Goal: Task Accomplishment & Management: Use online tool/utility

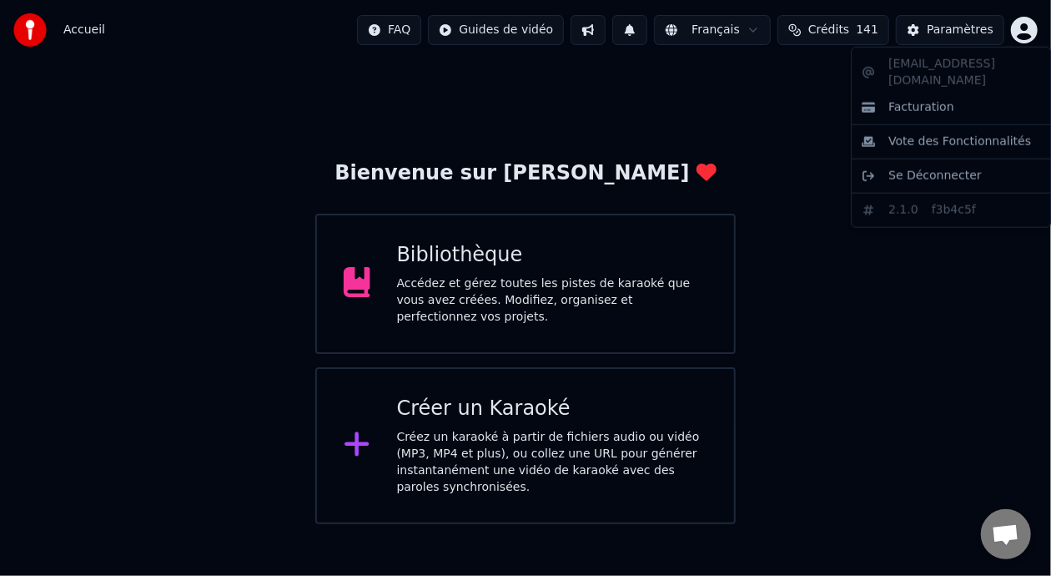
click at [1027, 23] on html "Accueil FAQ Guides de vidéo Français Crédits 141 Paramètres Bienvenue sur Youka…" at bounding box center [525, 262] width 1051 height 524
click at [932, 99] on span "Facturation" at bounding box center [922, 107] width 66 height 17
click at [1022, 27] on html "Accueil FAQ Guides de vidéo Français Crédits 141 Paramètres Bienvenue sur Youka…" at bounding box center [525, 262] width 1051 height 524
click at [956, 28] on html "Accueil FAQ Guides de vidéo Français Crédits 141 Paramètres Bienvenue sur Youka…" at bounding box center [525, 262] width 1051 height 524
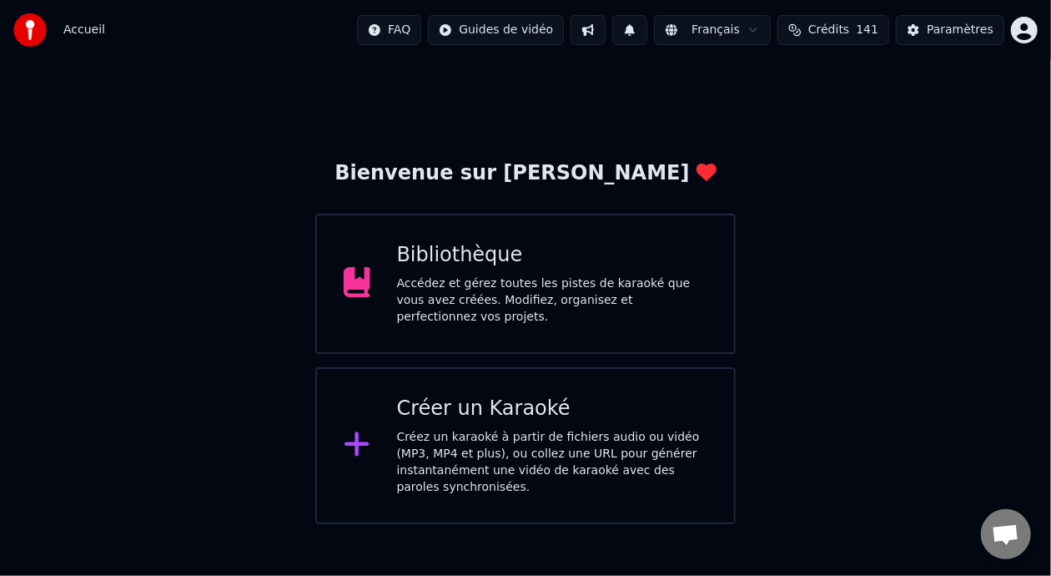
click at [956, 28] on div "Paramètres" at bounding box center [960, 30] width 67 height 17
click at [593, 310] on div "Accédez et gérez toutes les pistes de karaoké que vous avez créées. Modifiez, o…" at bounding box center [552, 300] width 311 height 50
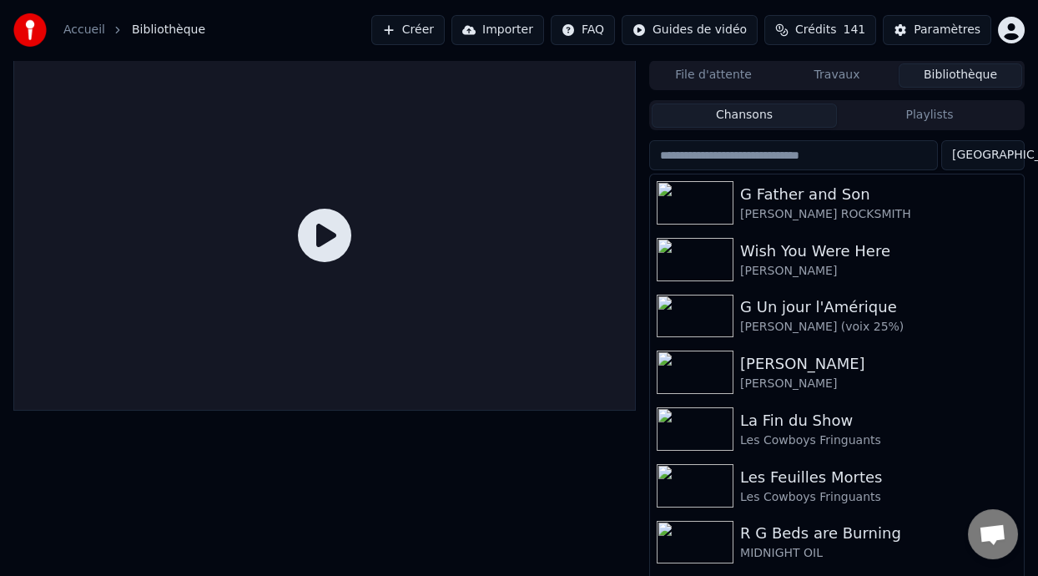
click at [1018, 36] on html "Accueil Bibliothèque Créer Importer FAQ Guides de vidéo Crédits 141 Paramètres …" at bounding box center [519, 288] width 1038 height 576
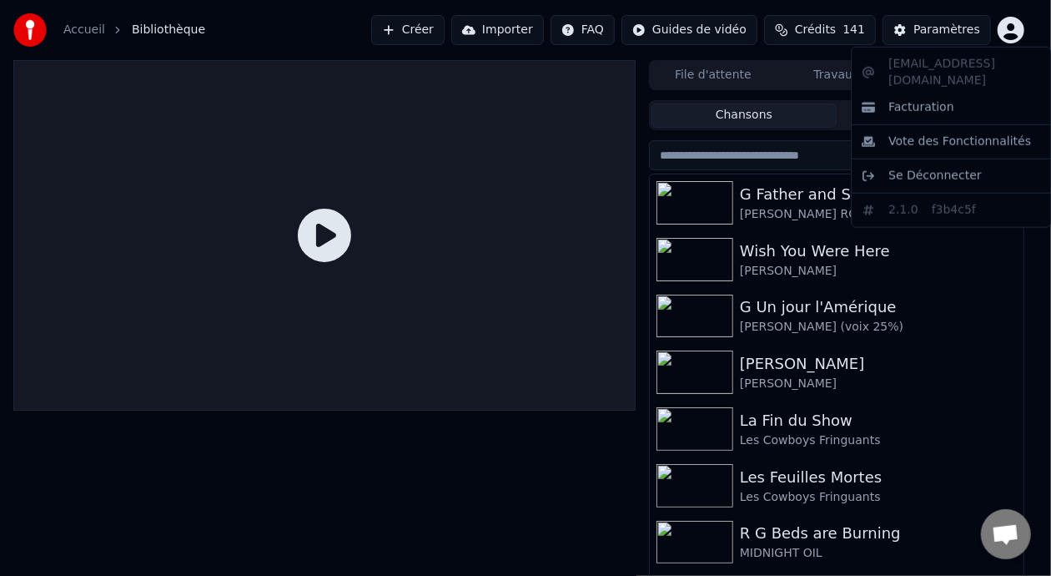
click at [951, 63] on div "betremblay99@hotmail.com Facturation Vote des Fonctionnalités Se Déconnecter 2.…" at bounding box center [951, 137] width 200 height 181
click at [930, 99] on span "Facturation" at bounding box center [922, 107] width 66 height 17
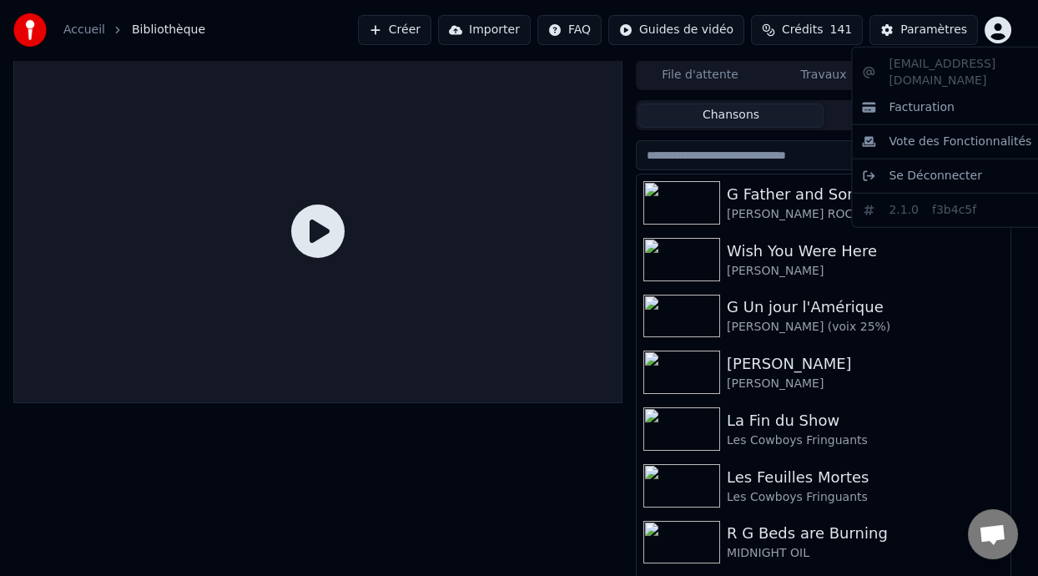
click at [1012, 30] on html "Accueil Bibliothèque Créer Importer FAQ Guides de vidéo Crédits 141 Paramètres …" at bounding box center [519, 288] width 1038 height 576
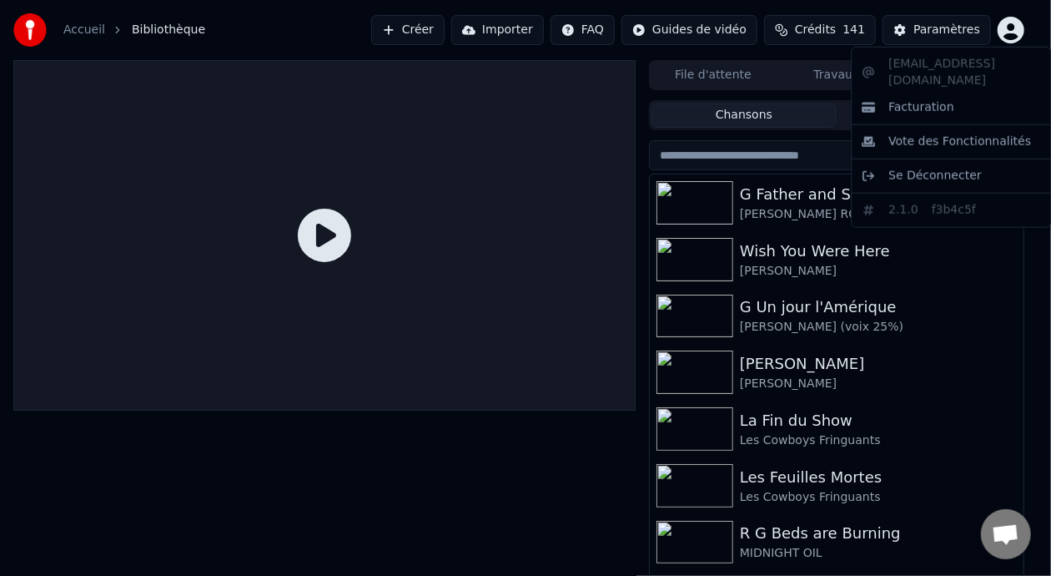
click at [1012, 30] on html "Accueil Bibliothèque Créer Importer FAQ Guides de vidéo Crédits 141 Paramètres …" at bounding box center [525, 288] width 1051 height 576
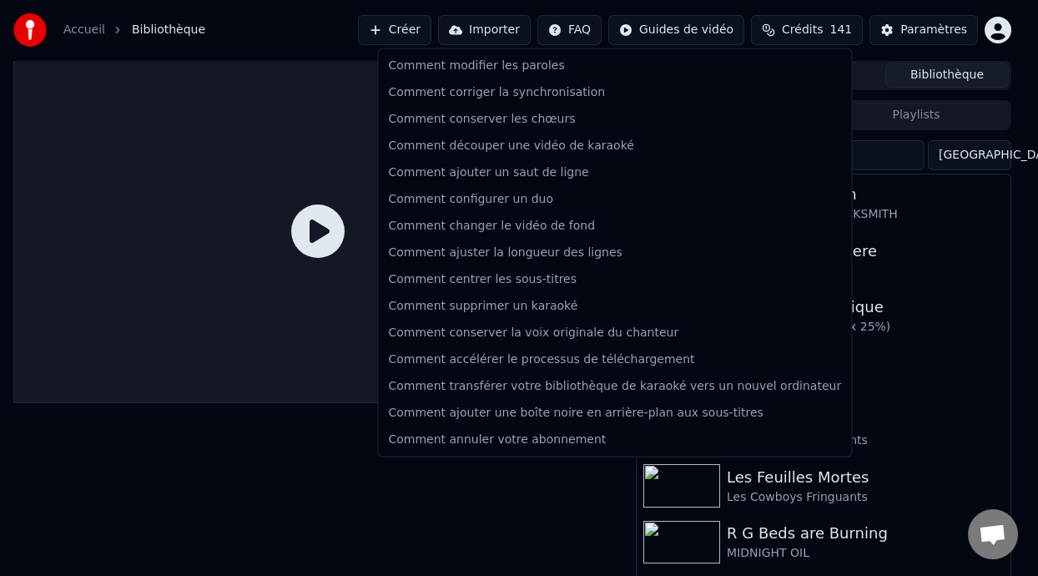
click at [572, 26] on html "Accueil Bibliothèque Créer Importer FAQ Guides de vidéo Crédits 141 Paramètres …" at bounding box center [519, 288] width 1038 height 576
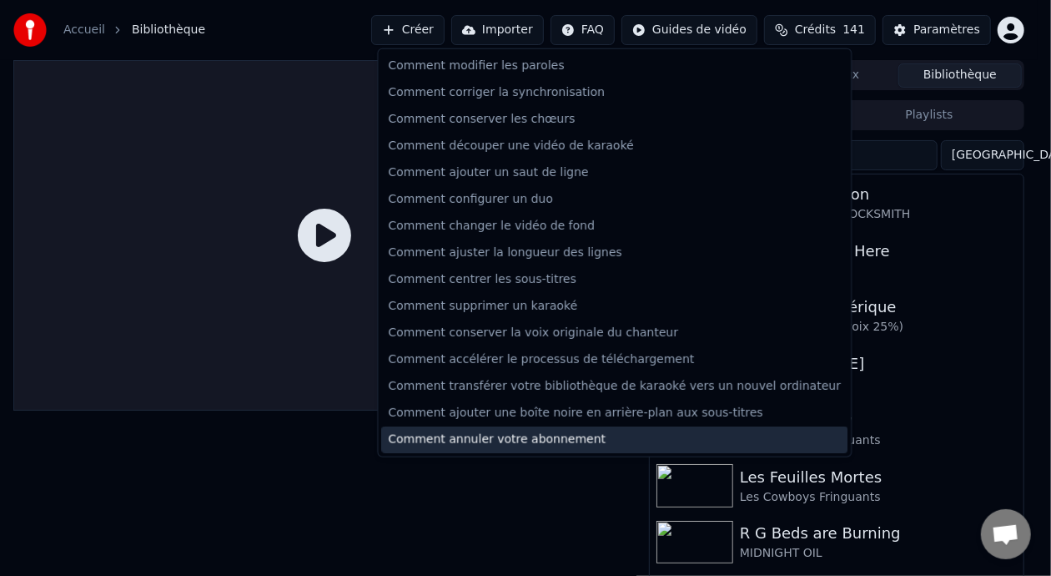
click at [604, 443] on div "Comment annuler votre abonnement" at bounding box center [614, 439] width 466 height 27
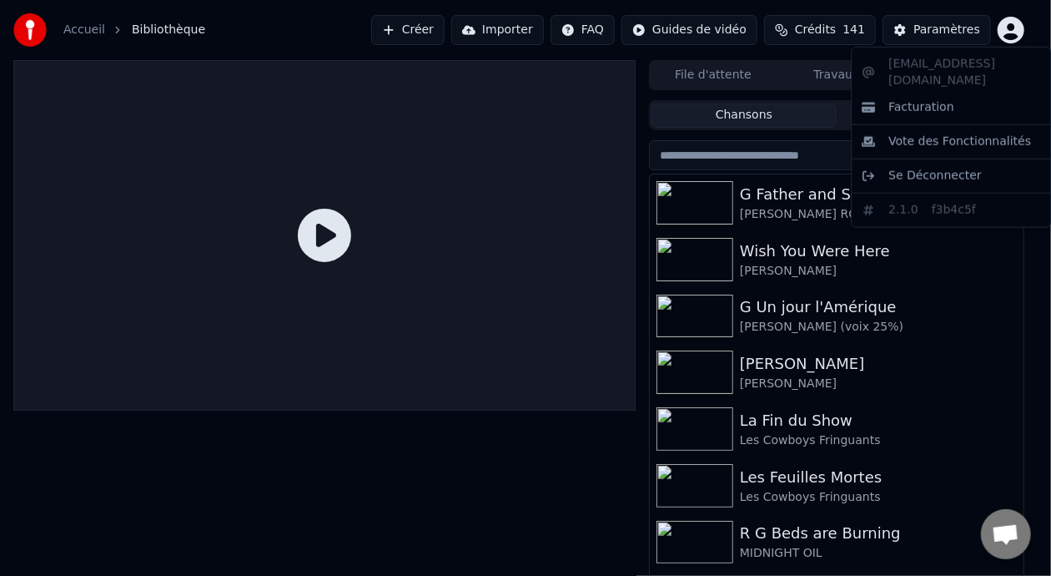
click at [1012, 28] on html "Accueil Bibliothèque Créer Importer FAQ Guides de vidéo Crédits 141 Paramètres …" at bounding box center [525, 288] width 1051 height 576
click at [940, 99] on span "Facturation" at bounding box center [922, 107] width 66 height 17
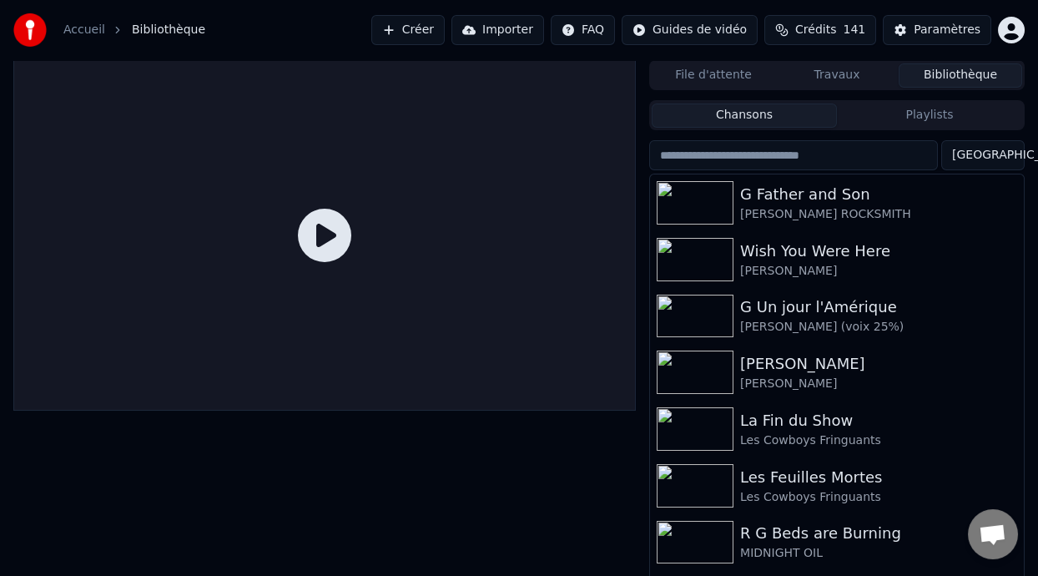
click at [996, 535] on span "Ouvrir le chat" at bounding box center [993, 535] width 28 height 23
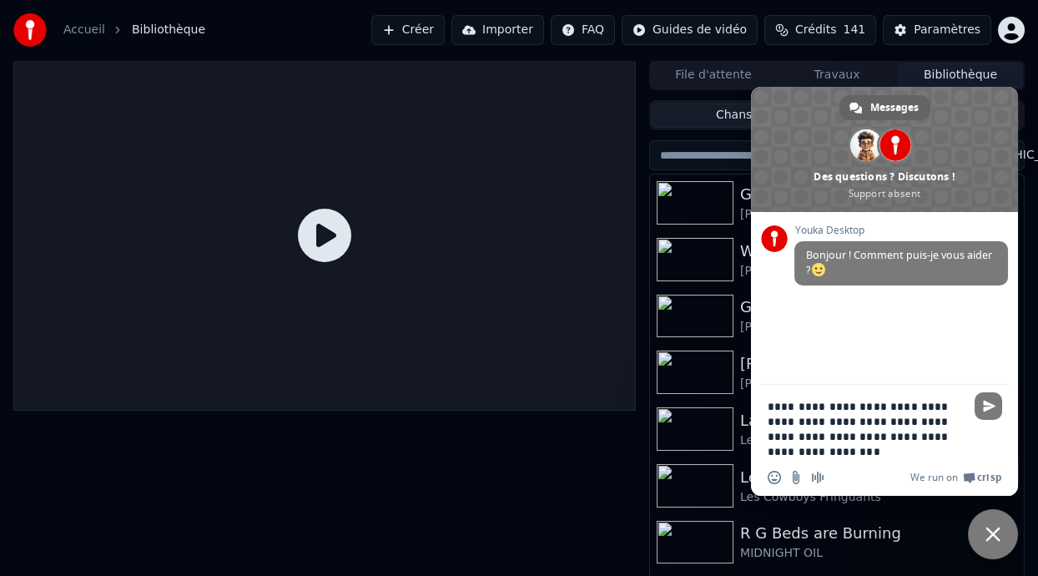
click at [931, 408] on textarea "**********" at bounding box center [866, 429] width 197 height 60
click at [923, 437] on textarea "**********" at bounding box center [866, 429] width 197 height 60
click at [955, 437] on textarea "**********" at bounding box center [866, 421] width 197 height 75
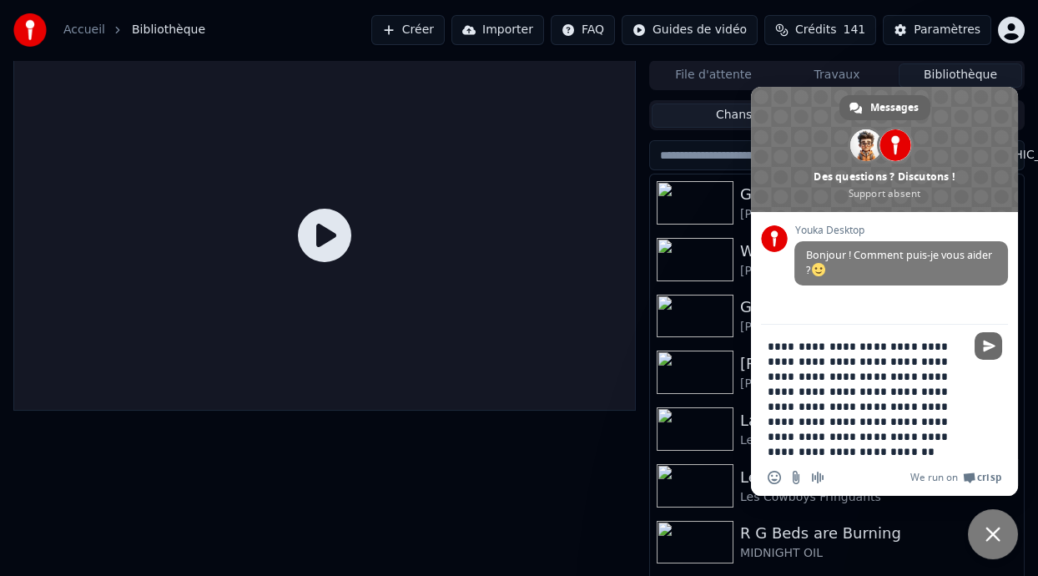
type textarea "**********"
click at [991, 343] on span "Envoyer" at bounding box center [989, 346] width 13 height 13
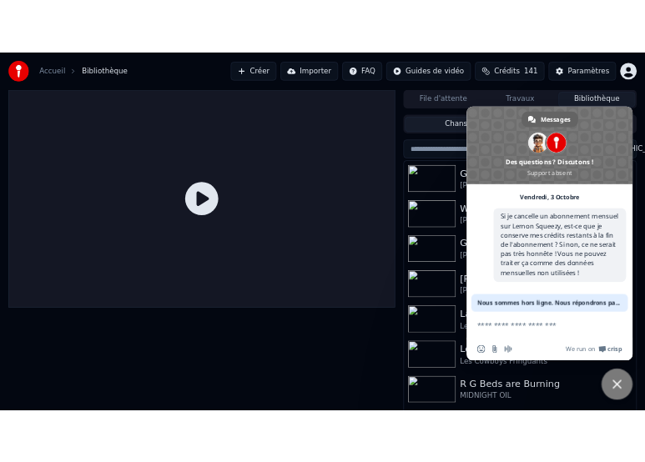
scroll to position [92, 0]
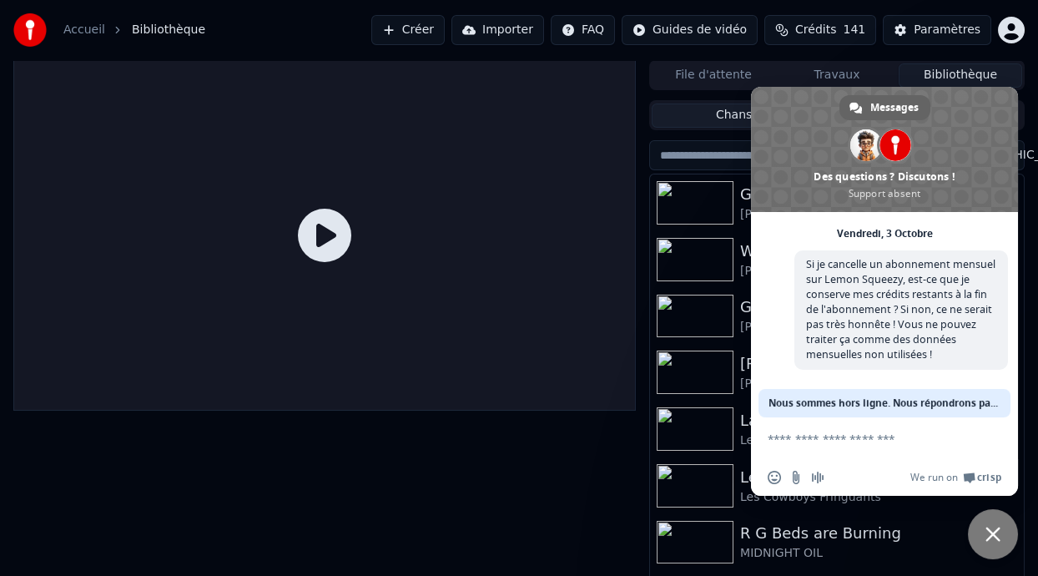
click at [284, 28] on div "Accueil Bibliothèque Créer Importer FAQ Guides de vidéo Crédits 141 Paramètres" at bounding box center [519, 30] width 1038 height 60
click at [530, 466] on div at bounding box center [324, 333] width 623 height 546
click at [577, 443] on div at bounding box center [324, 333] width 623 height 546
click at [992, 537] on span "Fermer le chat" at bounding box center [993, 534] width 15 height 15
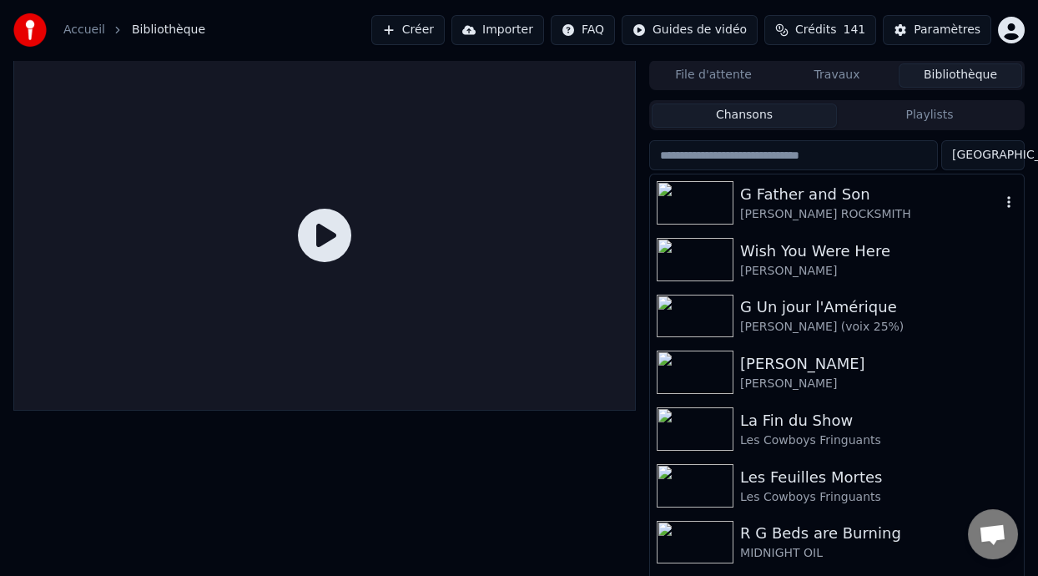
click at [856, 206] on div "[PERSON_NAME] ROCKSMITH" at bounding box center [870, 214] width 260 height 17
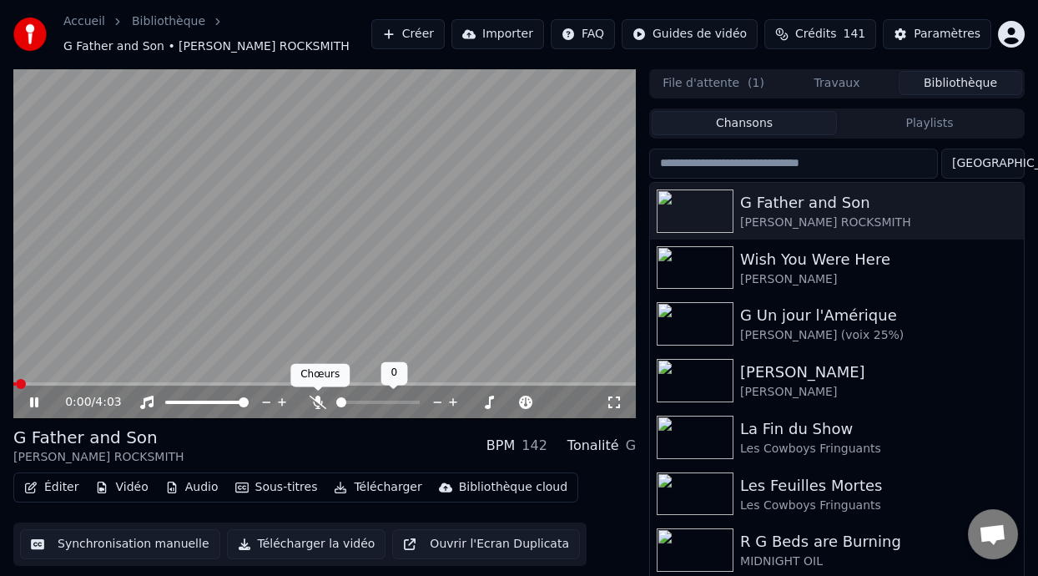
click at [317, 401] on icon at bounding box center [318, 402] width 17 height 13
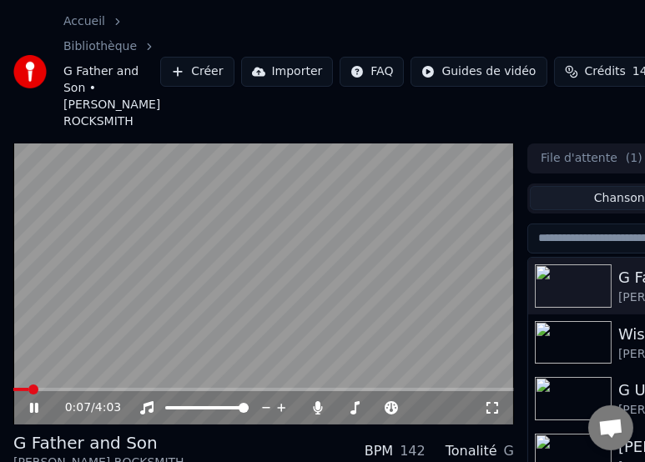
click at [36, 401] on icon at bounding box center [46, 407] width 38 height 13
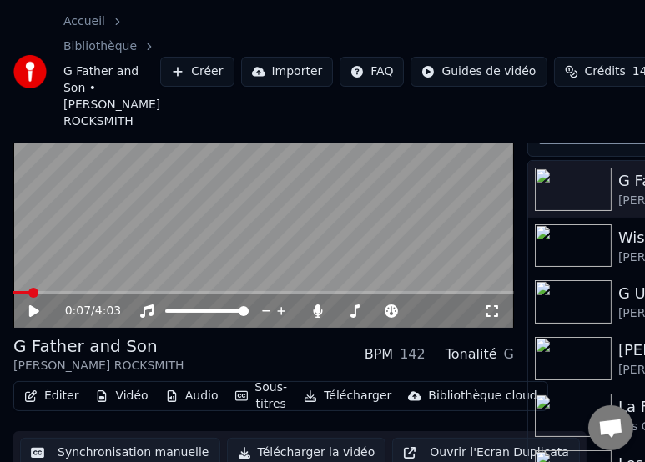
scroll to position [95, 0]
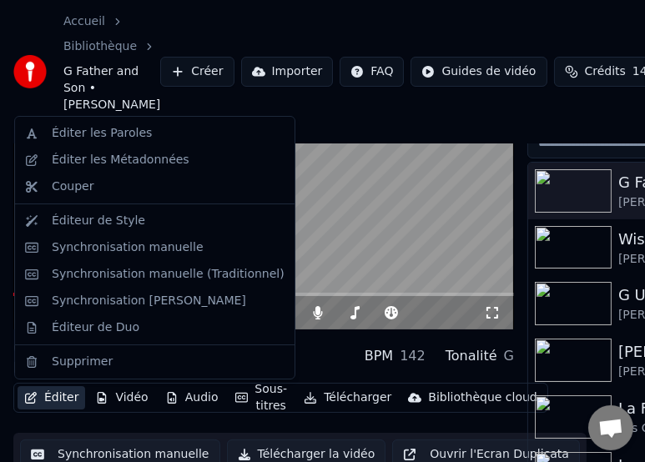
click at [64, 399] on button "Éditer" at bounding box center [52, 397] width 68 height 23
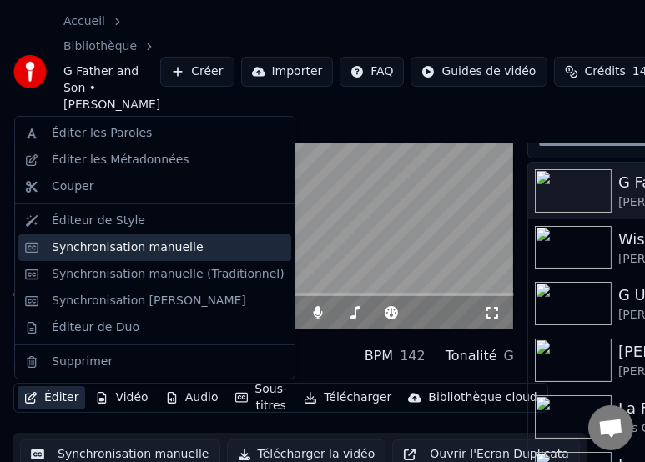
click at [181, 250] on div "Synchronisation manuelle" at bounding box center [128, 248] width 152 height 17
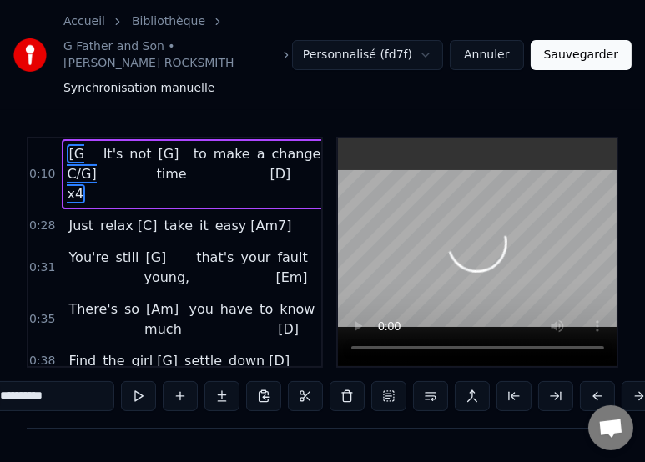
scroll to position [0, 2483]
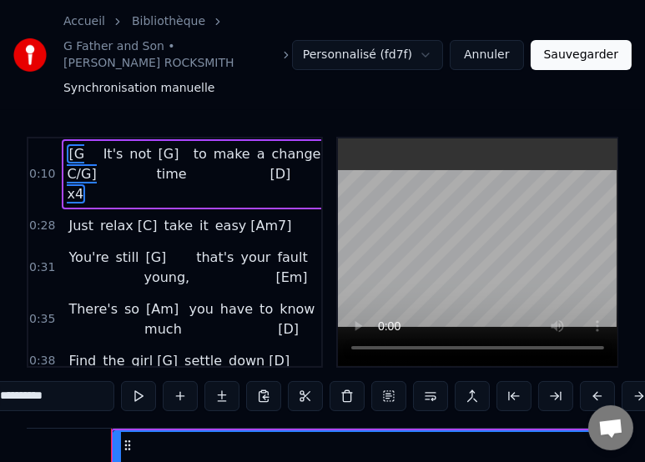
click at [494, 55] on button "Annuler" at bounding box center [486, 55] width 73 height 30
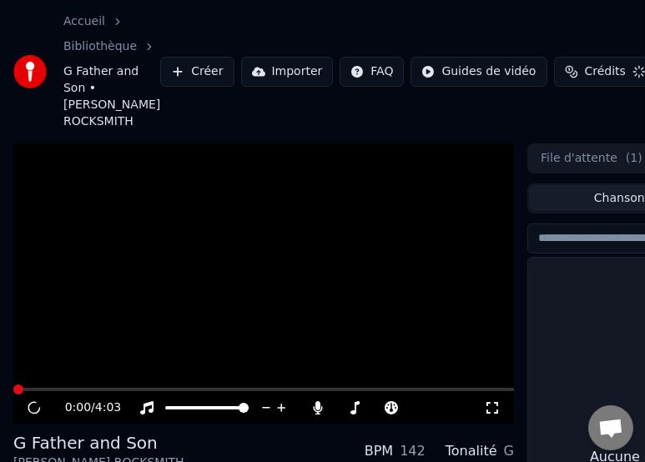
scroll to position [151, 0]
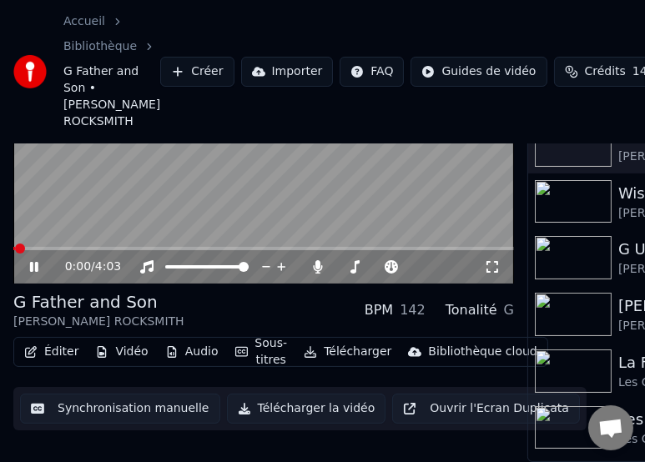
click at [34, 262] on icon at bounding box center [34, 267] width 8 height 10
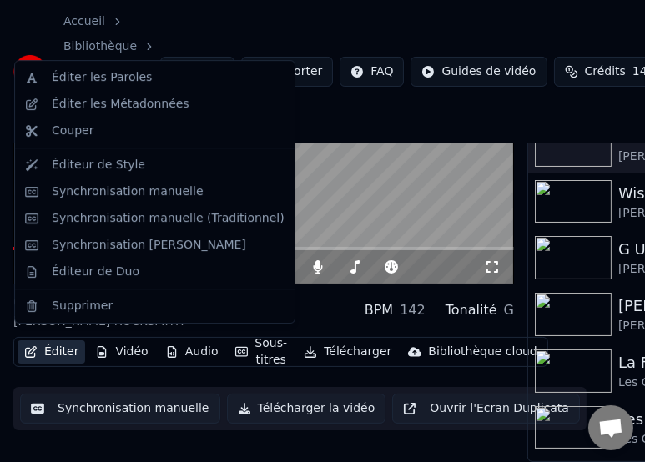
click at [62, 340] on button "Éditer" at bounding box center [52, 351] width 68 height 23
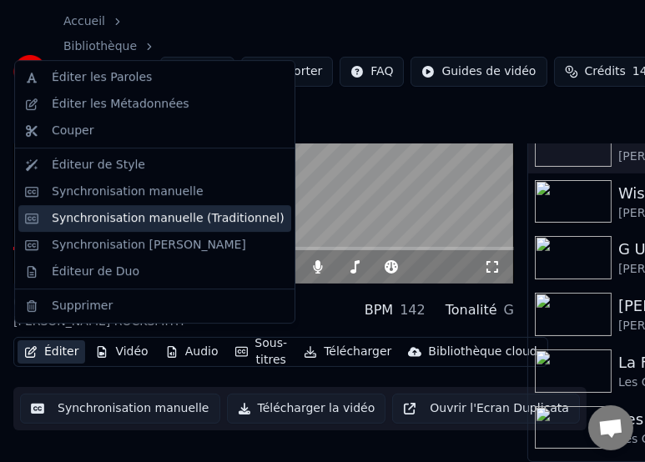
click at [213, 219] on div "Synchronisation manuelle (Traditionnel)" at bounding box center [168, 218] width 233 height 17
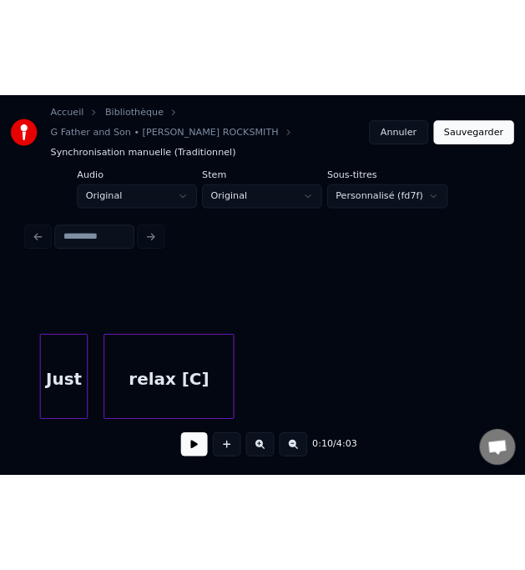
scroll to position [0, 4773]
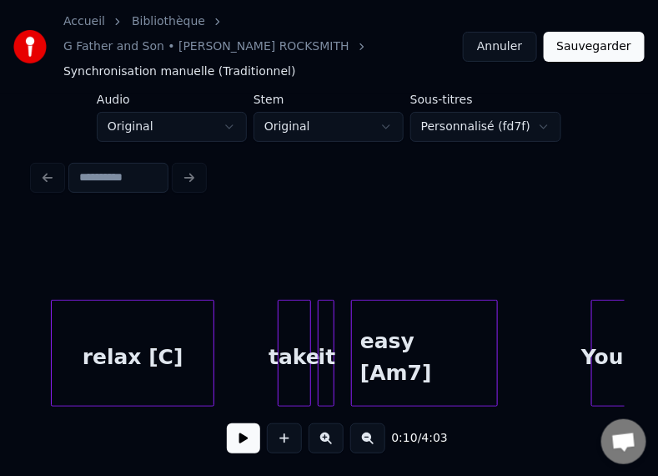
click at [164, 305] on div "relax [C]" at bounding box center [133, 356] width 162 height 113
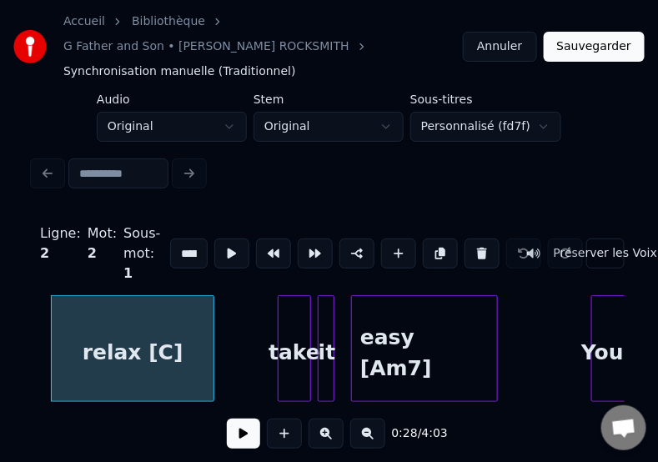
click at [170, 239] on input "*********" at bounding box center [189, 254] width 38 height 30
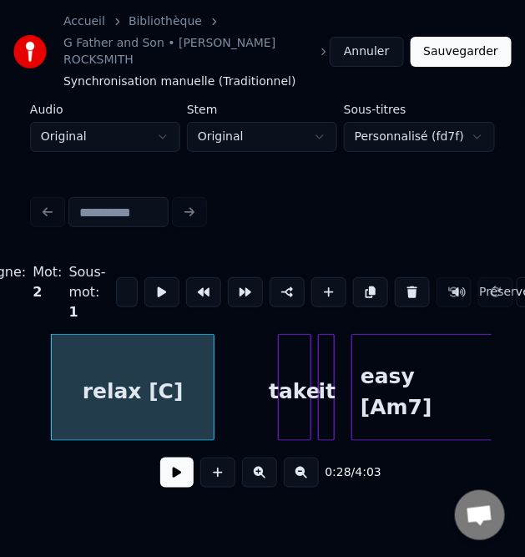
click at [161, 466] on button at bounding box center [176, 472] width 33 height 30
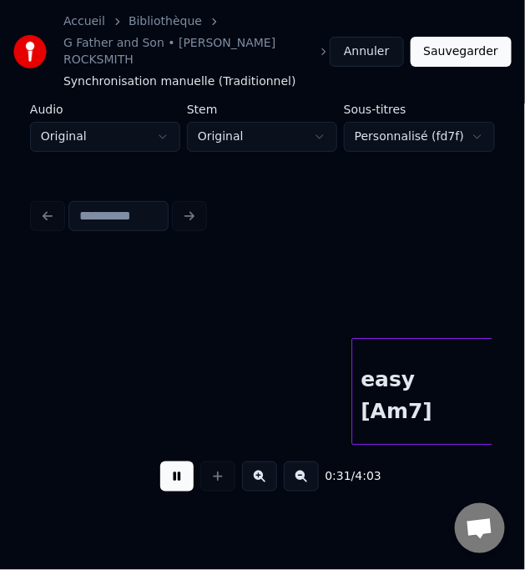
scroll to position [0, 5234]
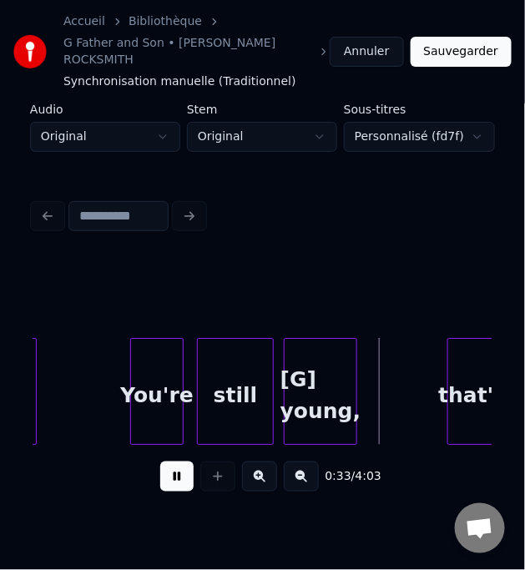
click at [161, 466] on button at bounding box center [176, 476] width 33 height 30
click at [169, 461] on button at bounding box center [176, 476] width 33 height 30
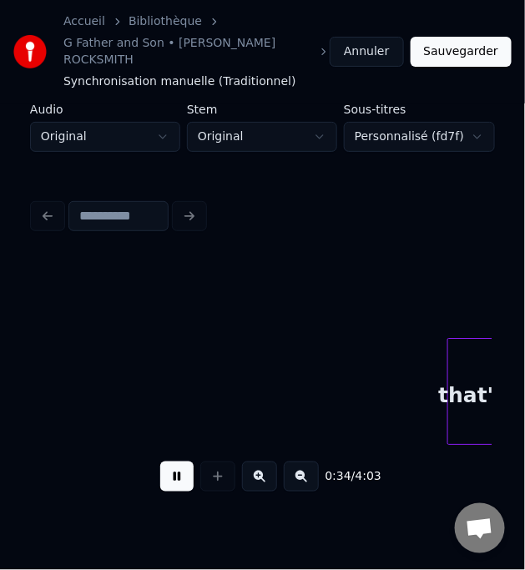
scroll to position [0, 5693]
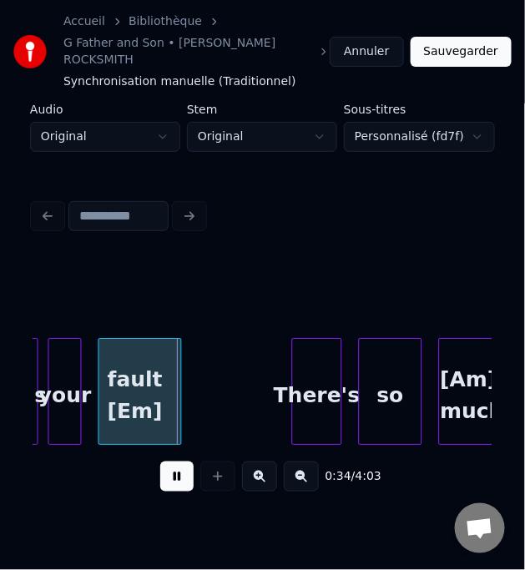
click at [169, 461] on button at bounding box center [176, 476] width 33 height 30
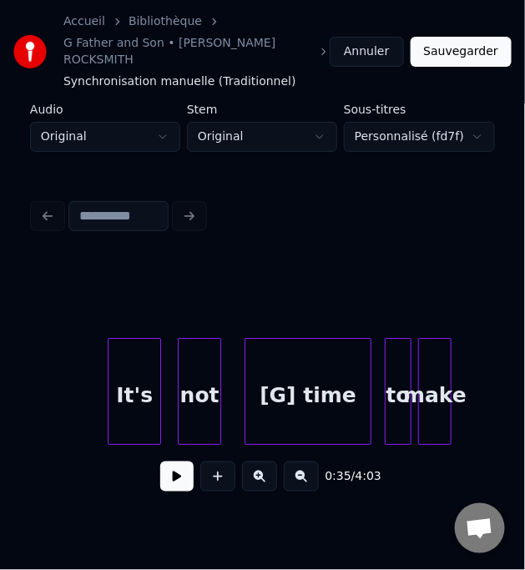
scroll to position [0, 3956]
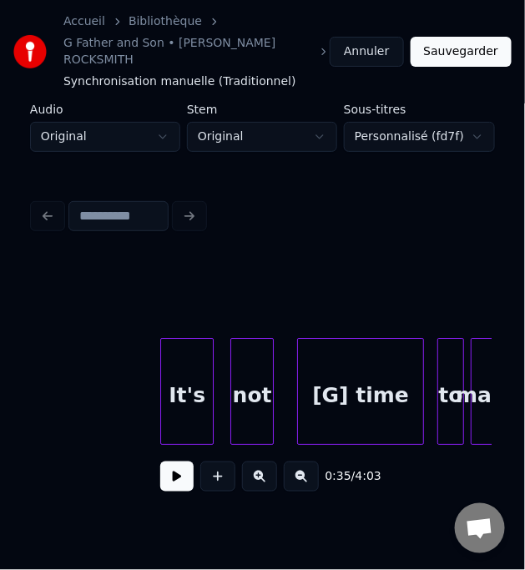
click at [169, 466] on button at bounding box center [176, 476] width 33 height 30
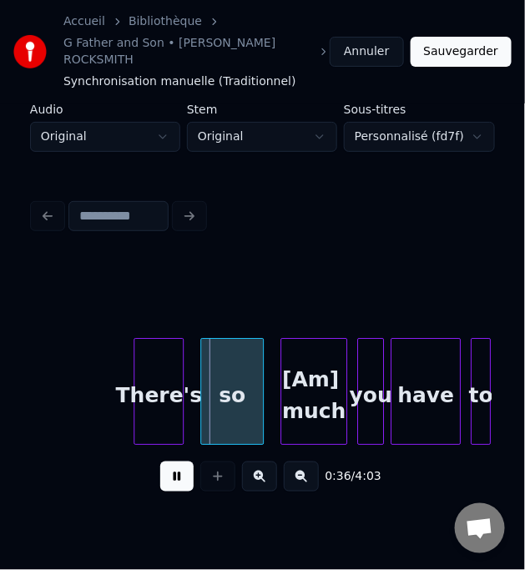
click at [169, 466] on button at bounding box center [176, 476] width 33 height 30
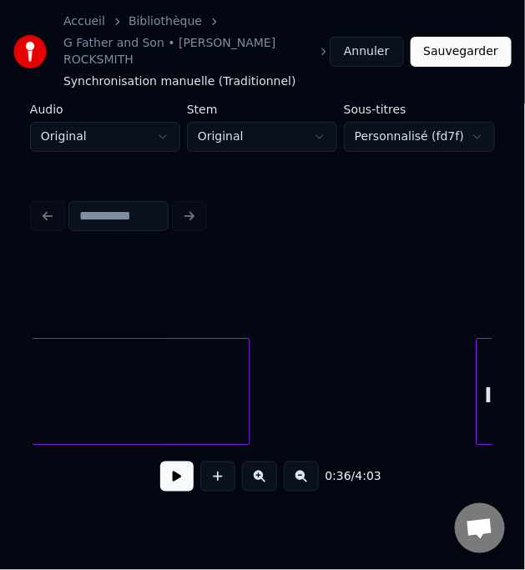
scroll to position [0, 3745]
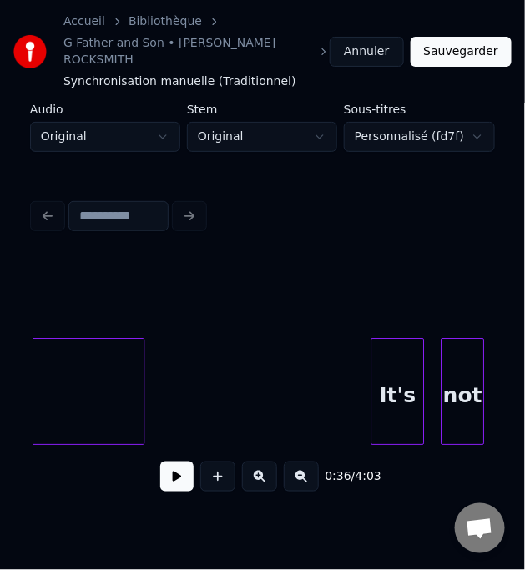
click at [167, 467] on button at bounding box center [176, 476] width 33 height 30
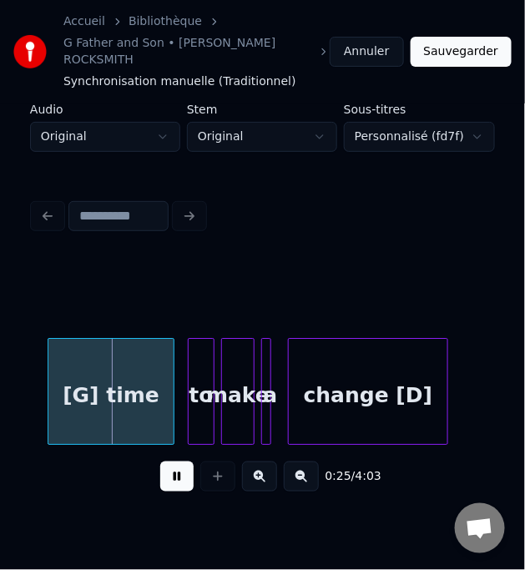
click at [167, 467] on button at bounding box center [176, 476] width 33 height 30
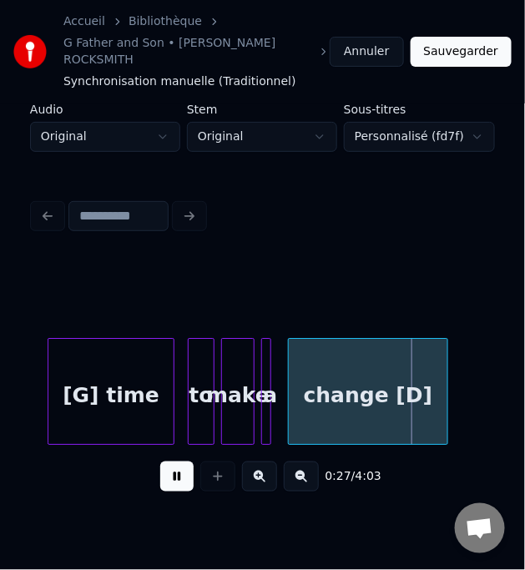
click at [167, 467] on button at bounding box center [176, 476] width 33 height 30
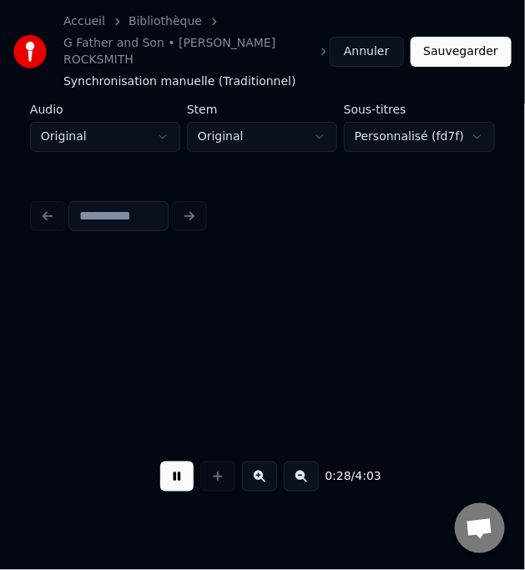
scroll to position [0, 4665]
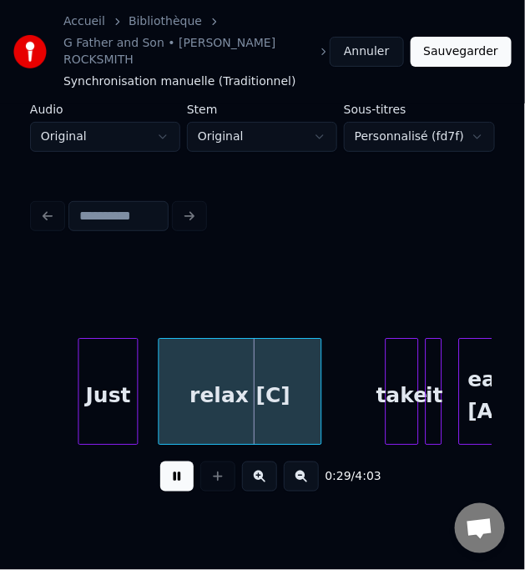
click at [167, 467] on button at bounding box center [176, 476] width 33 height 30
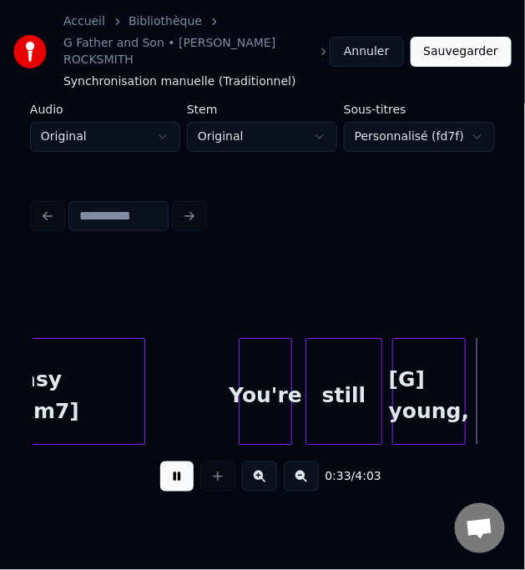
scroll to position [0, 5585]
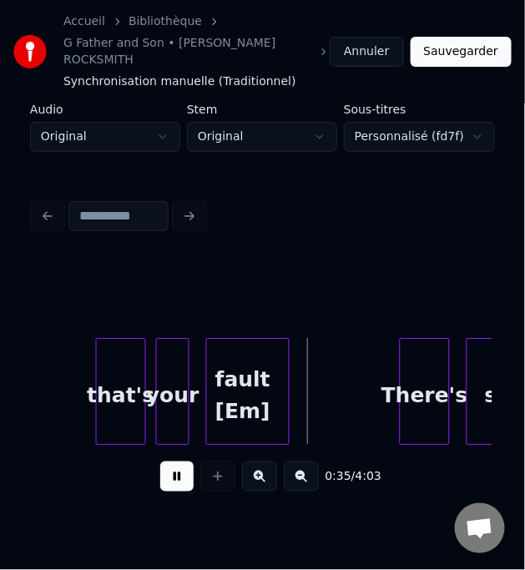
click at [167, 467] on button at bounding box center [176, 476] width 33 height 30
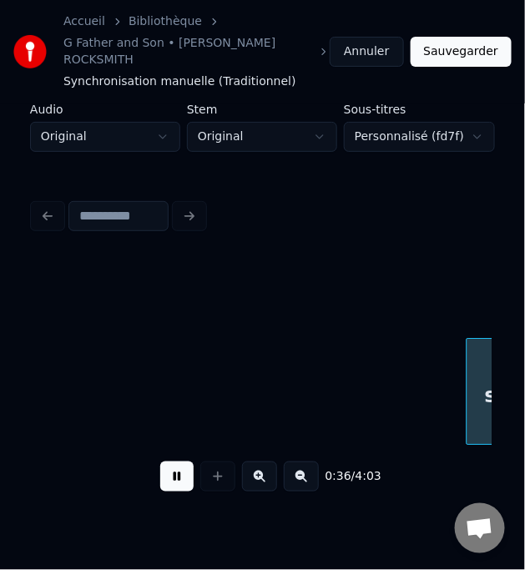
scroll to position [0, 6046]
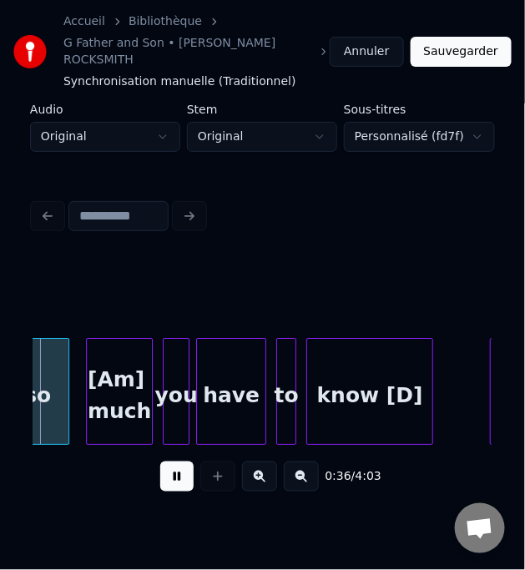
click at [167, 467] on button at bounding box center [176, 476] width 33 height 30
click at [176, 466] on button at bounding box center [176, 476] width 33 height 30
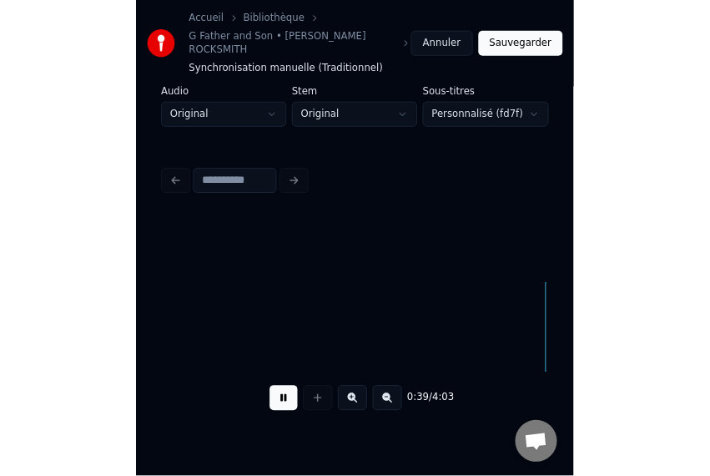
scroll to position [0, 6508]
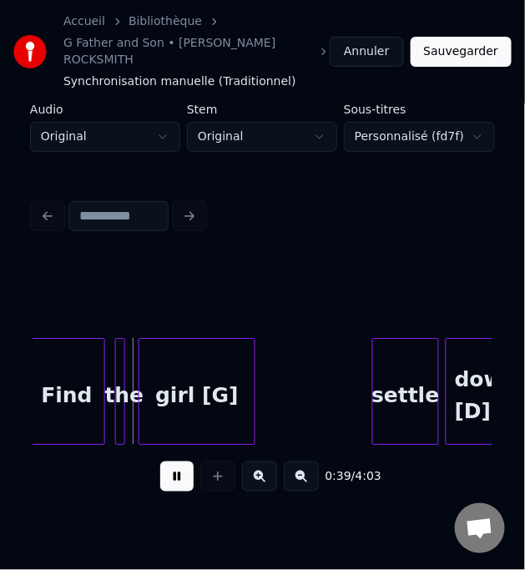
click at [176, 466] on button at bounding box center [176, 476] width 33 height 30
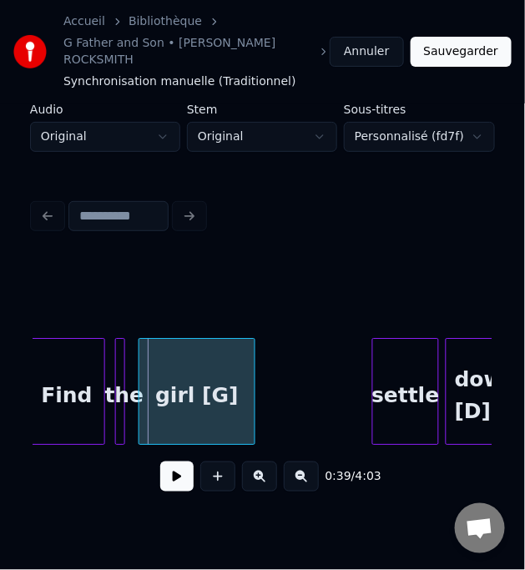
click at [199, 375] on div "girl [G]" at bounding box center [196, 395] width 115 height 113
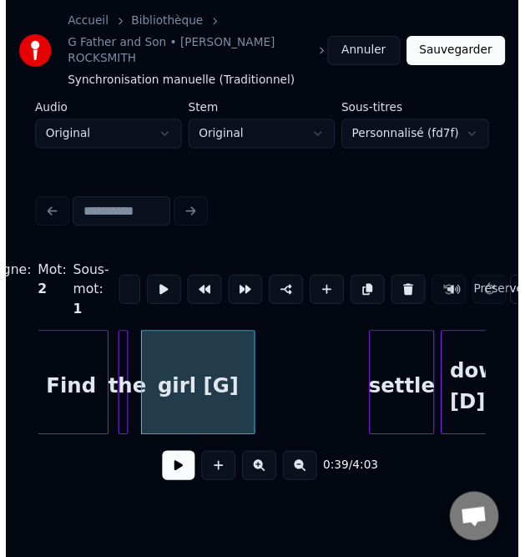
type input "********"
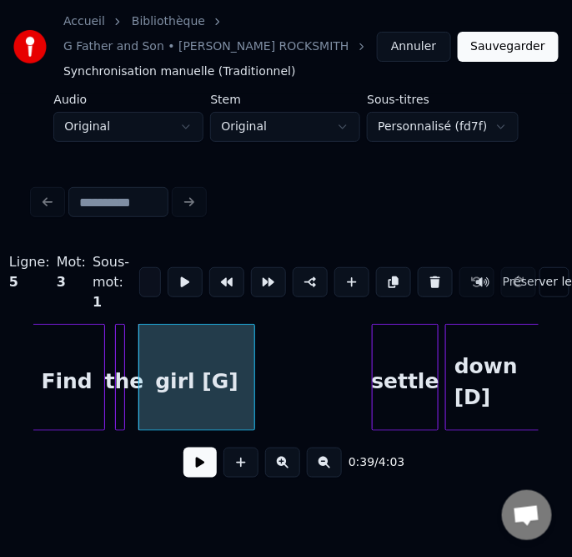
click at [139, 284] on input "********" at bounding box center [150, 282] width 22 height 30
click at [185, 366] on div "girl [G]" at bounding box center [196, 381] width 115 height 113
drag, startPoint x: 0, startPoint y: 535, endPoint x: -44, endPoint y: 516, distance: 48.2
click at [0, 516] on html "Accueil Bibliothèque G Father and Son • Cat Stevens ROCKSMITH Synchronisation m…" at bounding box center [286, 264] width 572 height 529
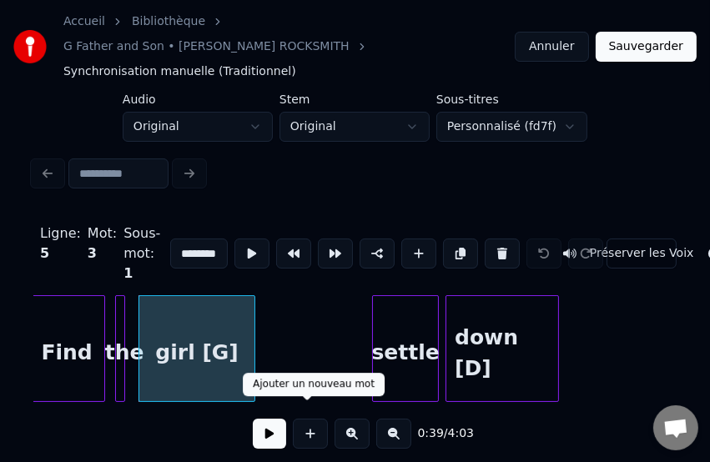
click at [262, 419] on button at bounding box center [269, 434] width 33 height 30
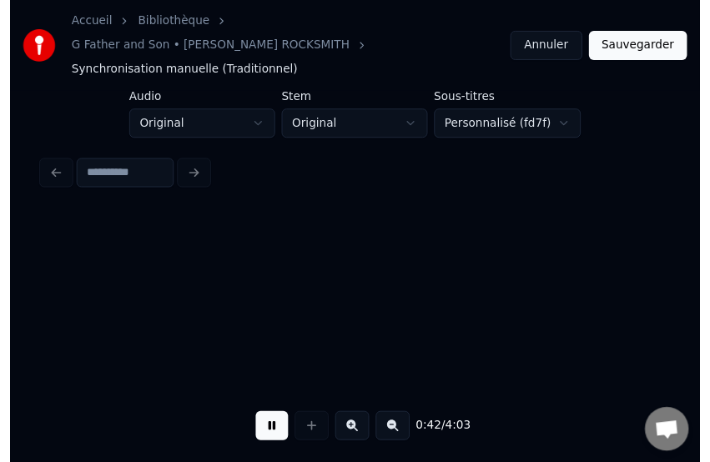
scroll to position [0, 7153]
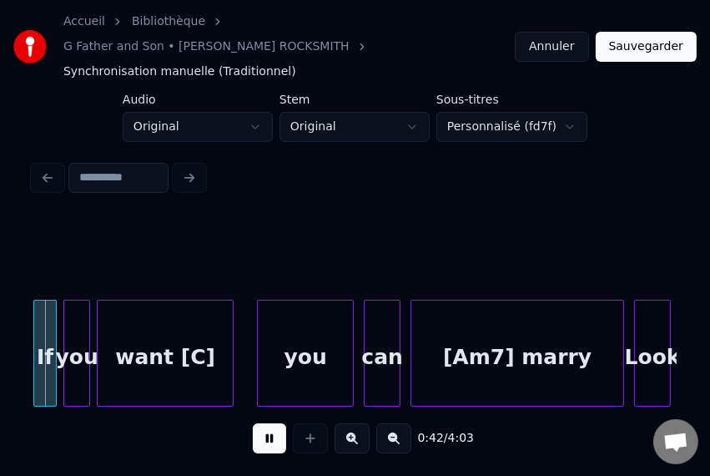
click at [262, 423] on button at bounding box center [269, 438] width 33 height 30
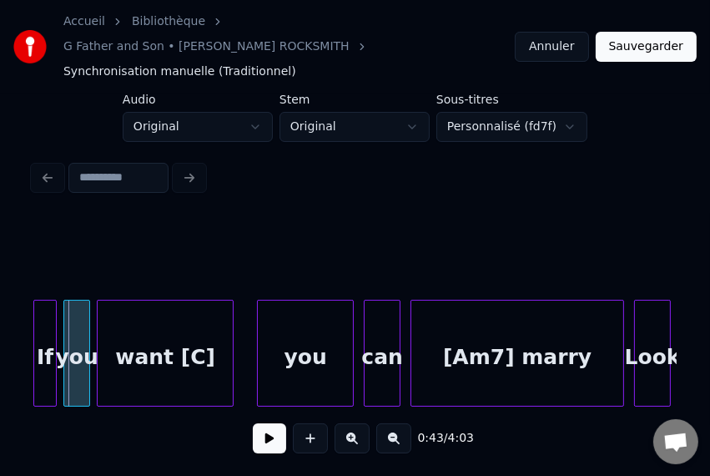
click at [262, 423] on button at bounding box center [269, 438] width 33 height 30
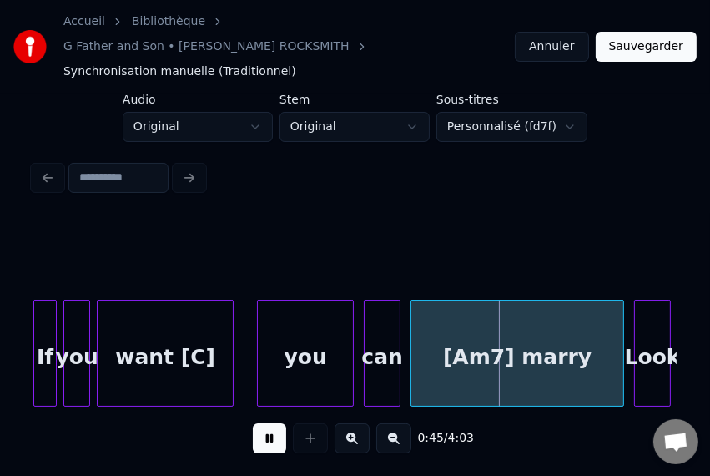
click at [262, 423] on button at bounding box center [269, 438] width 33 height 30
click at [311, 336] on div "you" at bounding box center [305, 356] width 95 height 113
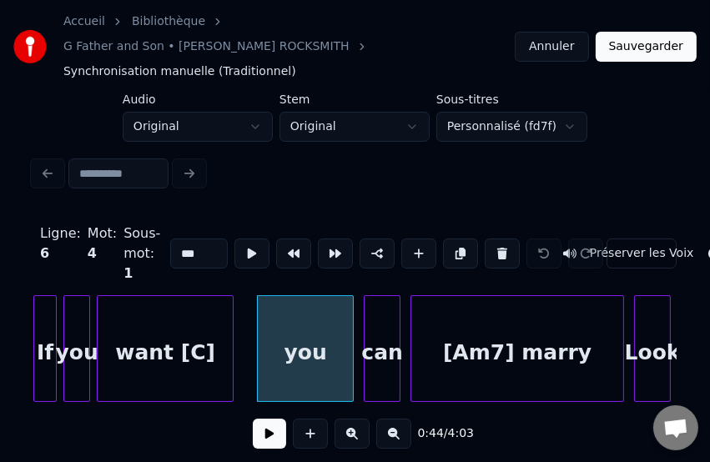
click at [253, 422] on button at bounding box center [269, 434] width 33 height 30
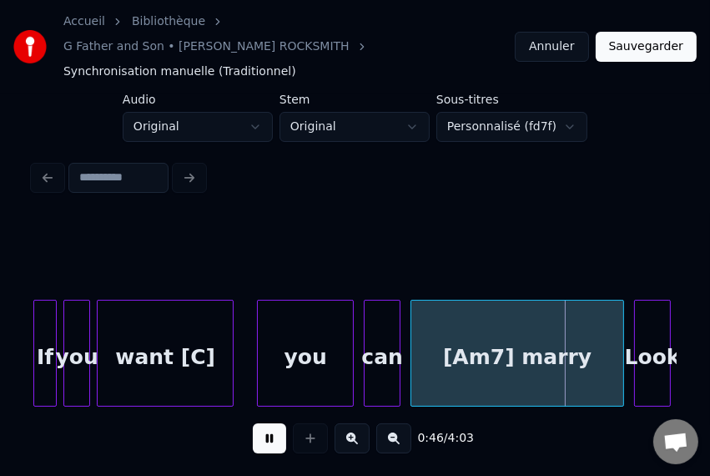
click at [253, 423] on button at bounding box center [269, 438] width 33 height 30
click at [527, 333] on div "[Am7] marry" at bounding box center [517, 356] width 212 height 113
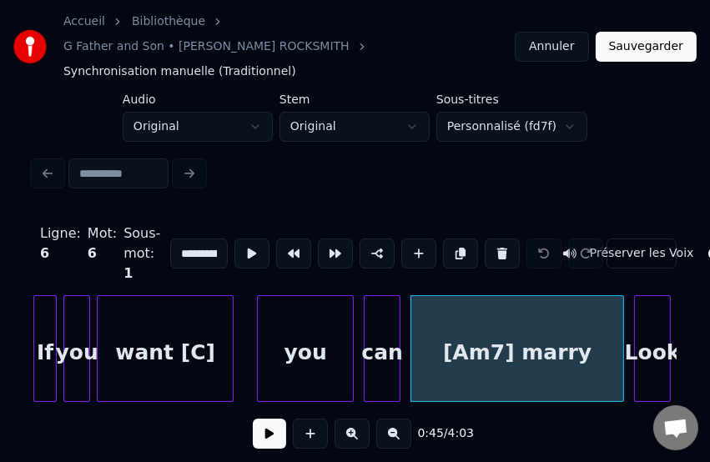
click at [183, 239] on input "**********" at bounding box center [199, 254] width 58 height 30
click at [187, 239] on input "**********" at bounding box center [199, 254] width 58 height 30
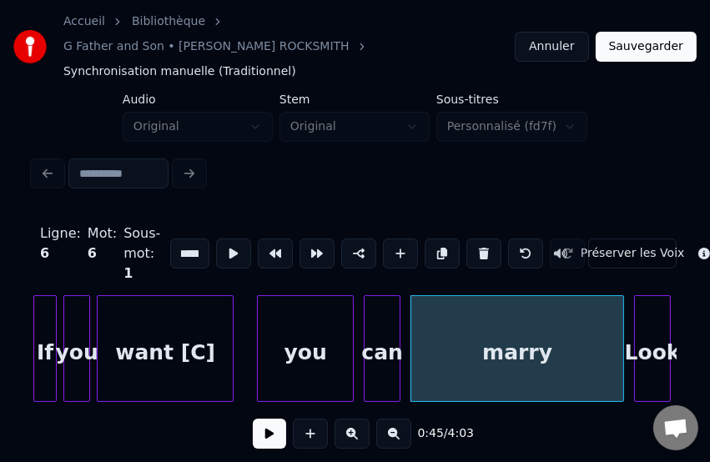
scroll to position [0, 0]
click at [174, 239] on input "*****" at bounding box center [189, 254] width 39 height 30
click at [190, 239] on input "*****" at bounding box center [189, 254] width 39 height 30
type input "**********"
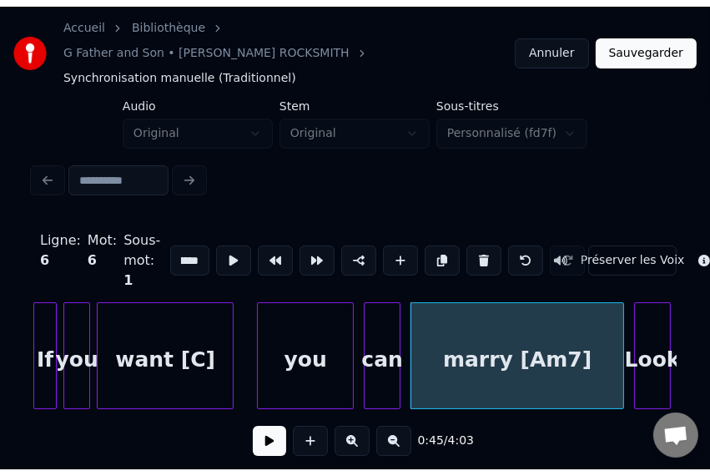
scroll to position [0, 0]
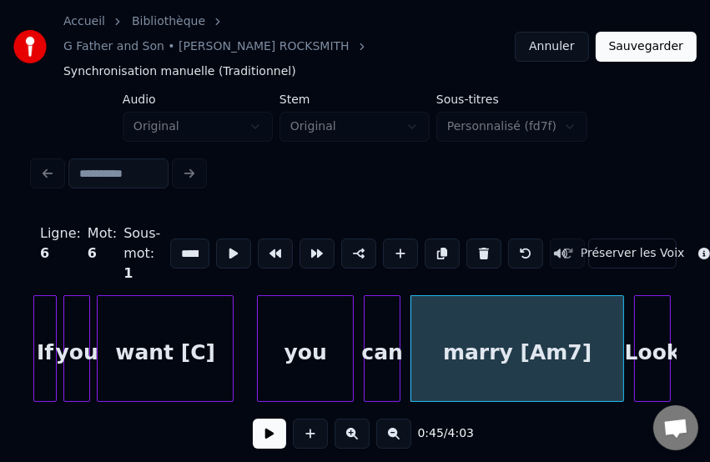
click at [255, 422] on button at bounding box center [269, 434] width 33 height 30
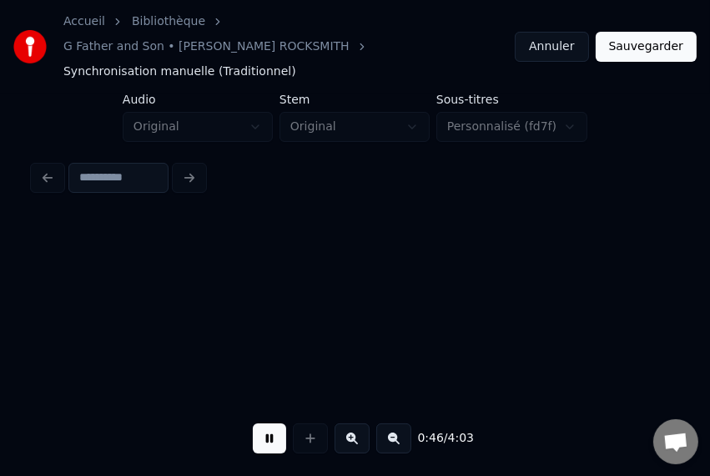
scroll to position [0, 7799]
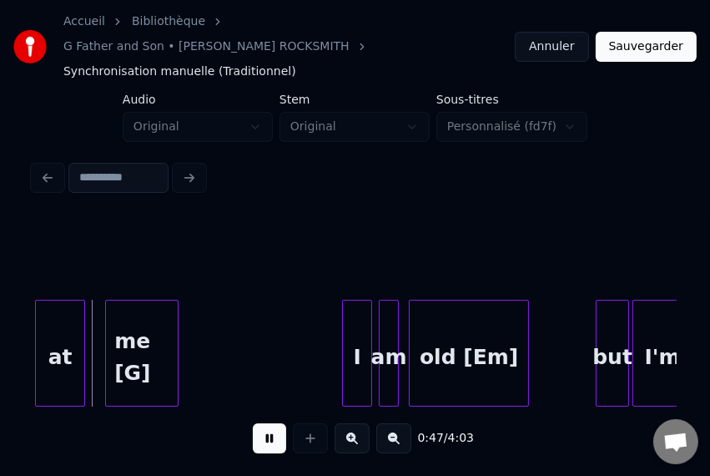
click at [255, 423] on button at bounding box center [269, 438] width 33 height 30
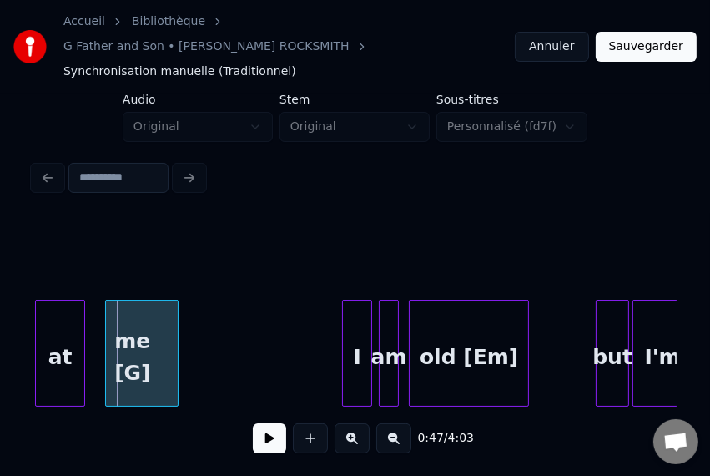
click at [255, 423] on button at bounding box center [269, 438] width 33 height 30
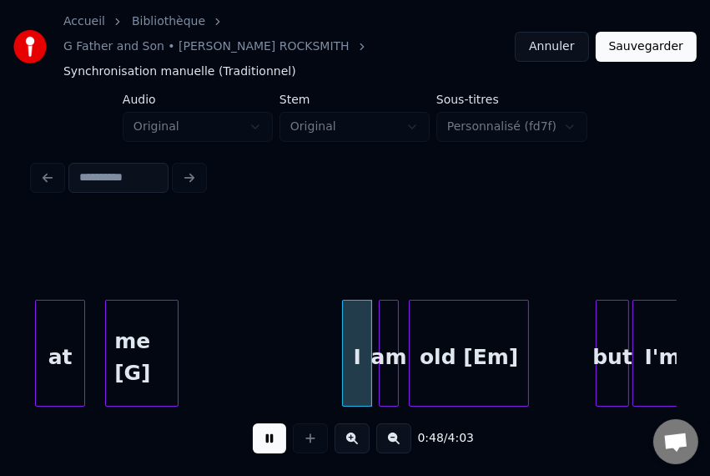
click at [255, 423] on button at bounding box center [269, 438] width 33 height 30
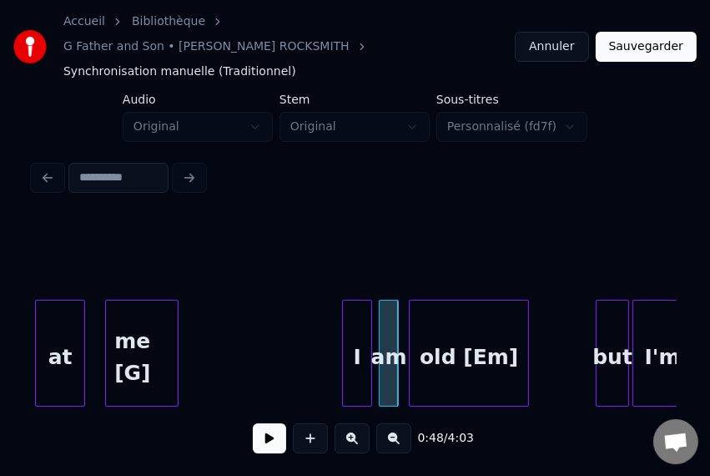
click at [255, 423] on button at bounding box center [269, 438] width 33 height 30
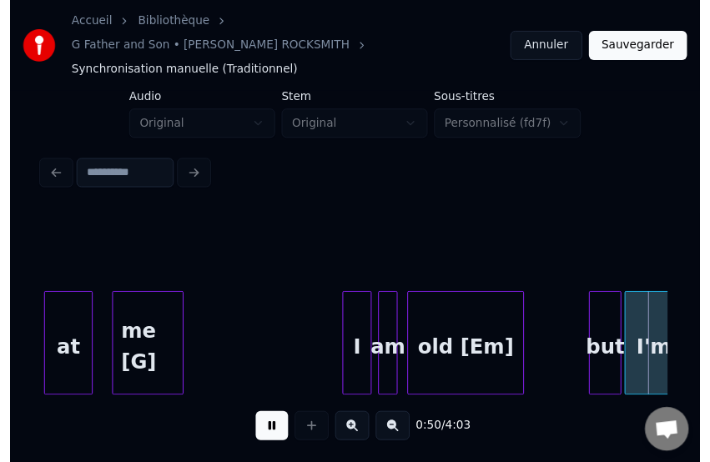
scroll to position [0, 8444]
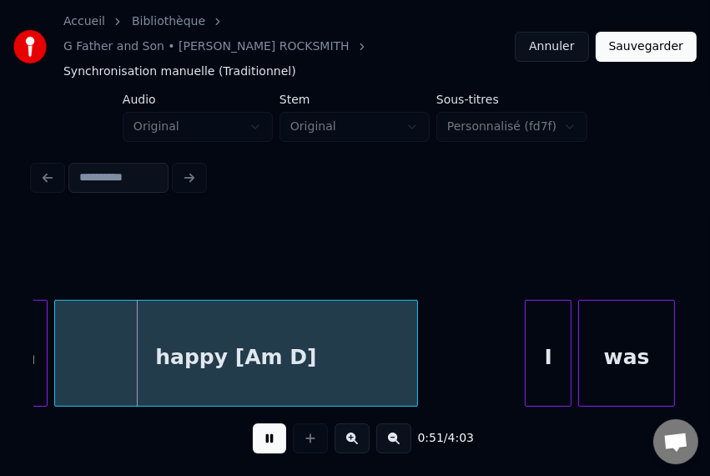
click at [255, 423] on button at bounding box center [269, 438] width 33 height 30
click at [263, 332] on div "happy [Am D]" at bounding box center [236, 356] width 362 height 113
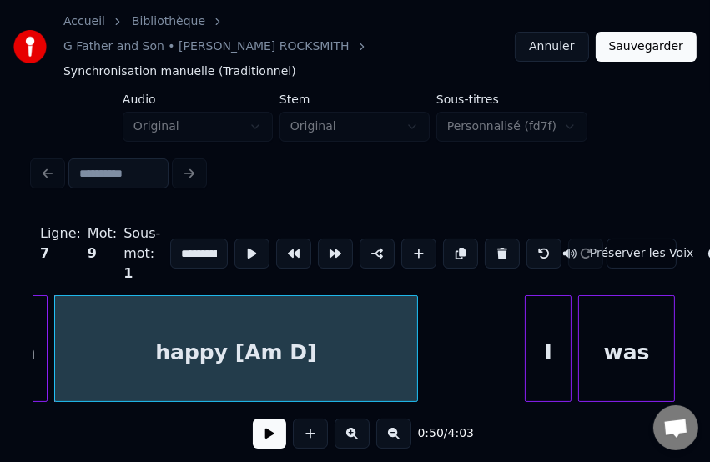
click at [213, 318] on div "happy [Am D]" at bounding box center [236, 352] width 362 height 113
click at [213, 320] on div "happy [Am D]" at bounding box center [236, 352] width 362 height 113
click at [265, 420] on button at bounding box center [269, 434] width 33 height 30
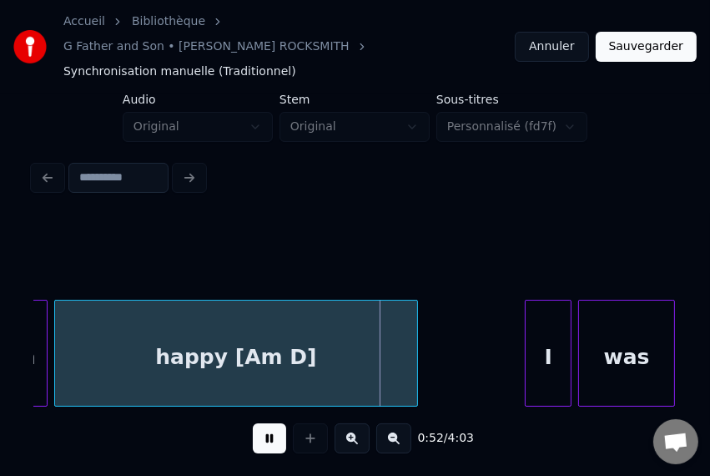
click at [265, 423] on button at bounding box center [269, 438] width 33 height 30
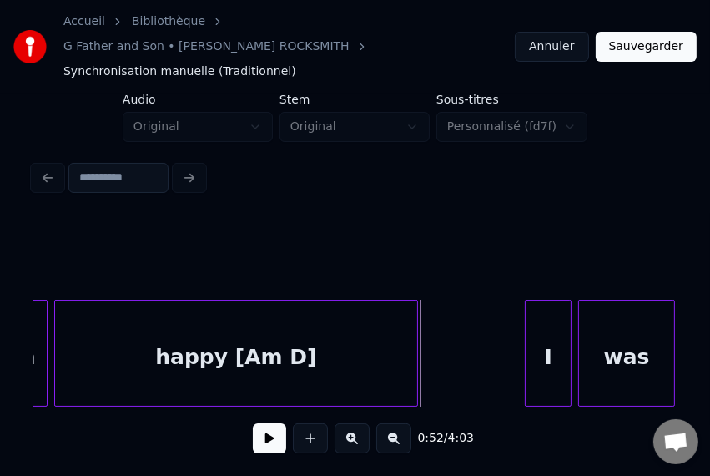
click at [258, 338] on div "happy [Am D]" at bounding box center [236, 356] width 362 height 113
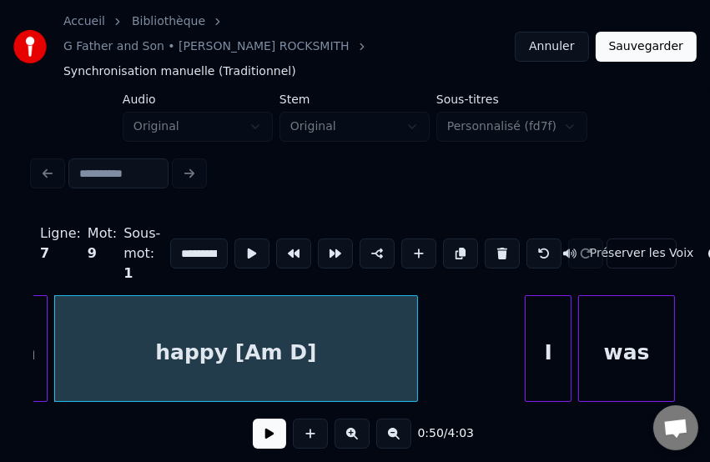
click at [190, 239] on input "**********" at bounding box center [199, 254] width 58 height 30
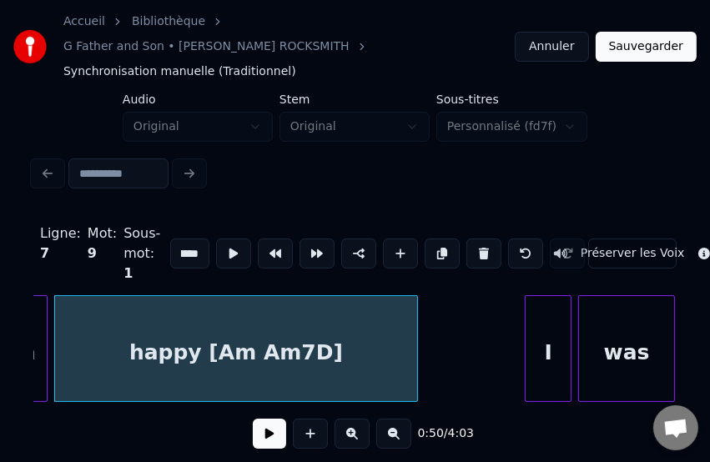
scroll to position [0, 68]
type input "**********"
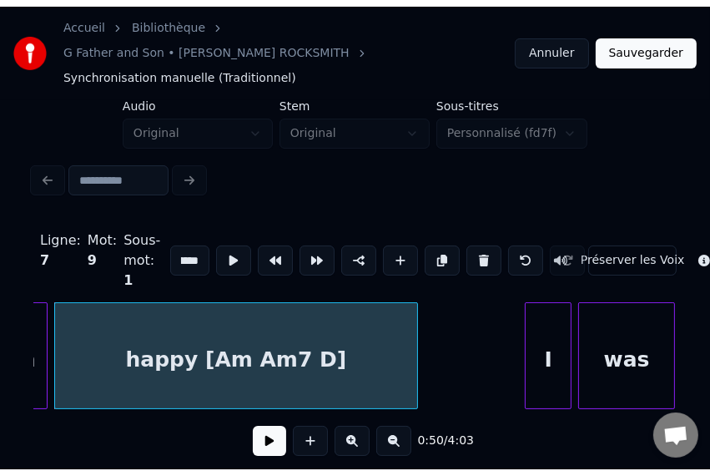
scroll to position [0, 0]
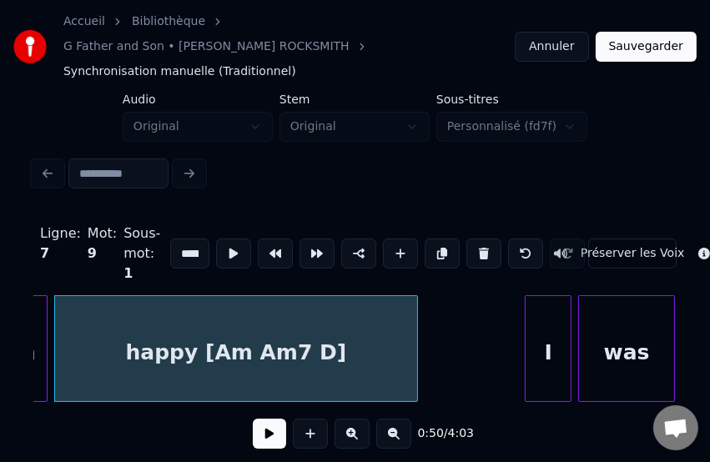
click at [257, 421] on button at bounding box center [269, 434] width 33 height 30
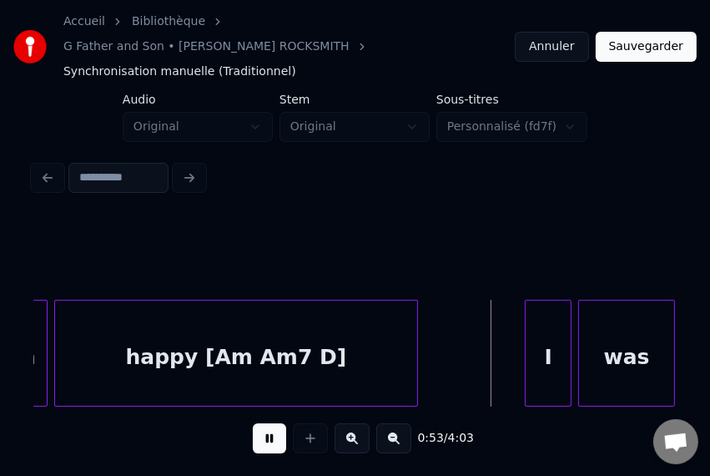
click at [257, 423] on button at bounding box center [269, 438] width 33 height 30
click at [264, 423] on button at bounding box center [269, 438] width 33 height 30
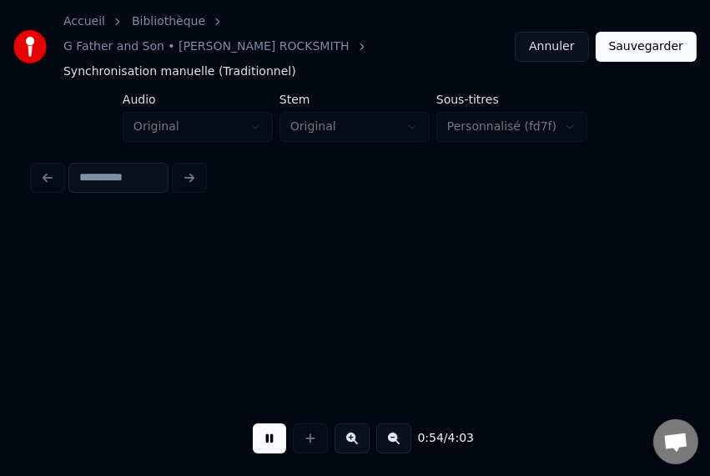
scroll to position [0, 9089]
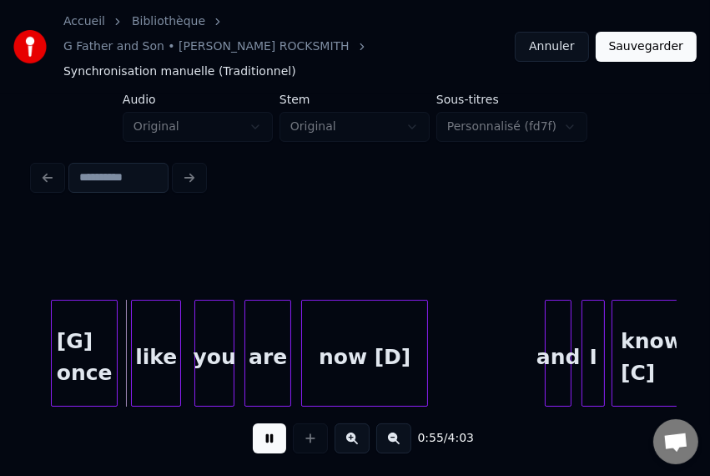
click at [264, 423] on button at bounding box center [269, 438] width 33 height 30
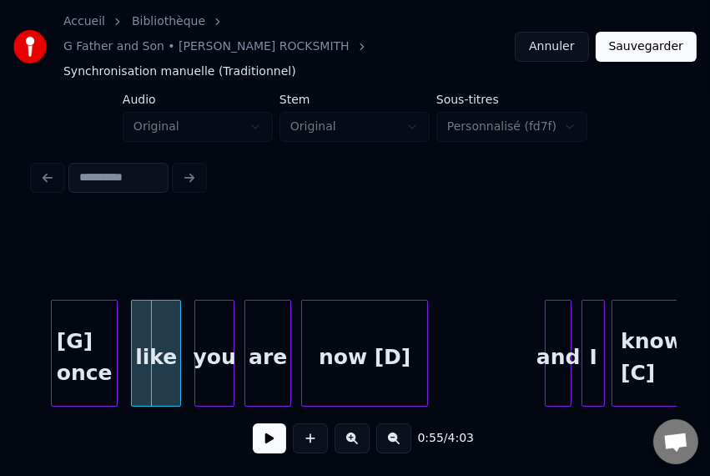
click at [264, 423] on button at bounding box center [269, 438] width 33 height 30
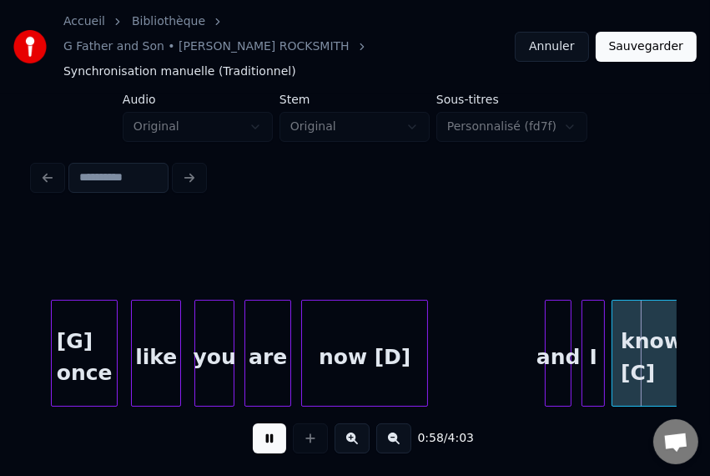
click at [264, 423] on button at bounding box center [269, 438] width 33 height 30
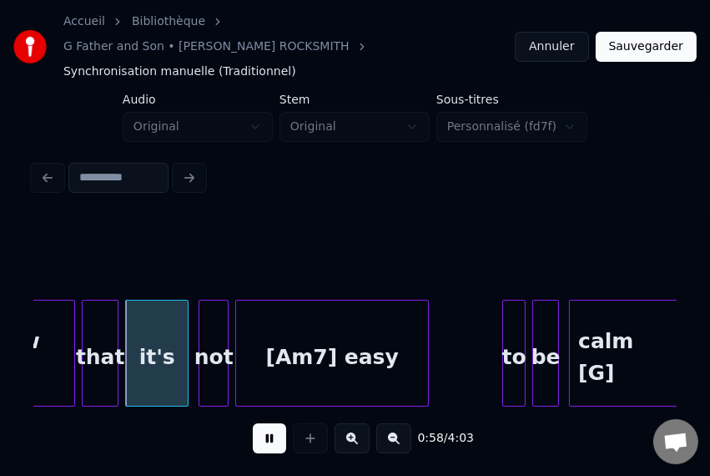
click at [264, 423] on button at bounding box center [269, 438] width 33 height 30
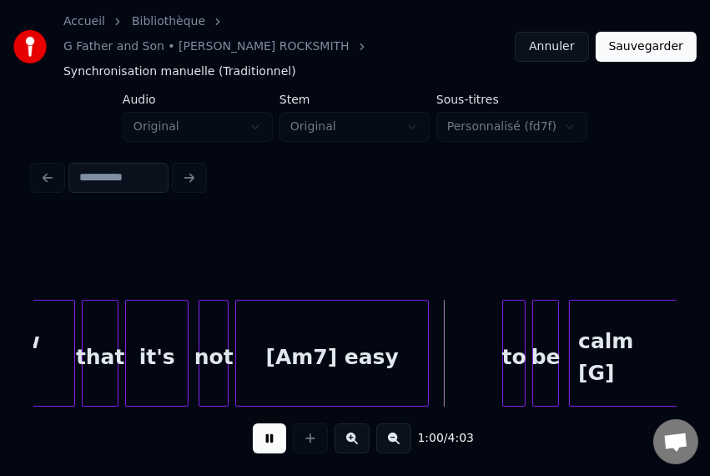
click at [264, 423] on button at bounding box center [269, 438] width 33 height 30
click at [340, 335] on div "[Am7] easy" at bounding box center [332, 356] width 192 height 113
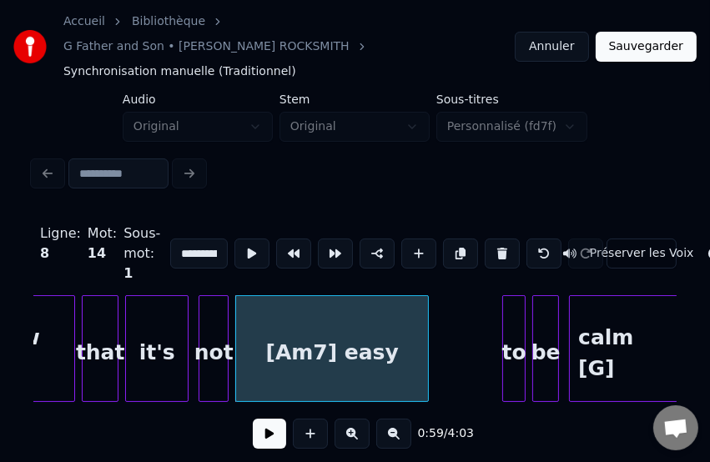
click at [340, 335] on div "[Am7] easy" at bounding box center [332, 352] width 192 height 113
click at [260, 432] on button at bounding box center [269, 434] width 33 height 30
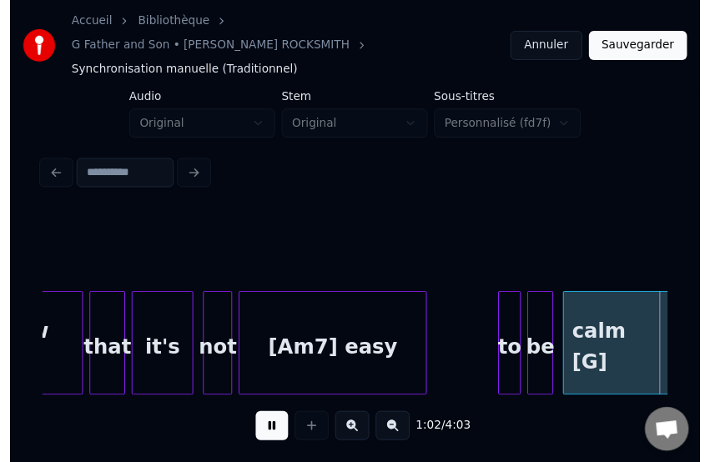
scroll to position [0, 10376]
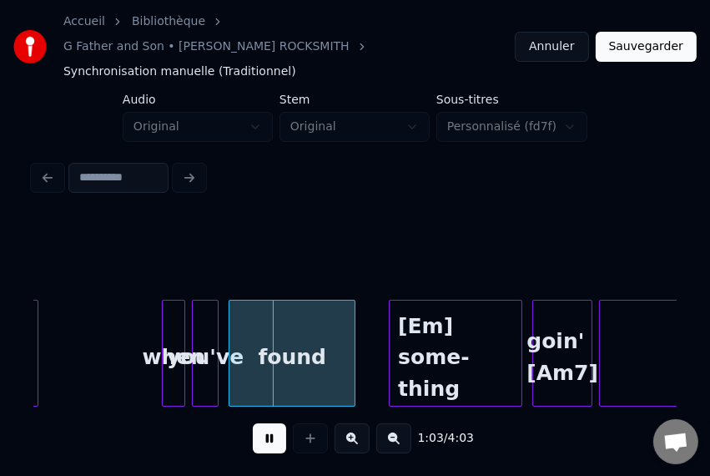
click at [260, 432] on button at bounding box center [269, 438] width 33 height 30
click at [431, 316] on div "[Em] some-thing" at bounding box center [456, 356] width 132 height 113
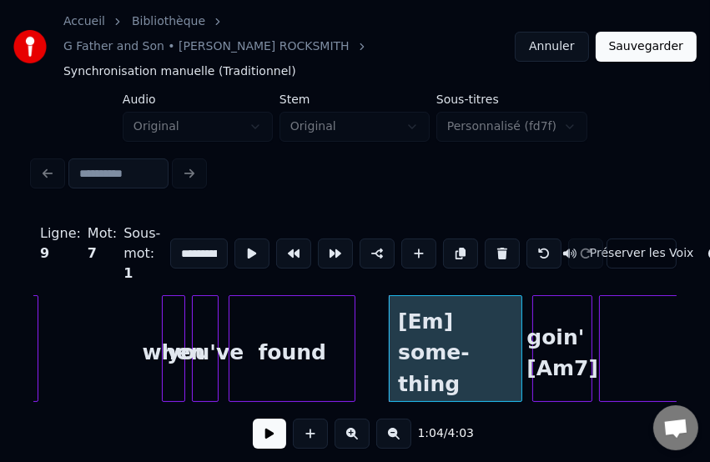
click at [446, 326] on div "[Em] some-thing" at bounding box center [456, 352] width 132 height 113
click at [188, 239] on input "**********" at bounding box center [199, 254] width 58 height 30
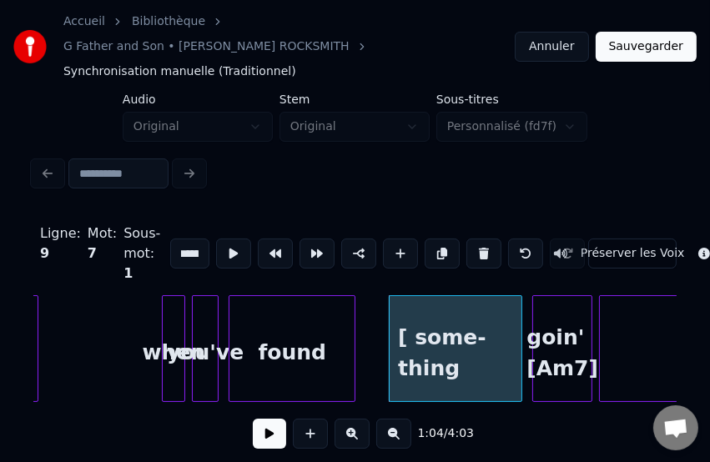
scroll to position [0, 0]
click at [174, 239] on input "**********" at bounding box center [189, 254] width 39 height 30
click at [300, 317] on div "found" at bounding box center [291, 352] width 125 height 113
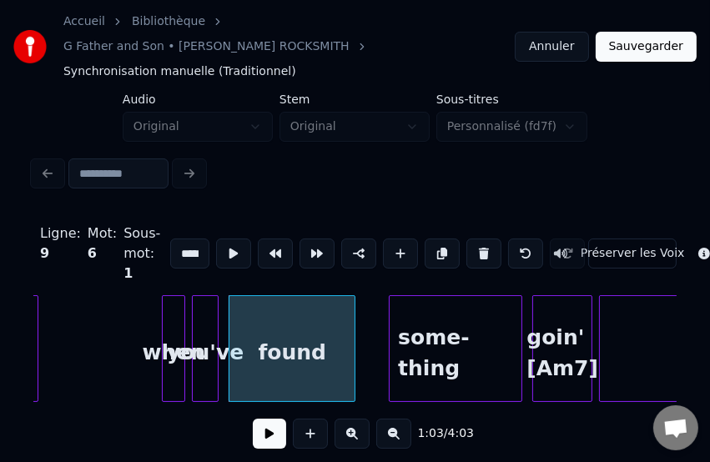
click at [183, 239] on input "*****" at bounding box center [189, 254] width 39 height 30
click at [176, 239] on input "*********" at bounding box center [189, 254] width 39 height 30
type input "**********"
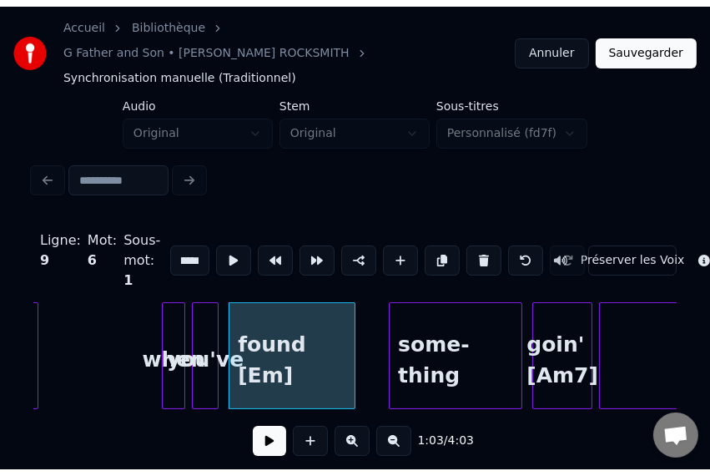
scroll to position [0, 0]
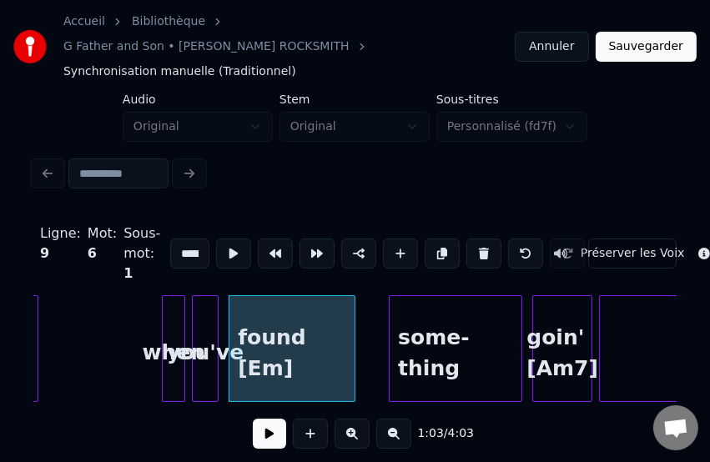
click at [265, 421] on button at bounding box center [269, 434] width 33 height 30
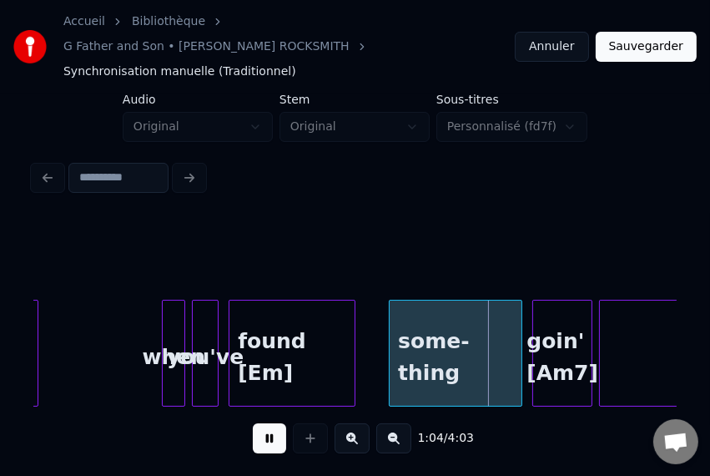
click at [262, 423] on button at bounding box center [269, 438] width 33 height 30
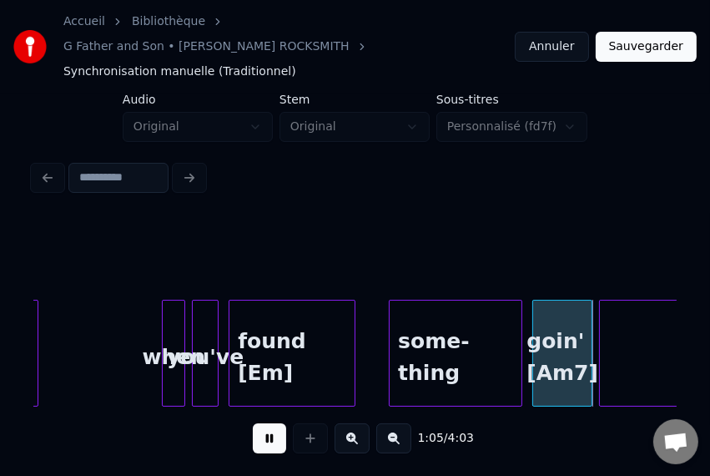
click at [262, 423] on button at bounding box center [269, 438] width 33 height 30
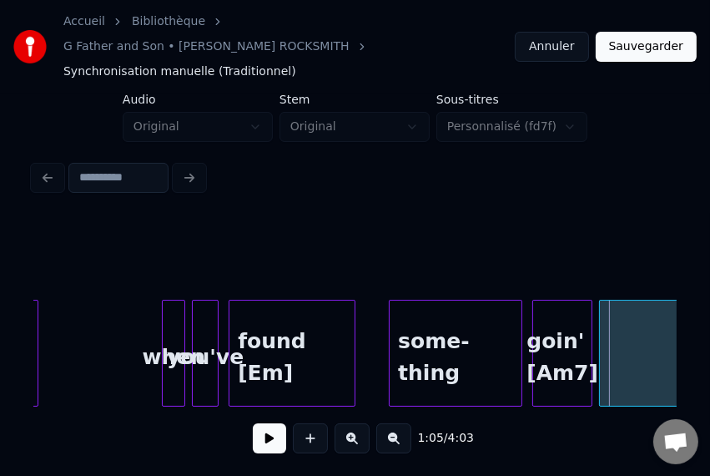
click at [561, 322] on div "goin' [Am7]" at bounding box center [562, 356] width 58 height 113
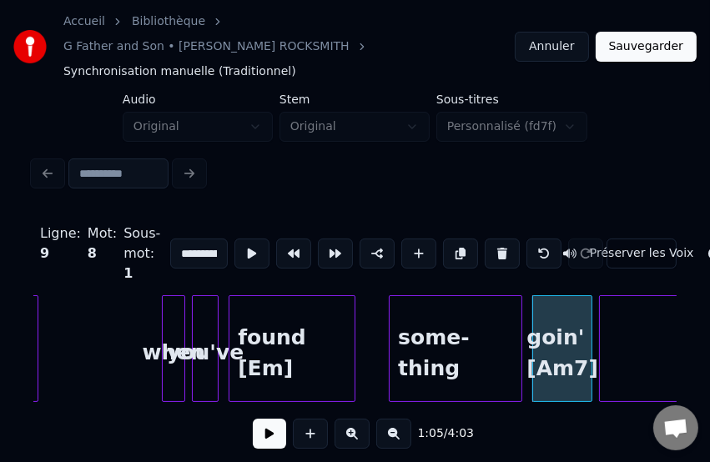
click at [567, 315] on div "goin' [Am7]" at bounding box center [562, 352] width 58 height 113
click at [254, 427] on button at bounding box center [269, 434] width 33 height 30
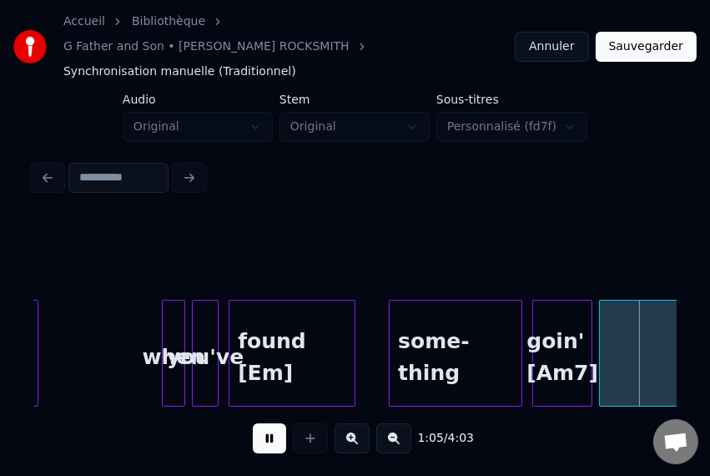
click at [254, 429] on button at bounding box center [269, 438] width 33 height 30
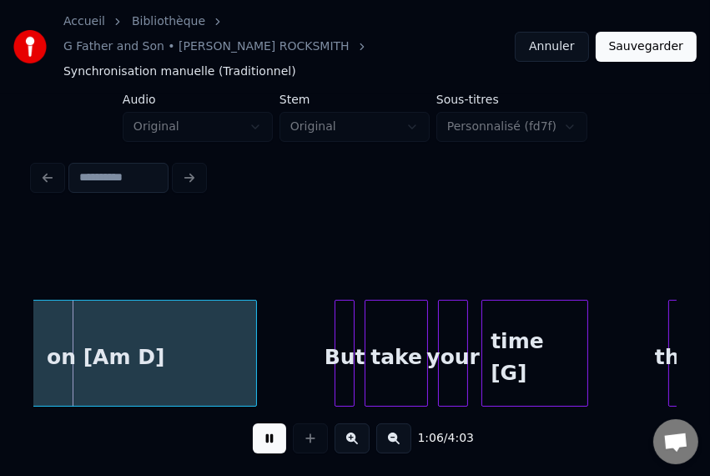
click at [254, 429] on button at bounding box center [269, 438] width 33 height 30
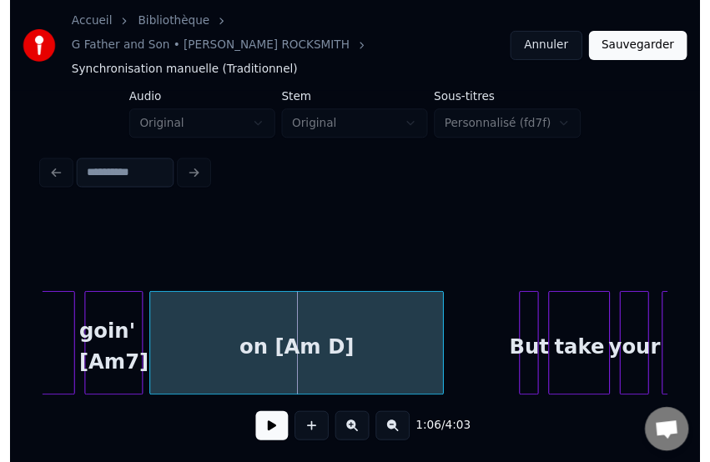
scroll to position [0, 10799]
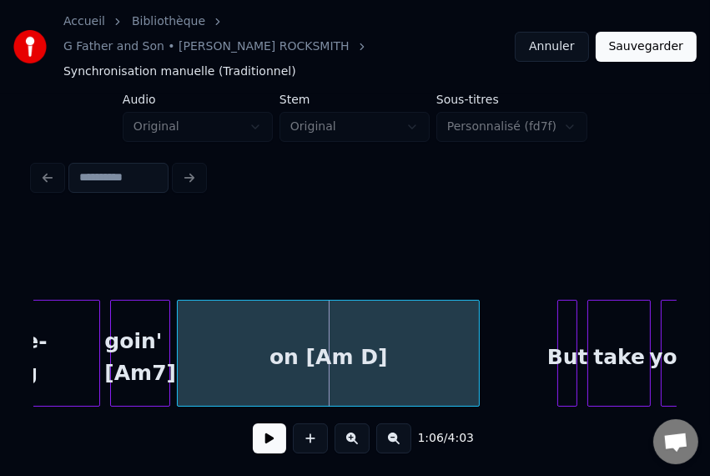
click at [138, 336] on div "goin' [Am7]" at bounding box center [140, 356] width 58 height 113
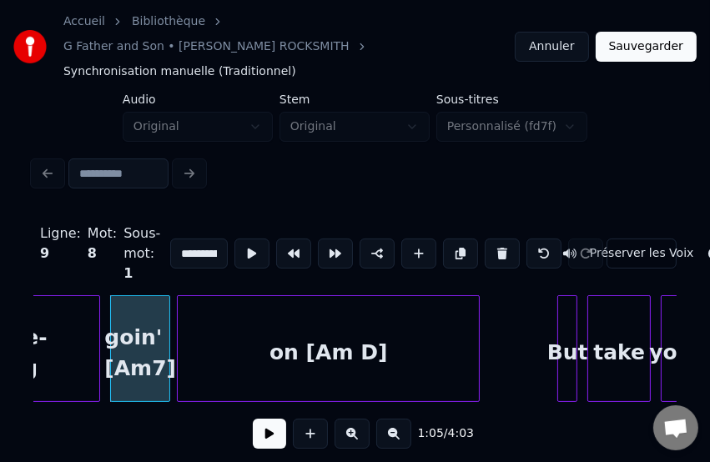
click at [147, 352] on div "goin' [Am7]" at bounding box center [140, 352] width 58 height 113
click at [187, 239] on input "**********" at bounding box center [199, 254] width 58 height 30
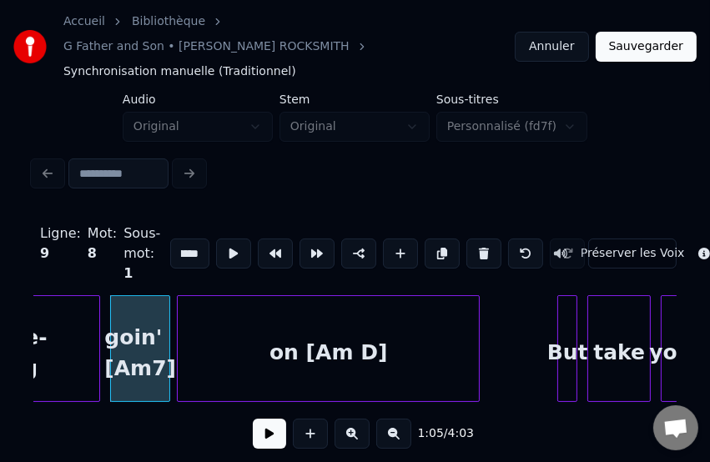
scroll to position [0, 42]
click at [181, 239] on input "**********" at bounding box center [189, 254] width 39 height 30
click at [343, 327] on div "on [Am D]" at bounding box center [328, 352] width 301 height 113
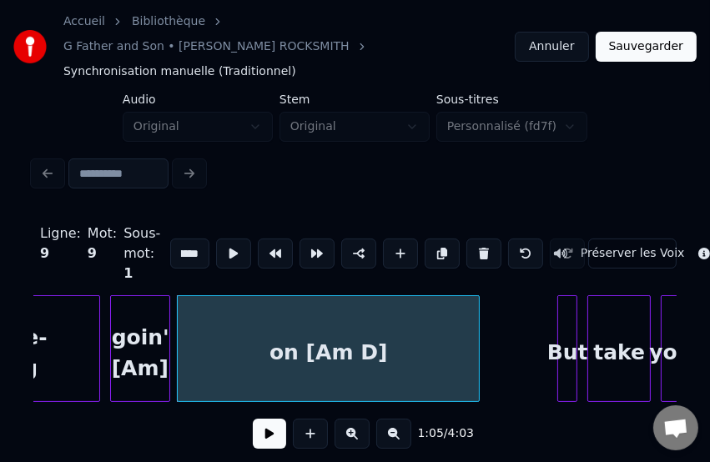
scroll to position [0, 27]
type input "**********"
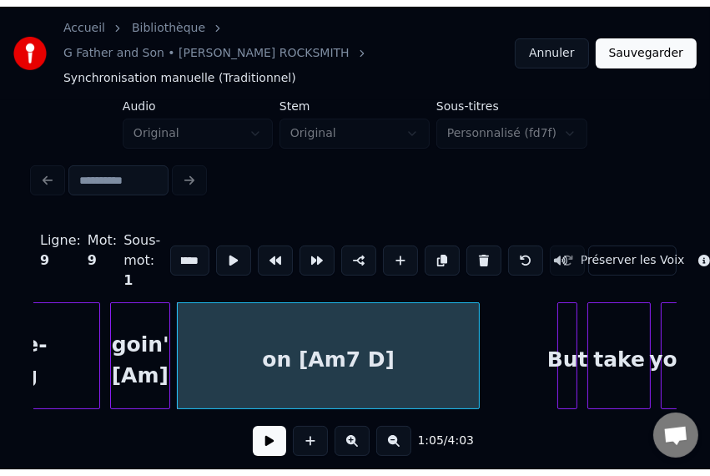
scroll to position [0, 0]
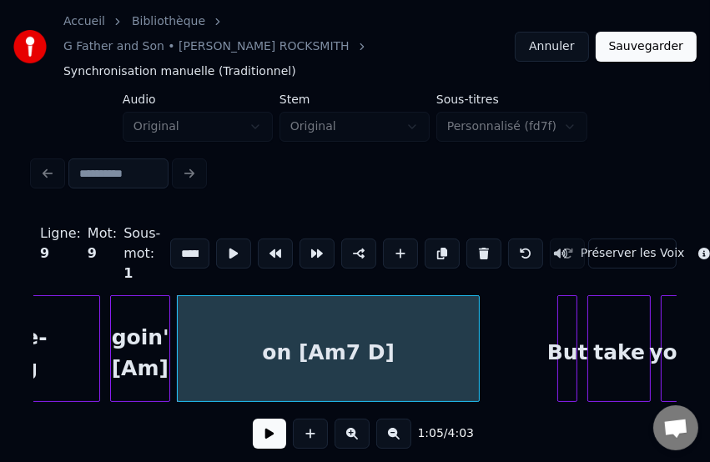
click at [260, 419] on button at bounding box center [269, 434] width 33 height 30
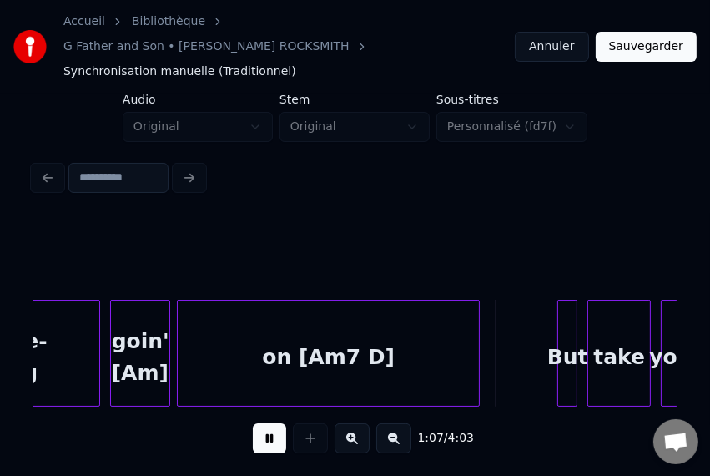
click at [260, 423] on button at bounding box center [269, 438] width 33 height 30
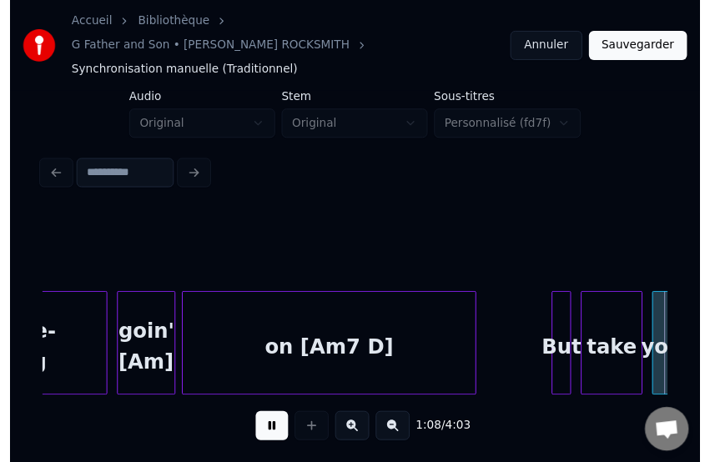
scroll to position [0, 11444]
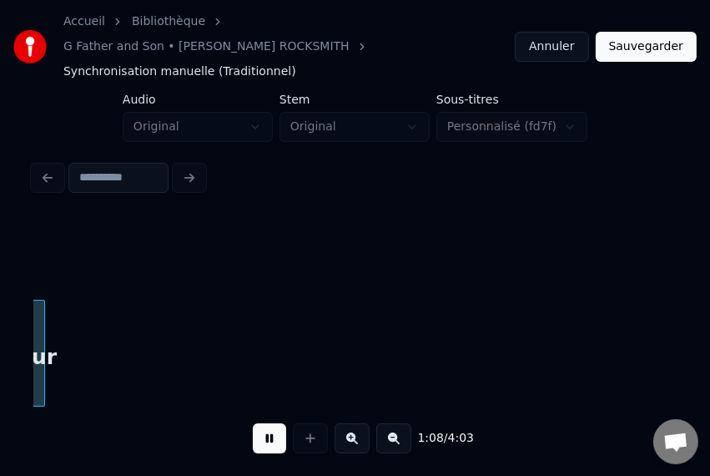
click at [260, 423] on button at bounding box center [269, 438] width 33 height 30
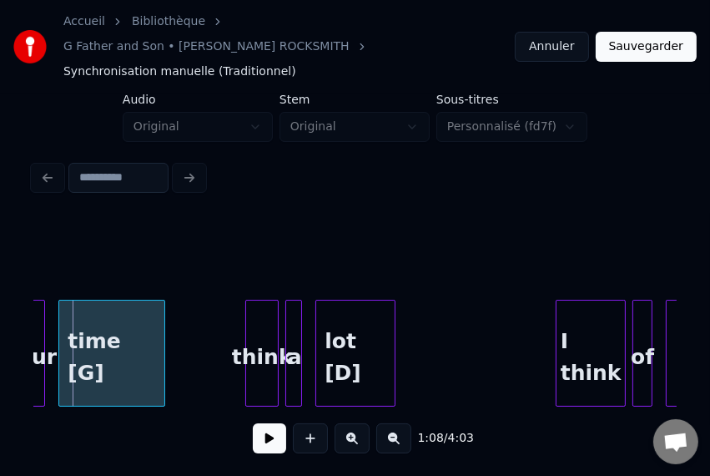
click at [114, 345] on div "time [G]" at bounding box center [111, 356] width 105 height 113
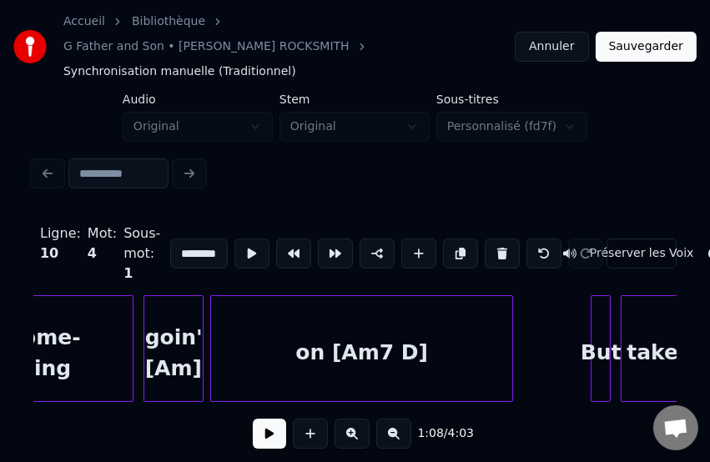
scroll to position [0, 10732]
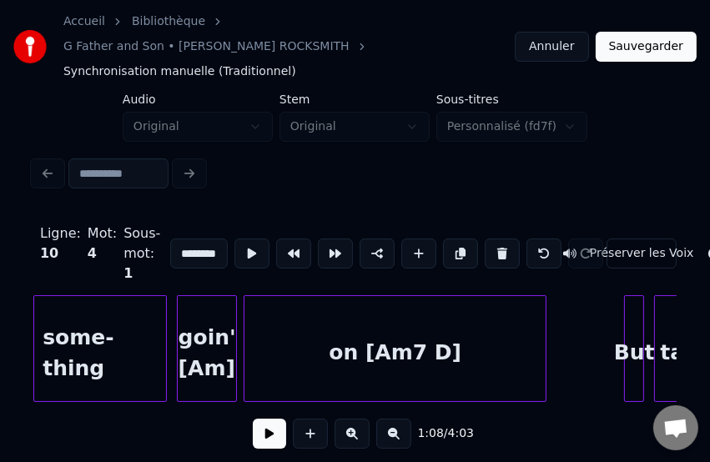
click at [203, 323] on div "goin' [Am]" at bounding box center [207, 352] width 58 height 113
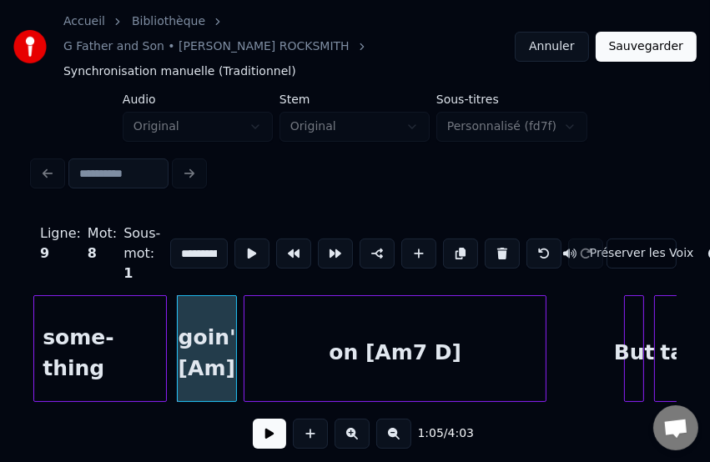
click at [184, 239] on input "**********" at bounding box center [199, 254] width 58 height 30
click at [212, 332] on div "goin' [Am]" at bounding box center [207, 352] width 58 height 113
click at [378, 335] on div "on [Am7 D]" at bounding box center [395, 352] width 301 height 113
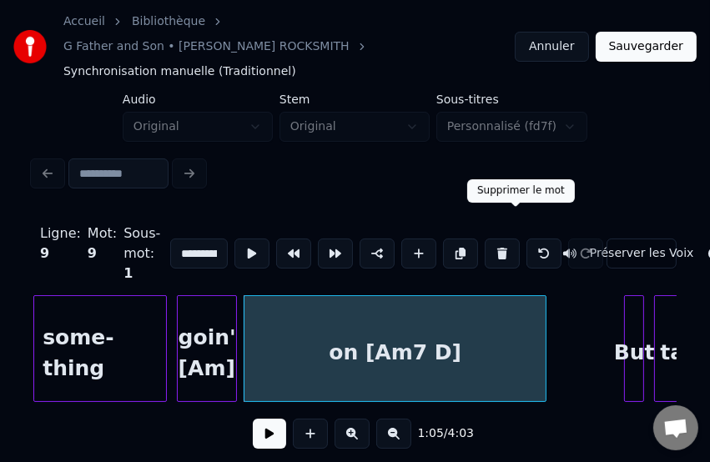
click at [517, 239] on button at bounding box center [502, 254] width 35 height 30
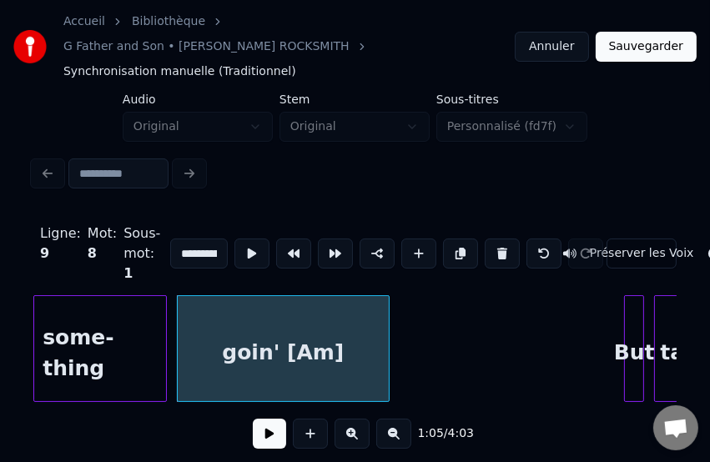
click at [386, 307] on div at bounding box center [386, 348] width 5 height 105
click at [279, 333] on div "goin' [Am]" at bounding box center [283, 352] width 210 height 113
click at [275, 330] on div "goin' [Am]" at bounding box center [283, 352] width 210 height 113
click at [189, 239] on input "**********" at bounding box center [199, 254] width 58 height 30
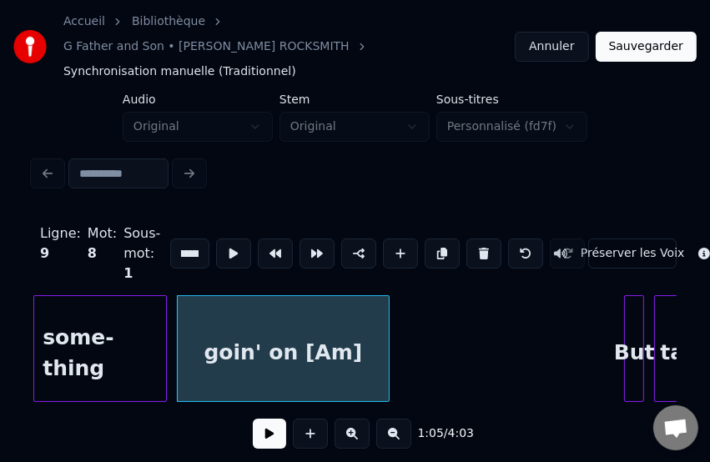
scroll to position [0, 28]
click at [278, 326] on div "goin' on [Am]" at bounding box center [283, 352] width 210 height 113
click at [182, 239] on input "**********" at bounding box center [189, 254] width 39 height 30
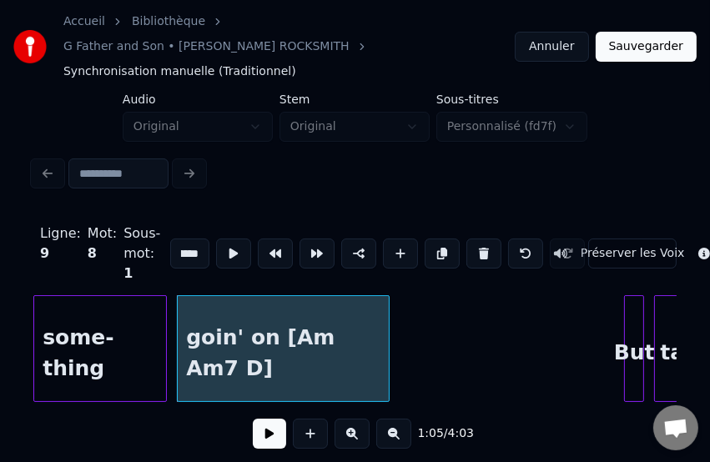
scroll to position [0, 88]
type input "**********"
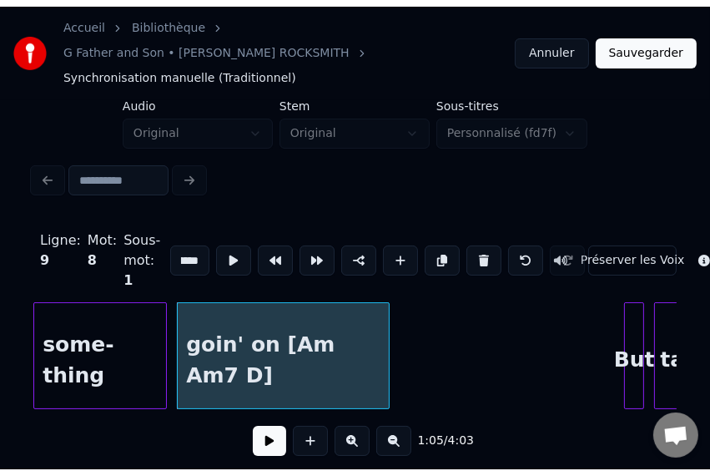
scroll to position [0, 0]
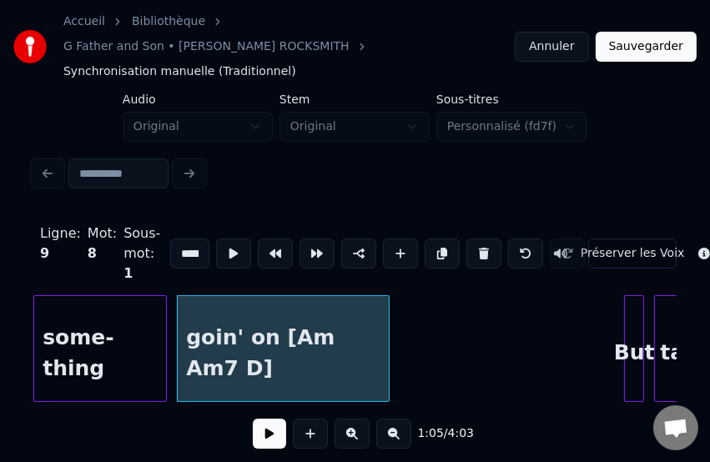
click at [257, 419] on button at bounding box center [269, 434] width 33 height 30
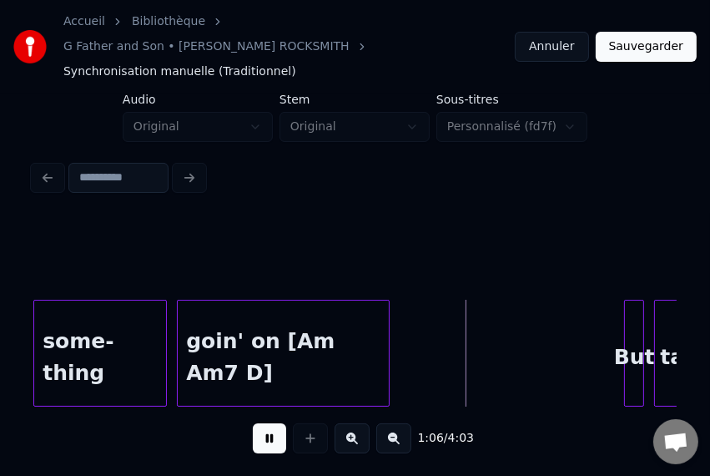
click at [257, 423] on button at bounding box center [269, 438] width 33 height 30
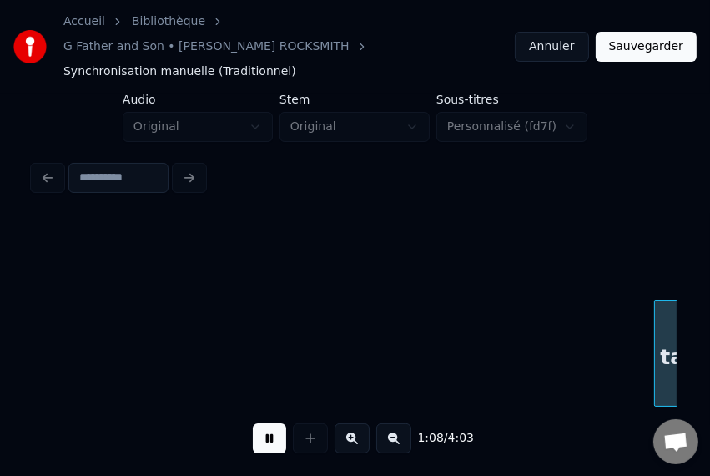
scroll to position [0, 11376]
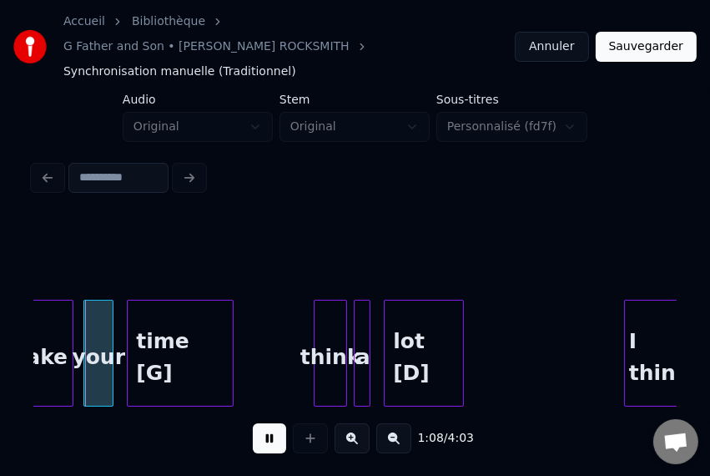
click at [257, 423] on button at bounding box center [269, 438] width 33 height 30
click at [334, 326] on div "think" at bounding box center [331, 356] width 32 height 113
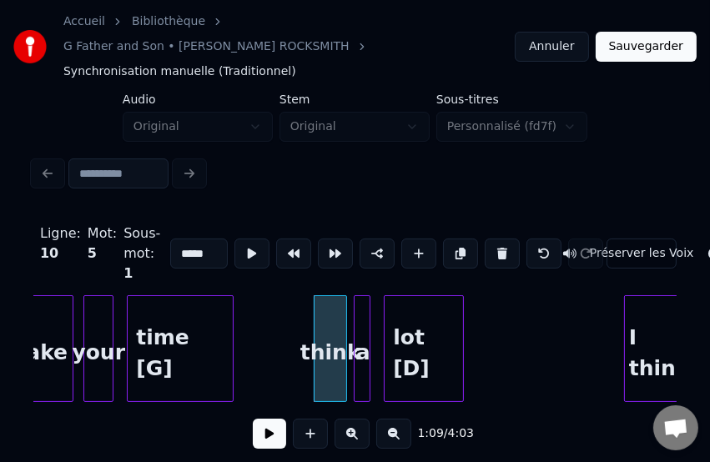
click at [169, 296] on div "time [G]" at bounding box center [180, 352] width 105 height 113
type input "********"
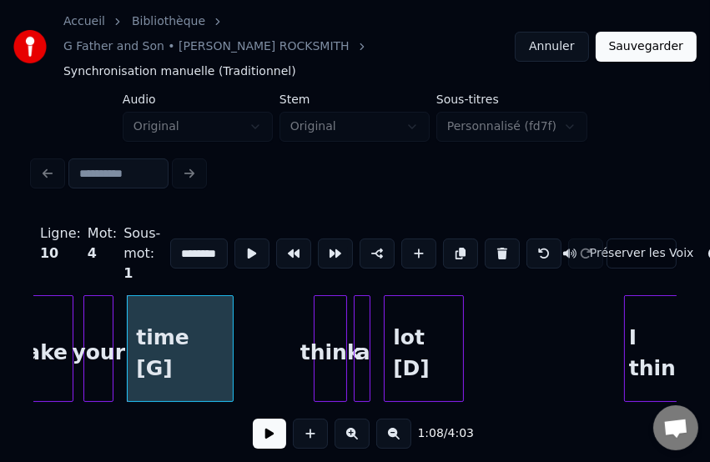
click at [259, 419] on button at bounding box center [269, 434] width 33 height 30
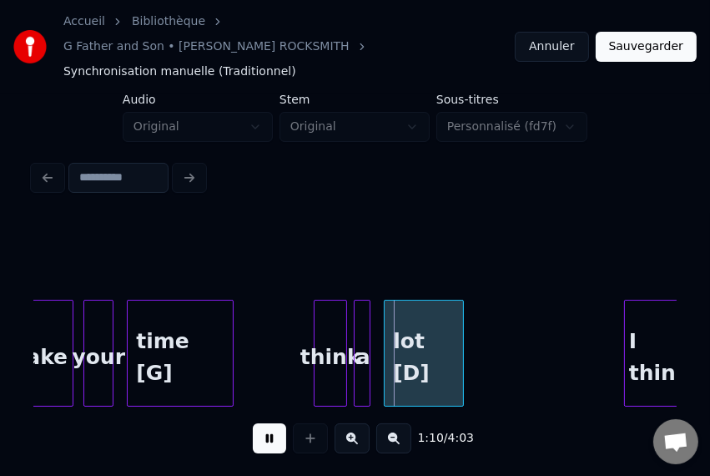
click at [259, 423] on button at bounding box center [269, 438] width 33 height 30
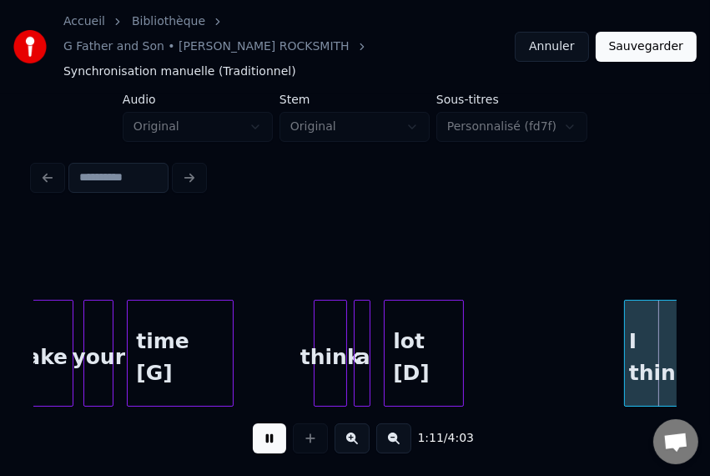
click at [259, 423] on button at bounding box center [269, 438] width 33 height 30
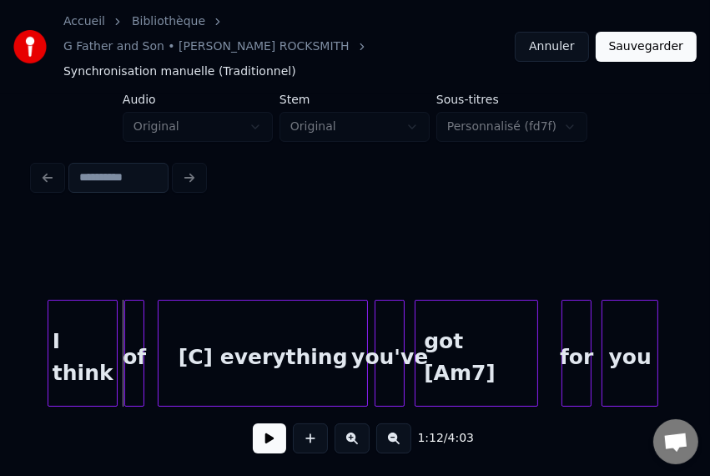
scroll to position [0, 11919]
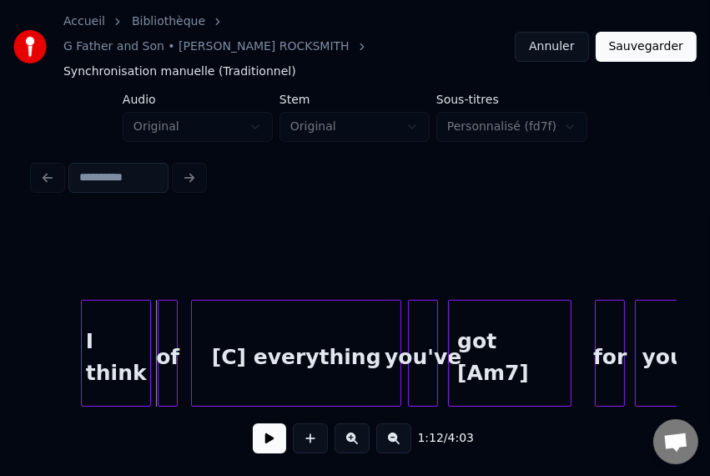
click at [116, 317] on div "I think" at bounding box center [116, 356] width 68 height 113
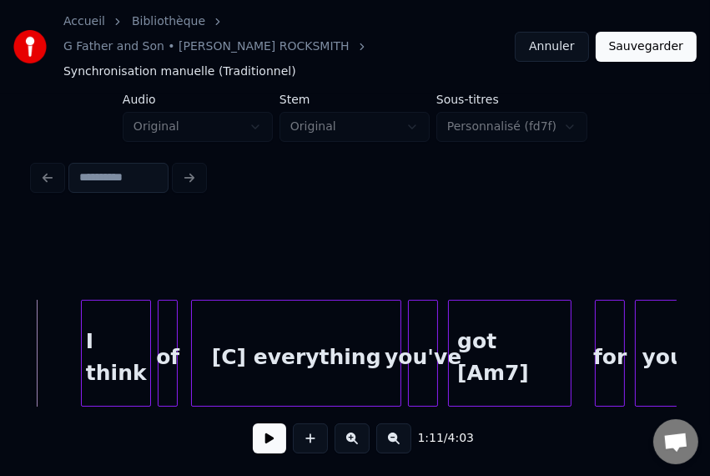
click at [255, 426] on button at bounding box center [269, 438] width 33 height 30
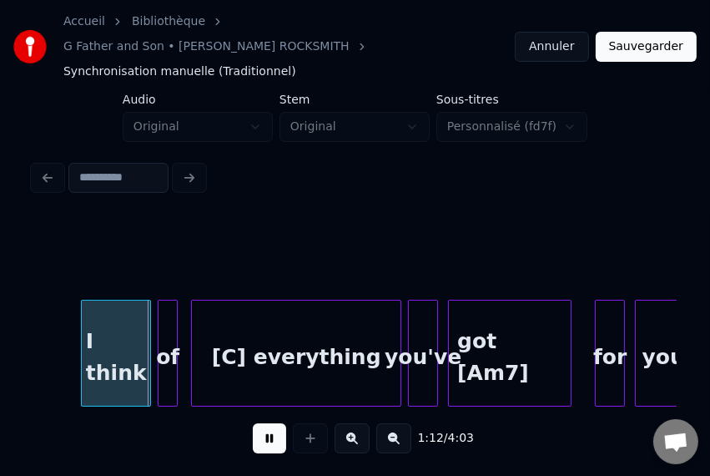
click at [255, 426] on button at bounding box center [269, 438] width 33 height 30
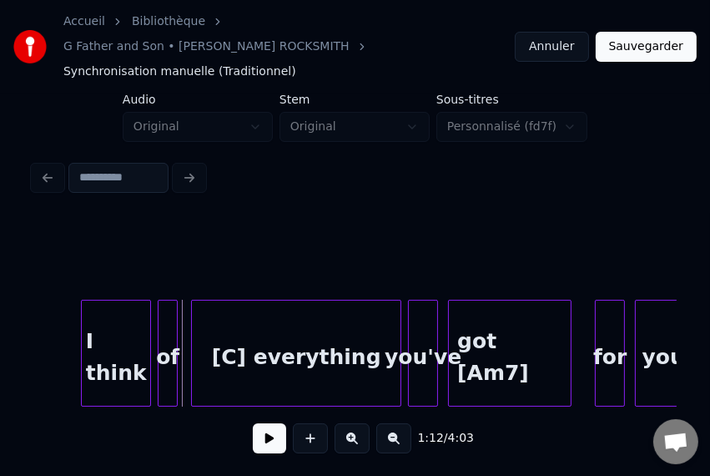
click at [255, 426] on button at bounding box center [269, 438] width 33 height 30
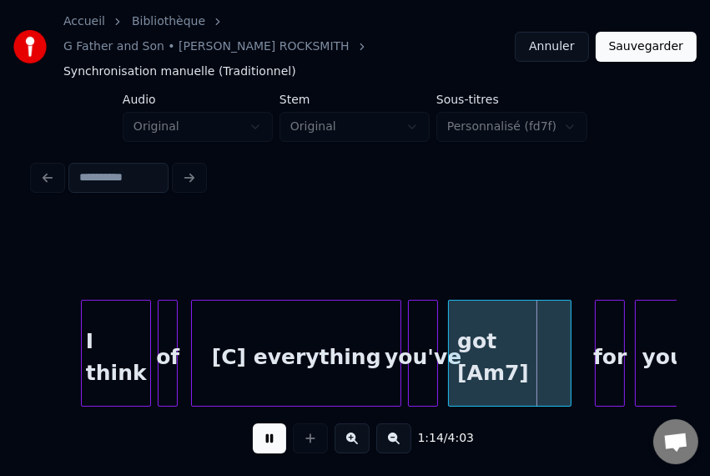
click at [255, 426] on button at bounding box center [269, 438] width 33 height 30
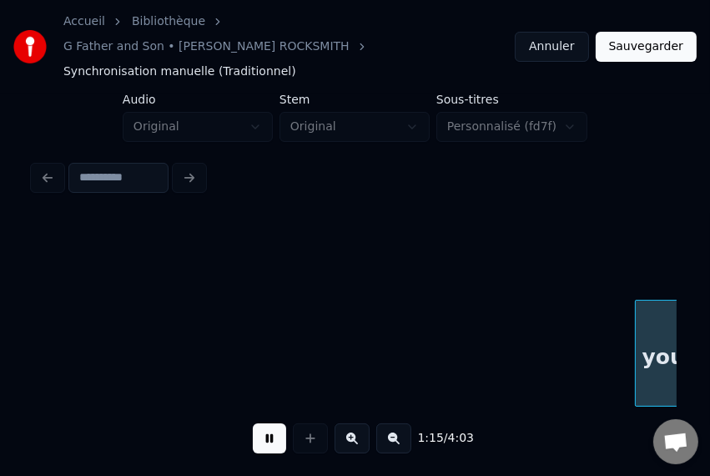
scroll to position [0, 12566]
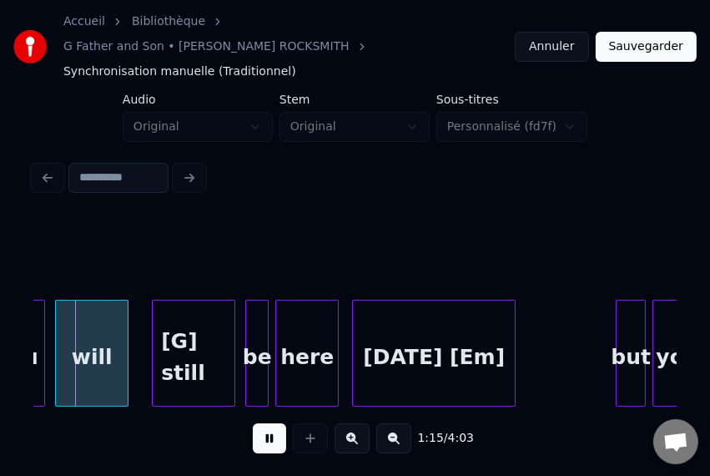
click at [255, 426] on button at bounding box center [269, 438] width 33 height 30
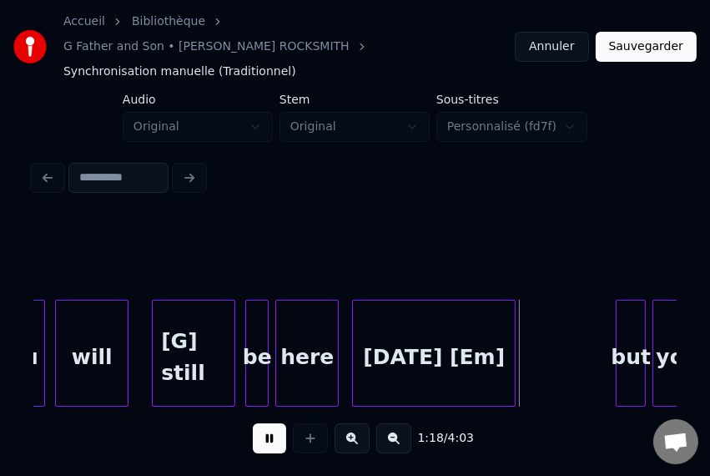
click at [255, 426] on button at bounding box center [269, 438] width 33 height 30
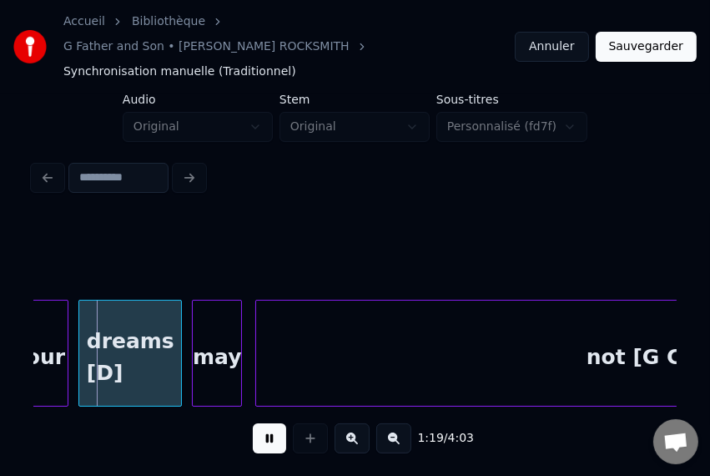
click at [255, 426] on button at bounding box center [269, 438] width 33 height 30
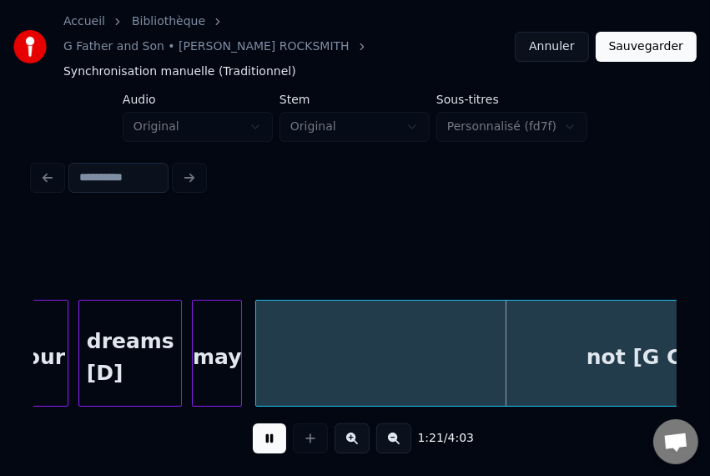
click at [255, 426] on button at bounding box center [269, 438] width 33 height 30
click at [260, 427] on button at bounding box center [269, 438] width 33 height 30
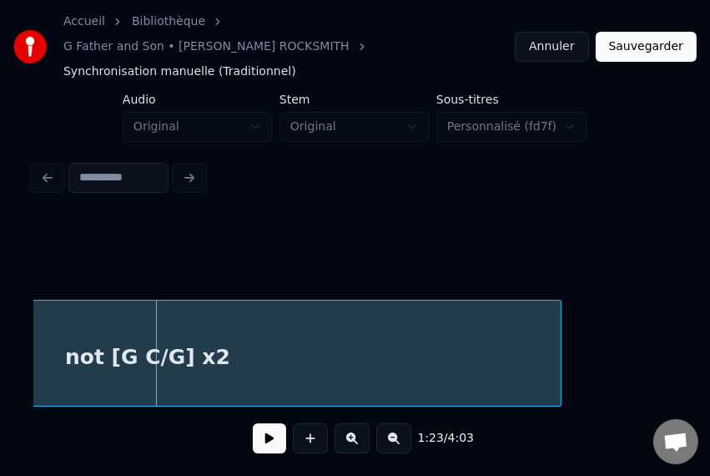
scroll to position [0, 13698]
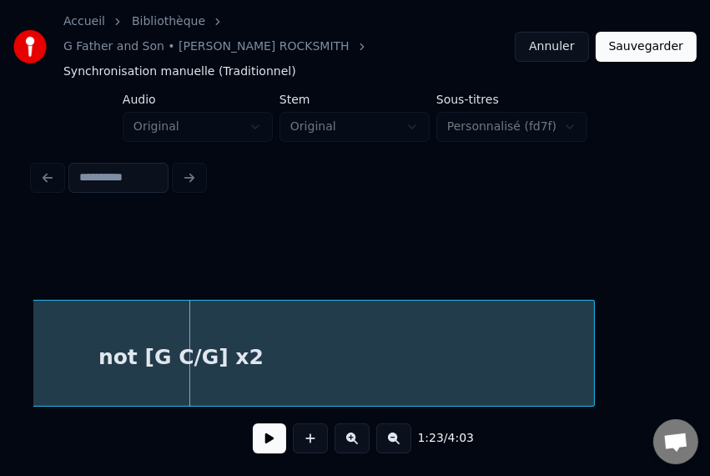
click at [168, 333] on div "not [G C/G] x2" at bounding box center [180, 356] width 825 height 113
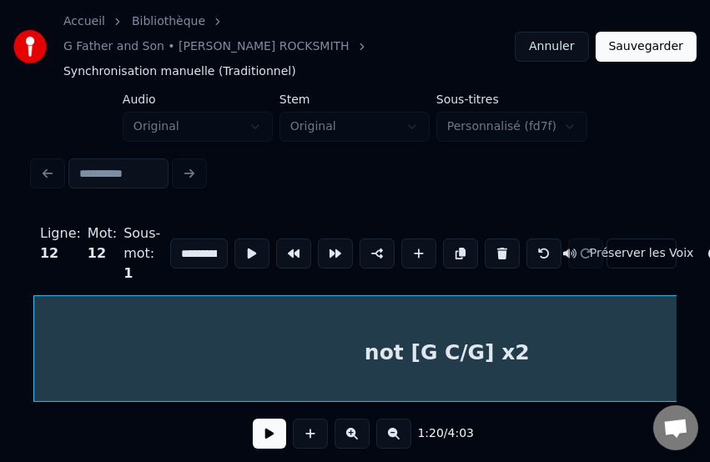
click at [265, 419] on button at bounding box center [269, 434] width 33 height 30
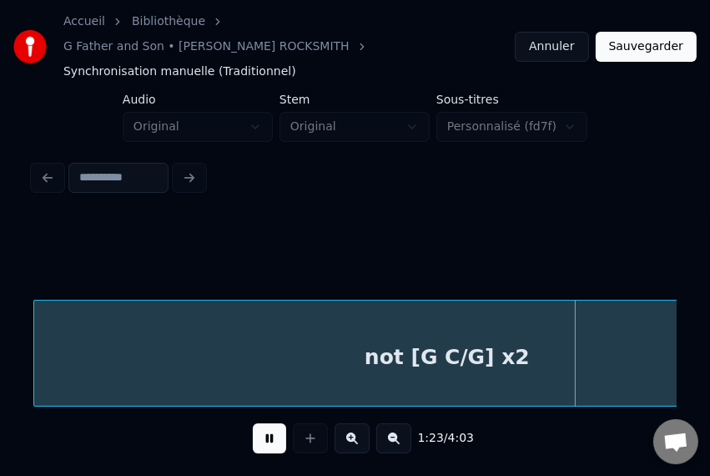
click at [265, 423] on button at bounding box center [269, 438] width 33 height 30
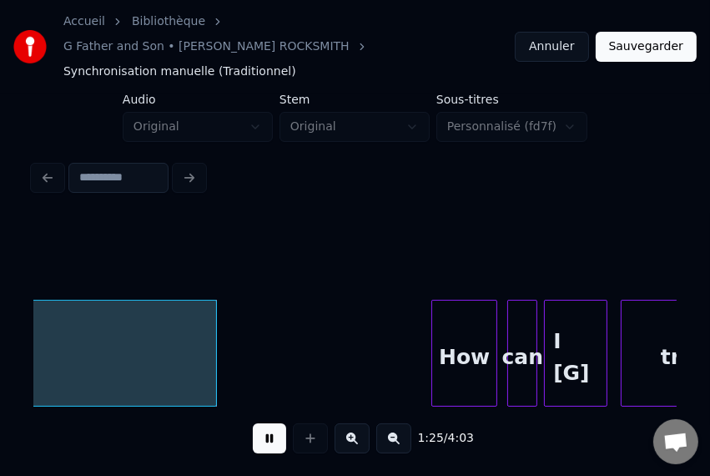
click at [265, 423] on button at bounding box center [269, 438] width 33 height 30
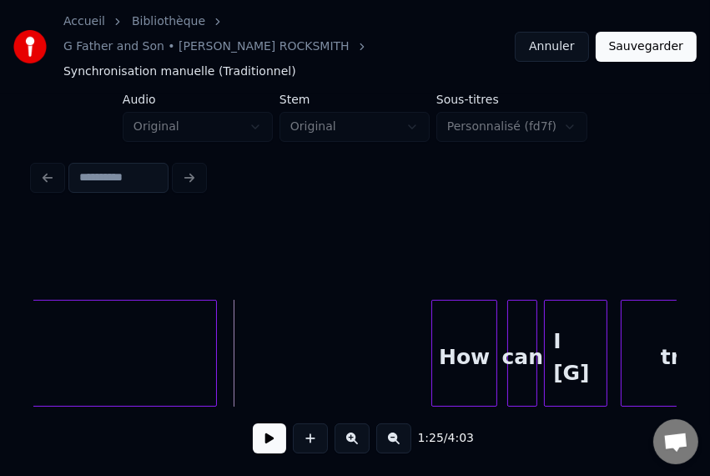
click at [257, 425] on button at bounding box center [269, 438] width 33 height 30
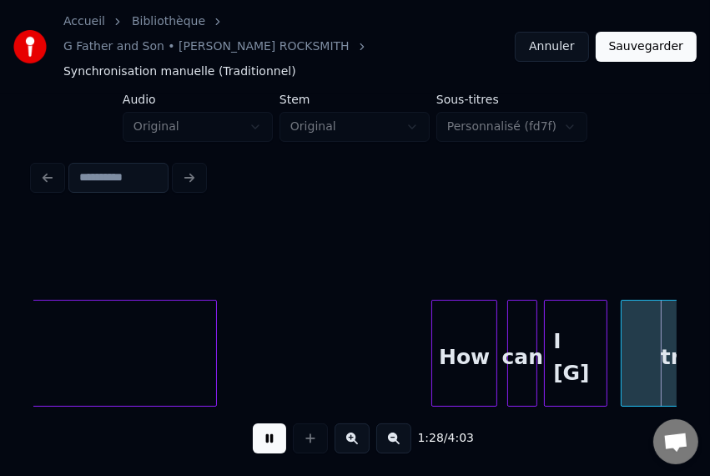
click at [257, 425] on button at bounding box center [269, 438] width 33 height 30
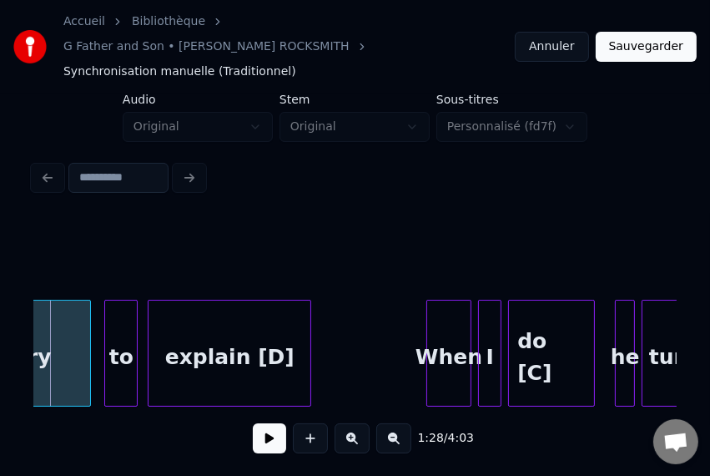
click at [257, 425] on button at bounding box center [269, 438] width 33 height 30
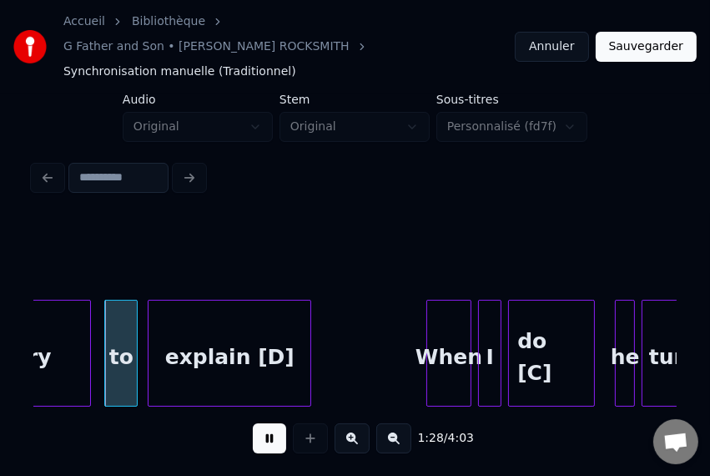
click at [257, 425] on button at bounding box center [269, 438] width 33 height 30
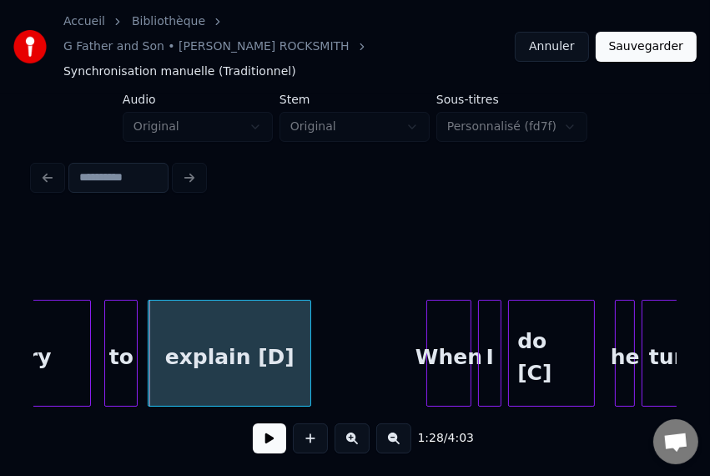
click at [271, 336] on div "explain [D]" at bounding box center [230, 356] width 162 height 113
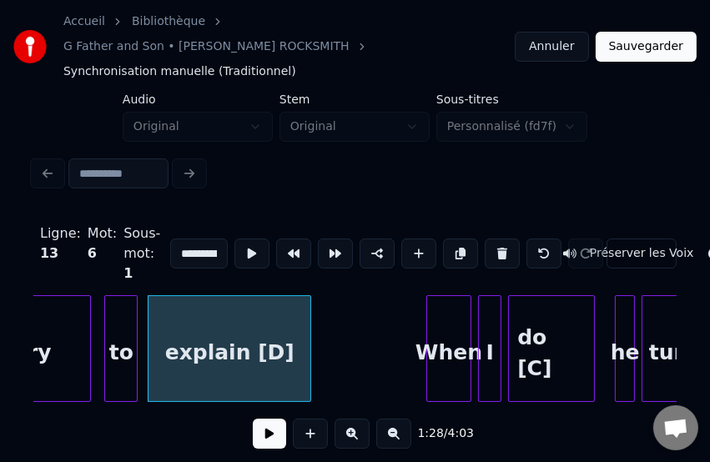
click at [262, 425] on button at bounding box center [269, 434] width 33 height 30
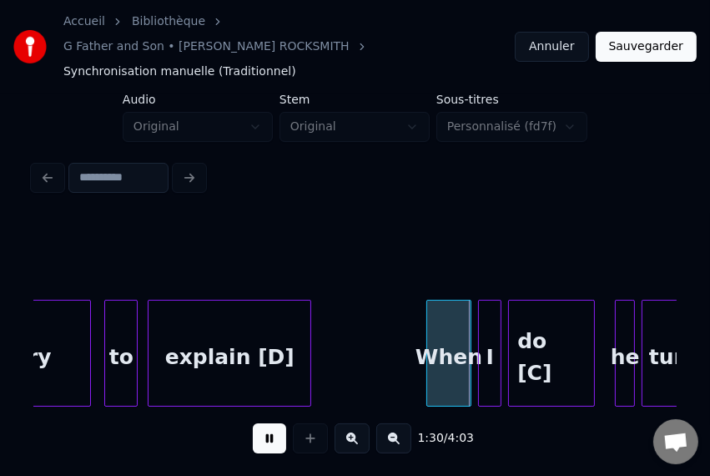
click at [262, 425] on button at bounding box center [269, 438] width 33 height 30
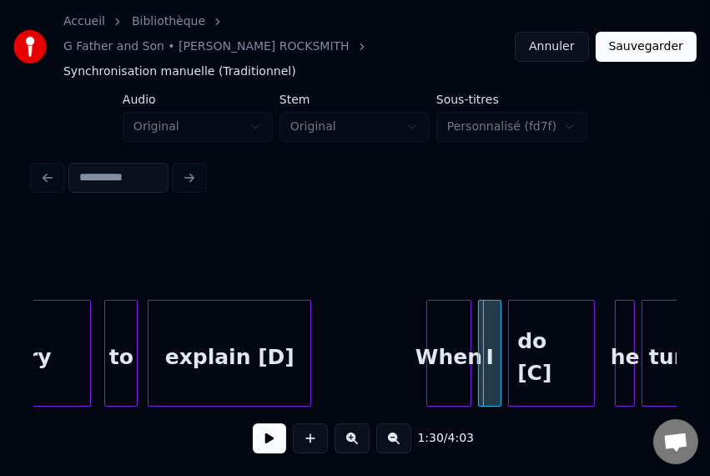
click at [262, 425] on button at bounding box center [269, 438] width 33 height 30
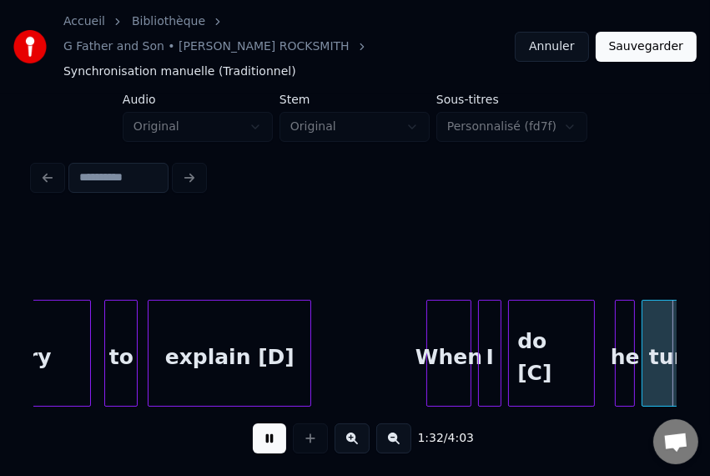
click at [262, 425] on button at bounding box center [269, 438] width 33 height 30
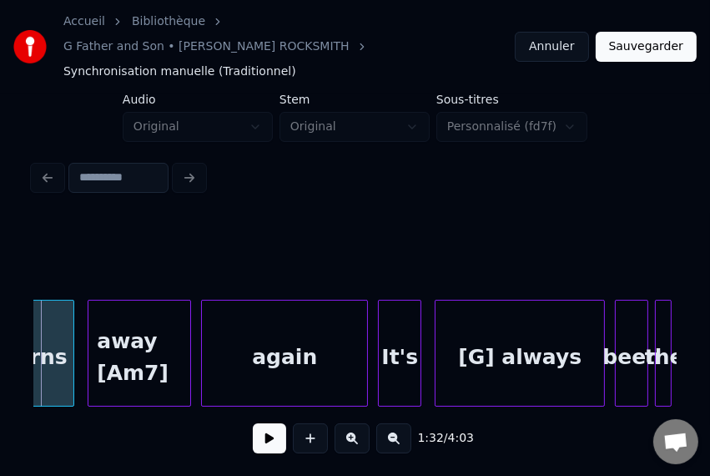
click at [262, 425] on button at bounding box center [269, 438] width 33 height 30
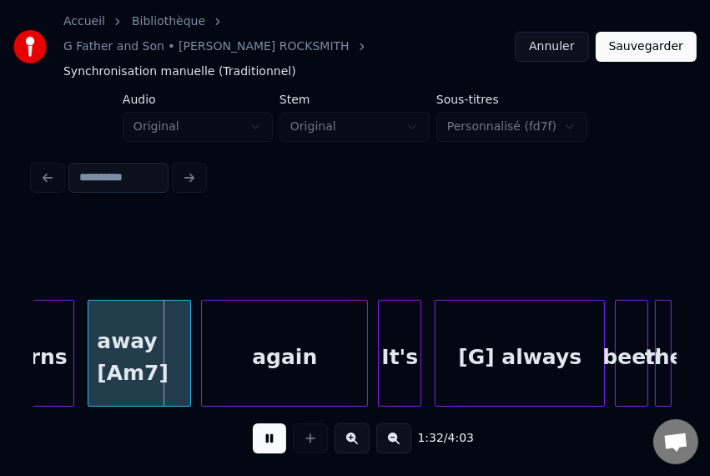
click at [262, 425] on button at bounding box center [269, 438] width 33 height 30
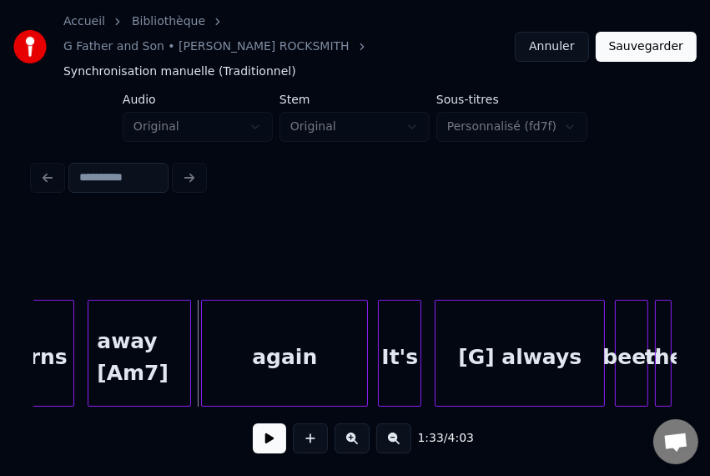
click at [262, 425] on button at bounding box center [269, 438] width 33 height 30
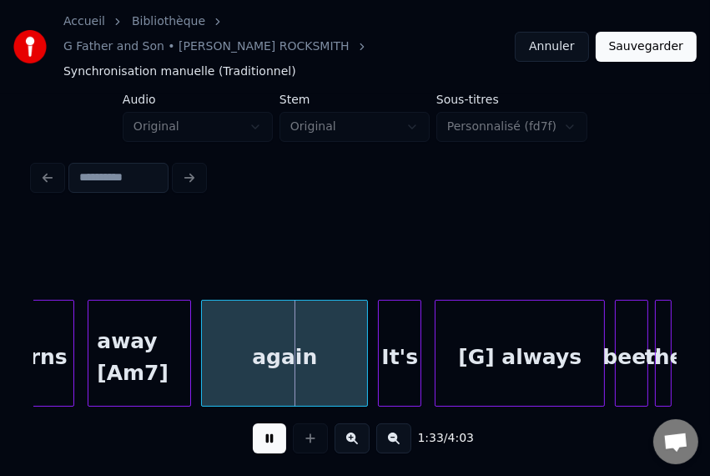
click at [262, 425] on button at bounding box center [269, 438] width 33 height 30
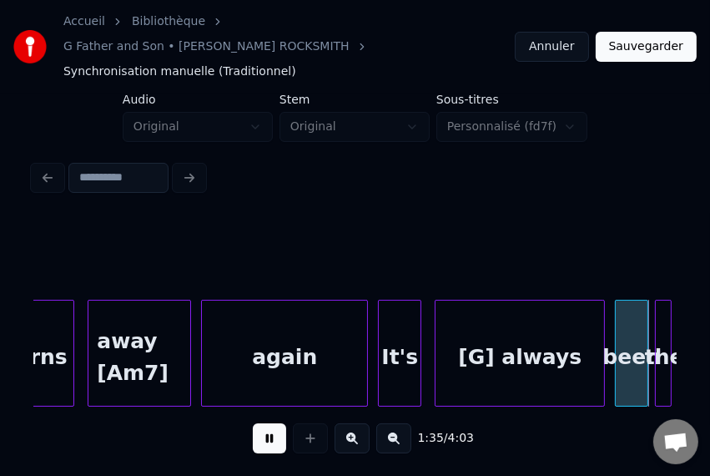
click at [262, 425] on button at bounding box center [269, 438] width 33 height 30
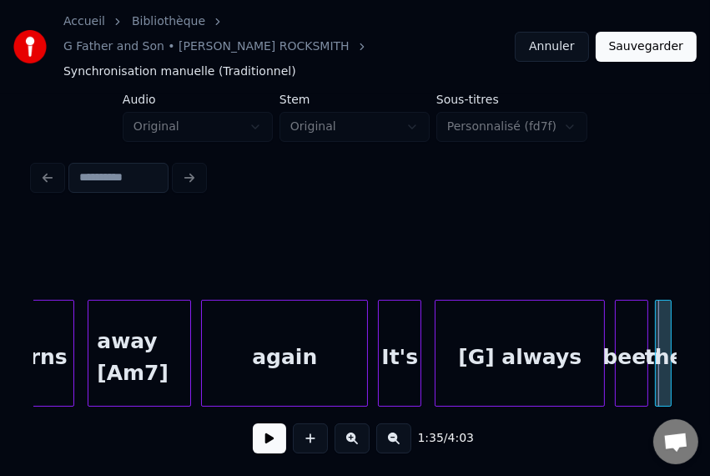
click at [262, 425] on button at bounding box center [269, 438] width 33 height 30
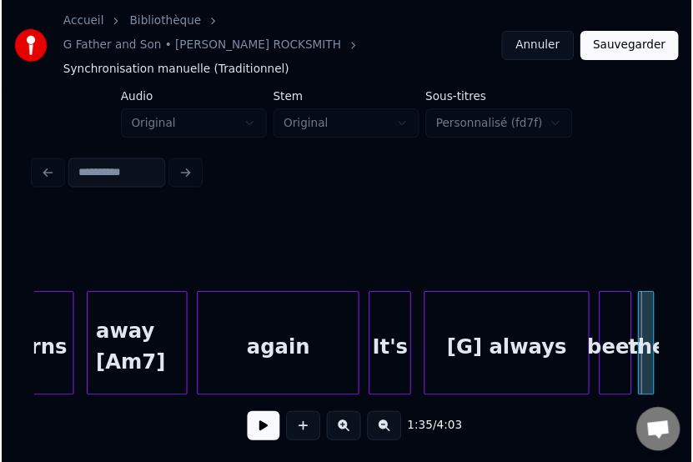
scroll to position [0, 16009]
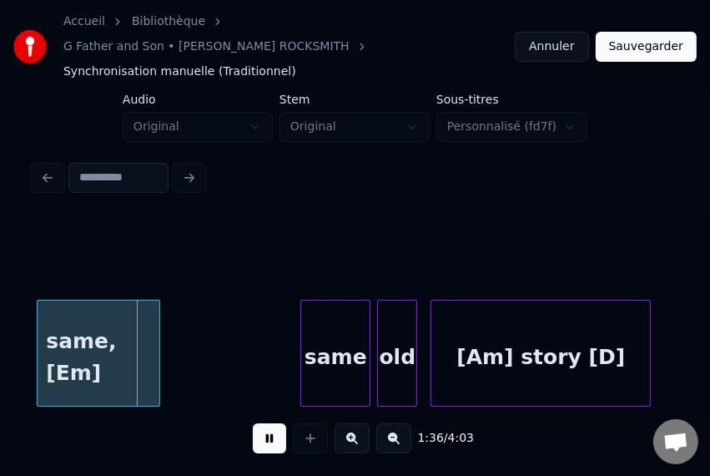
click at [262, 425] on button at bounding box center [269, 438] width 33 height 30
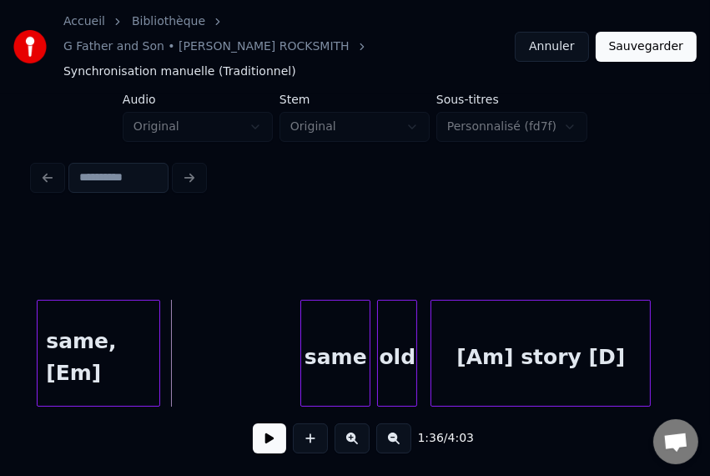
click at [106, 329] on div "same, [Em]" at bounding box center [99, 356] width 122 height 113
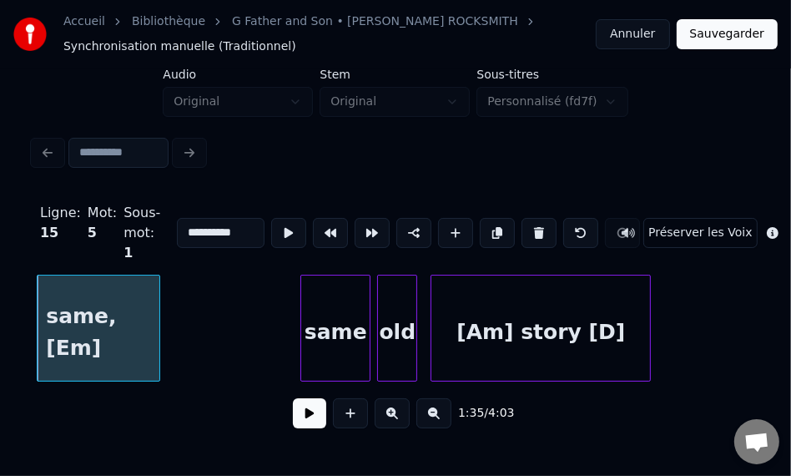
click at [199, 230] on input "**********" at bounding box center [220, 233] width 87 height 30
type input "*********"
click at [301, 425] on button at bounding box center [309, 413] width 33 height 30
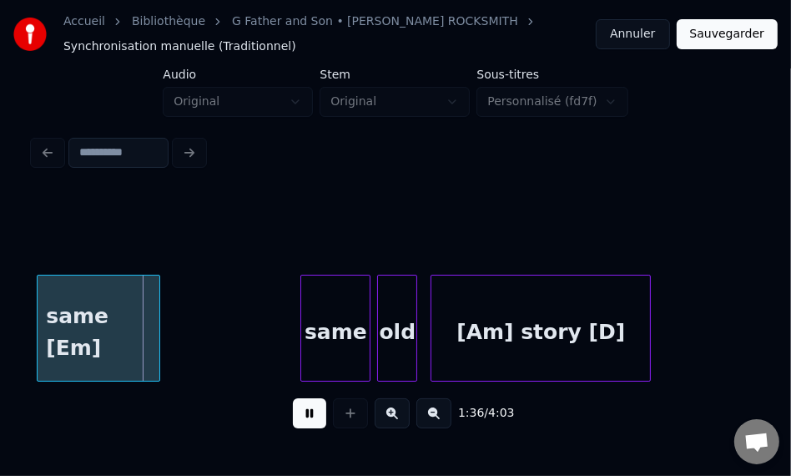
click at [301, 425] on button at bounding box center [309, 413] width 33 height 30
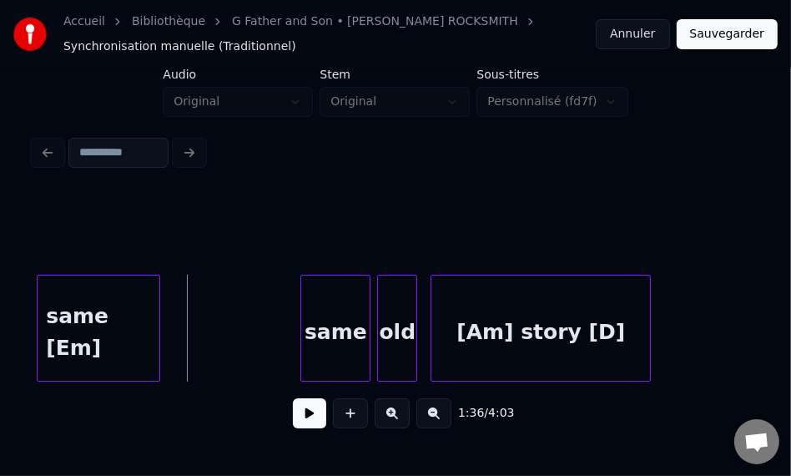
drag, startPoint x: 0, startPoint y: 217, endPoint x: 24, endPoint y: 212, distance: 24.7
click at [24, 212] on div "Accueil Bibliothèque G Father and Son • Cat Stevens ROCKSMITH Synchronisation m…" at bounding box center [395, 214] width 791 height 429
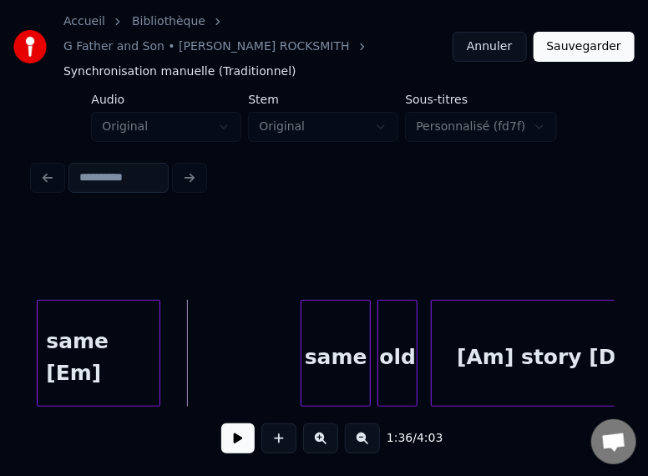
click at [237, 423] on button at bounding box center [237, 438] width 33 height 30
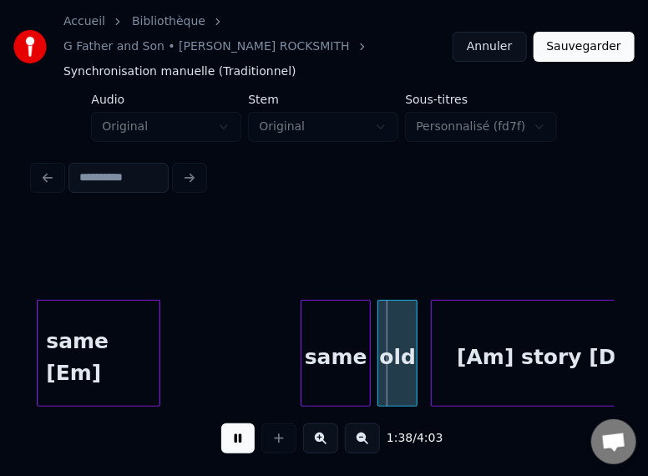
click at [237, 423] on button at bounding box center [237, 438] width 33 height 30
click at [487, 336] on div "[Am] story [D]" at bounding box center [540, 356] width 219 height 113
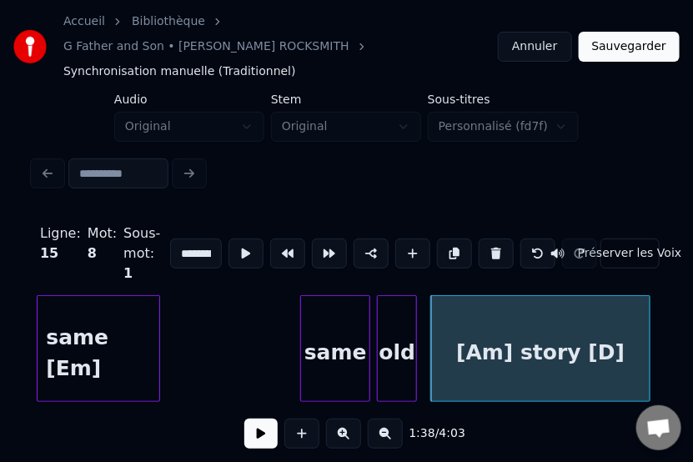
click at [501, 335] on div "[Am] story [D]" at bounding box center [540, 352] width 219 height 113
click at [177, 239] on input "**********" at bounding box center [195, 254] width 51 height 30
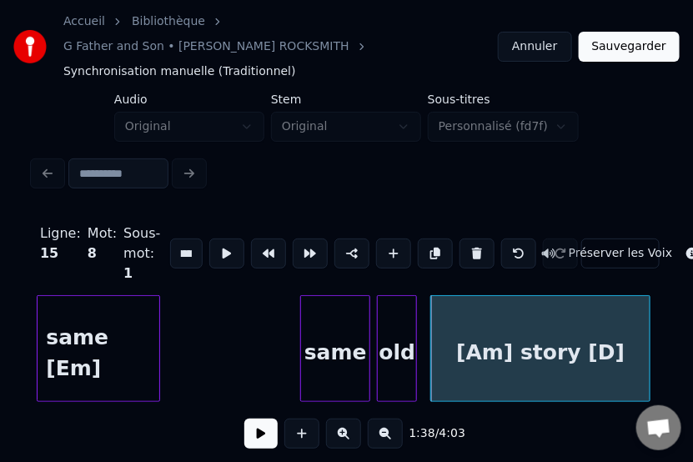
scroll to position [0, 17]
click at [346, 322] on div "same" at bounding box center [335, 352] width 68 height 113
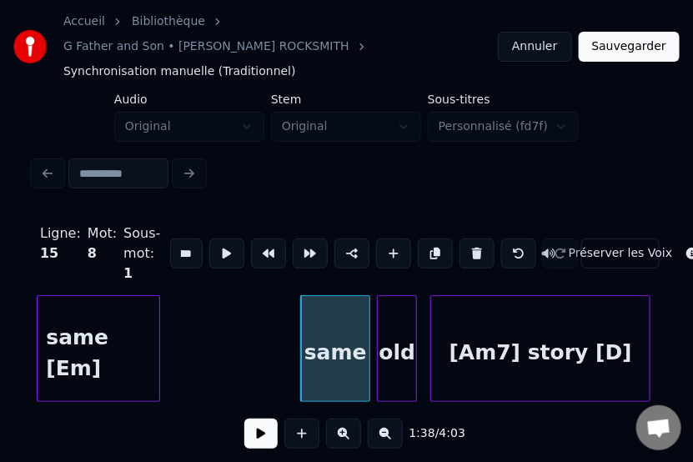
scroll to position [0, 16]
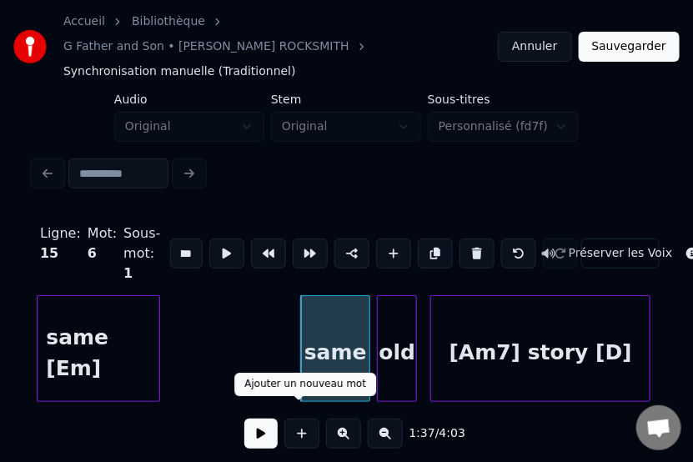
type input "****"
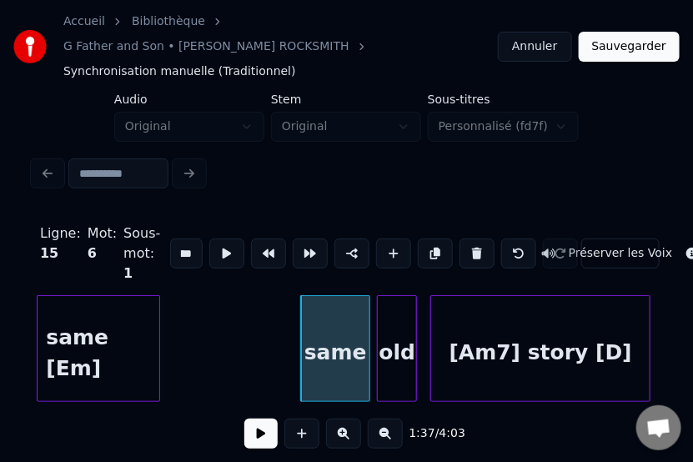
click at [260, 419] on button at bounding box center [261, 434] width 33 height 30
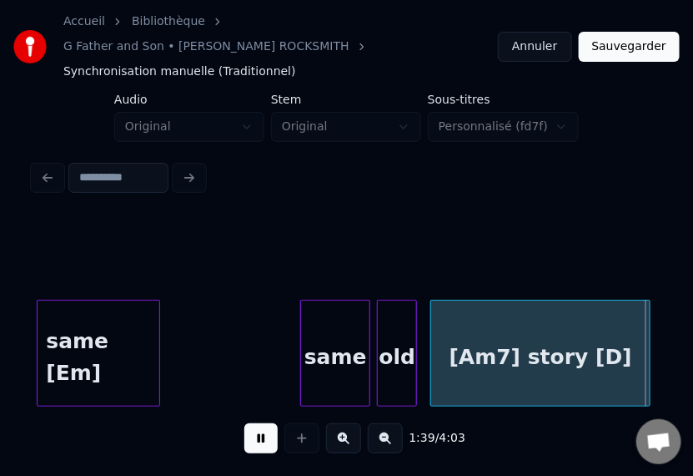
scroll to position [0, 16637]
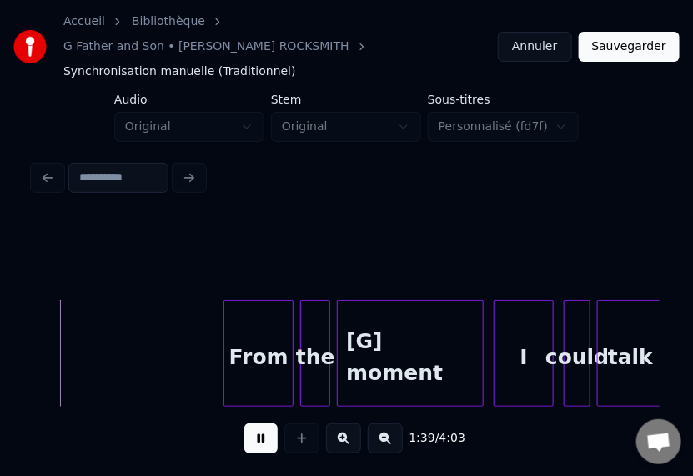
click at [260, 423] on button at bounding box center [261, 438] width 33 height 30
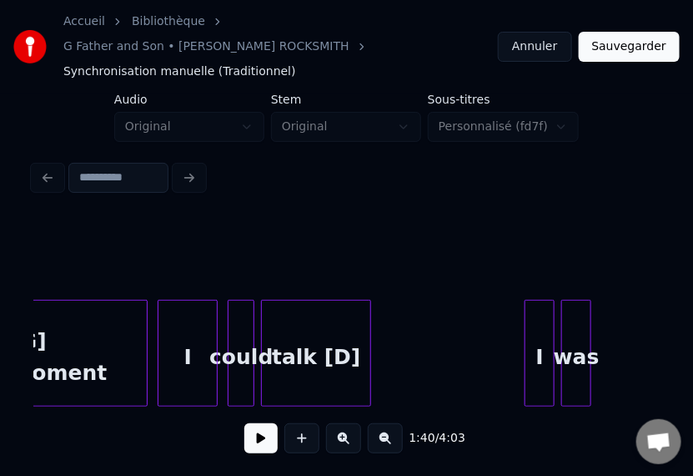
scroll to position [0, 16898]
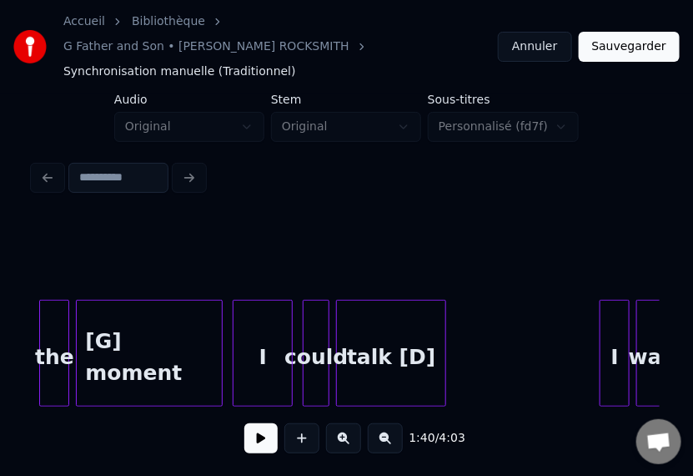
click at [245, 423] on button at bounding box center [261, 438] width 33 height 30
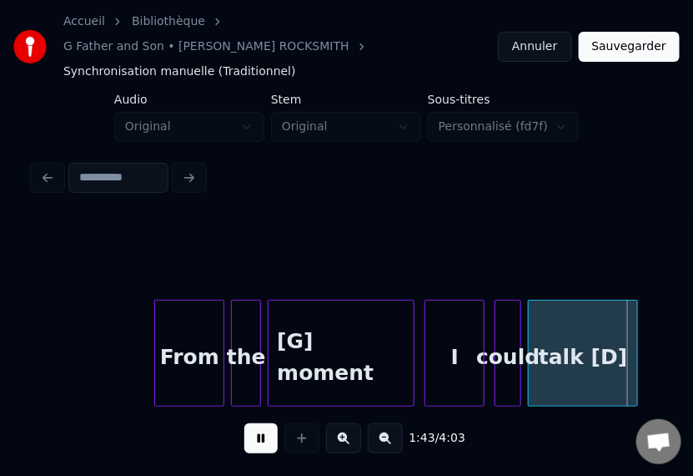
click at [245, 423] on button at bounding box center [261, 438] width 33 height 30
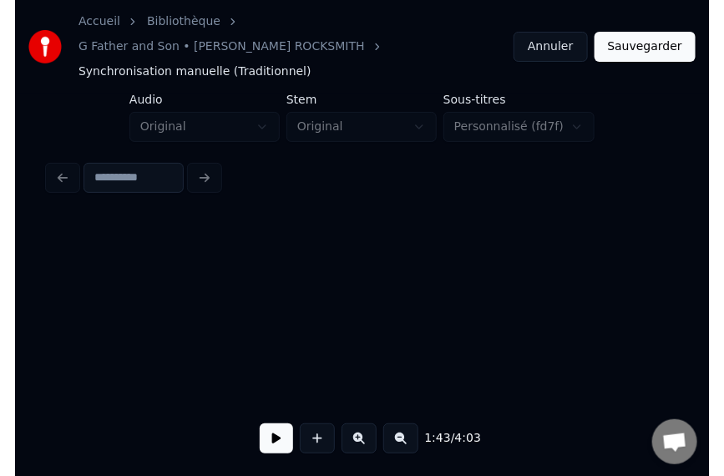
scroll to position [0, 17334]
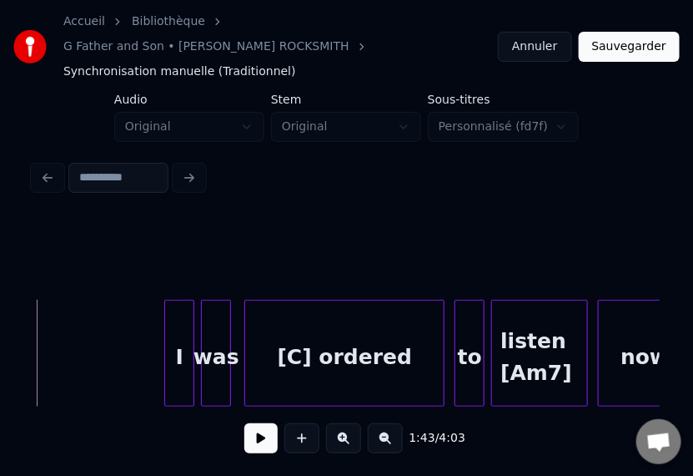
click at [245, 423] on button at bounding box center [261, 438] width 33 height 30
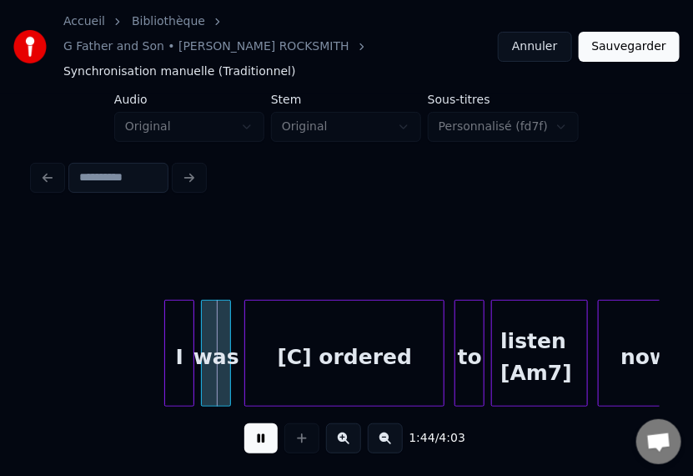
click at [245, 423] on button at bounding box center [261, 438] width 33 height 30
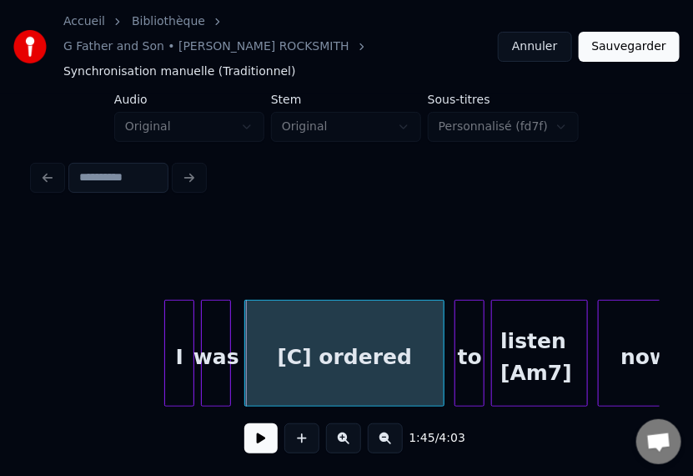
click at [245, 423] on button at bounding box center [261, 438] width 33 height 30
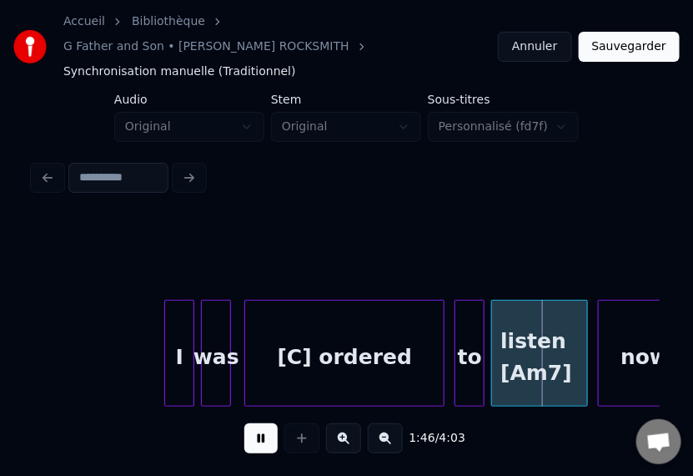
click at [245, 423] on button at bounding box center [261, 438] width 33 height 30
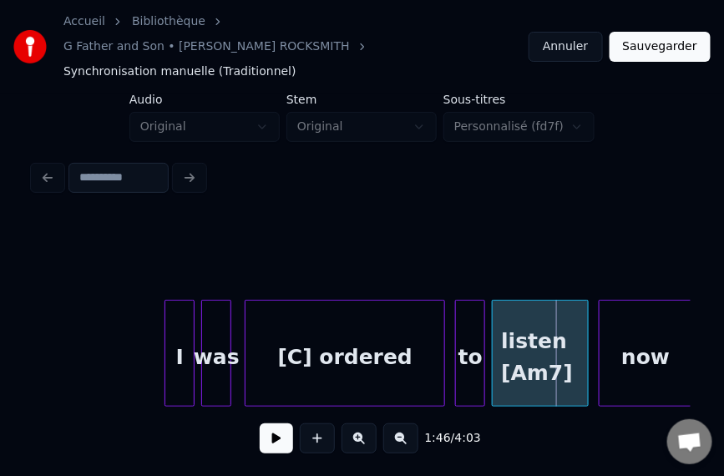
click at [285, 420] on div "1:46 / 4:03" at bounding box center [362, 438] width 630 height 37
click at [278, 344] on div "[C] ordered" at bounding box center [344, 356] width 199 height 113
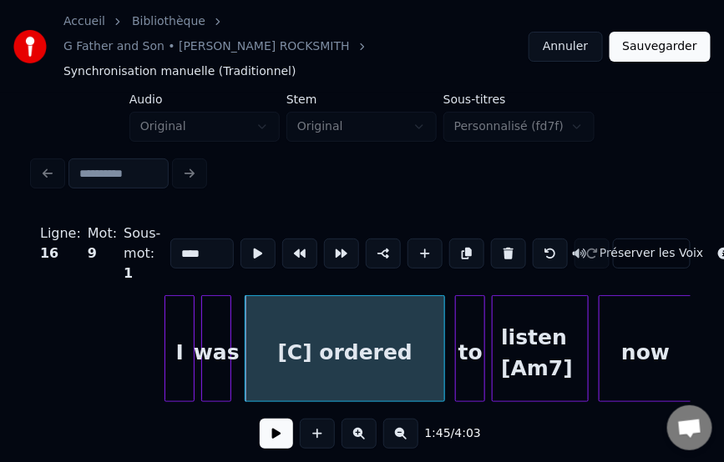
type input "**********"
click at [271, 421] on button at bounding box center [276, 434] width 33 height 30
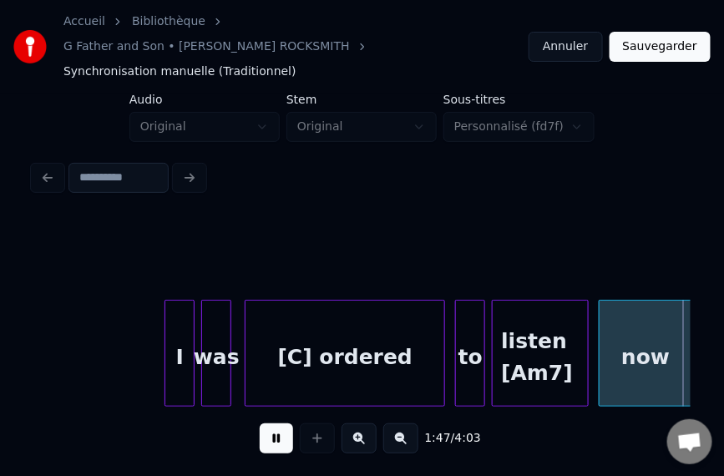
click at [271, 423] on button at bounding box center [276, 438] width 33 height 30
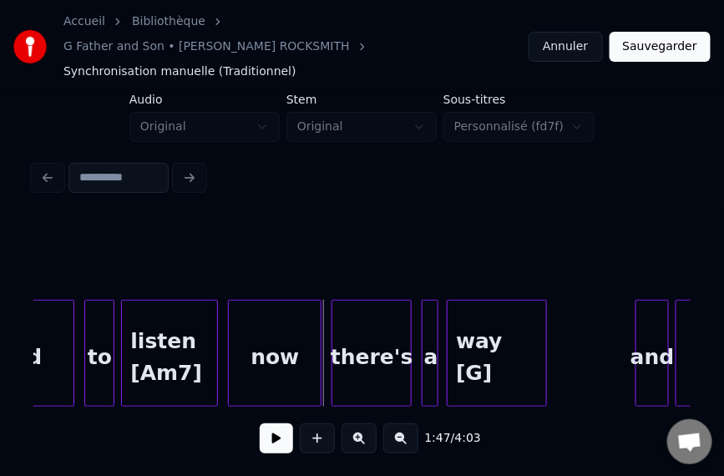
scroll to position [0, 17671]
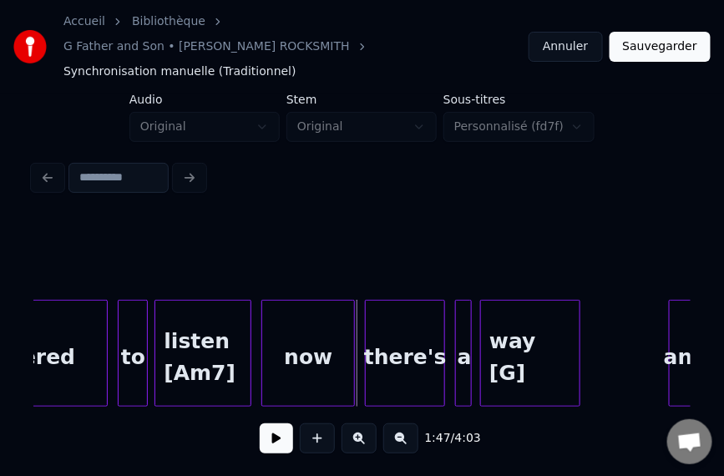
click at [268, 423] on button at bounding box center [276, 438] width 33 height 30
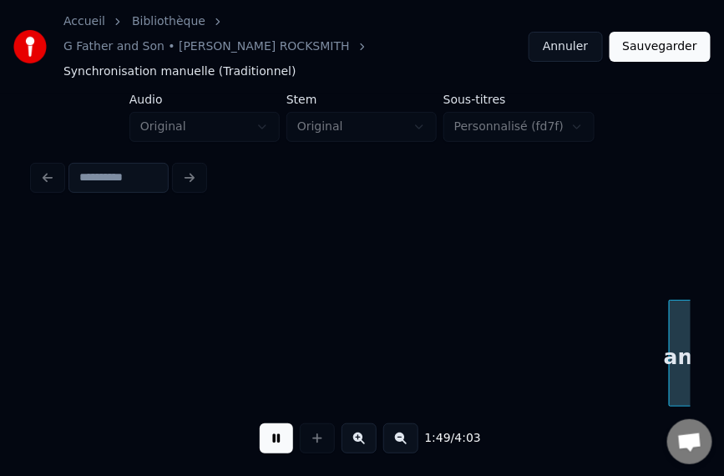
scroll to position [0, 18331]
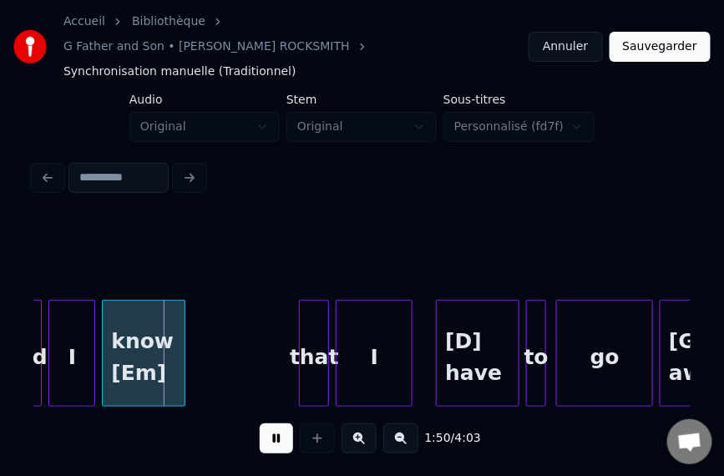
click at [268, 423] on button at bounding box center [276, 438] width 33 height 30
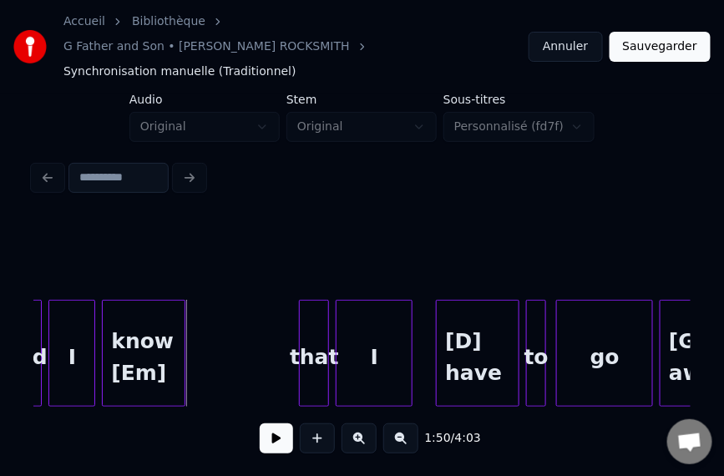
click at [268, 423] on button at bounding box center [276, 438] width 33 height 30
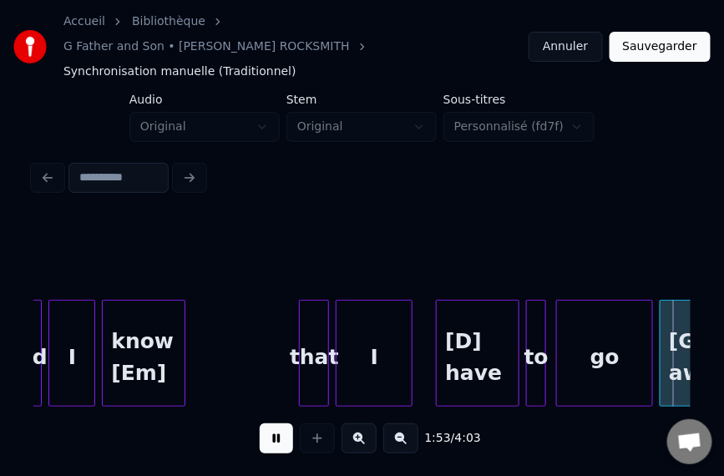
click at [268, 423] on button at bounding box center [276, 438] width 33 height 30
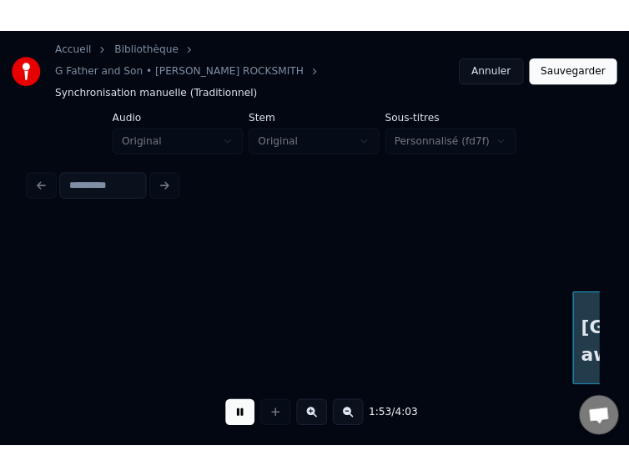
scroll to position [0, 18989]
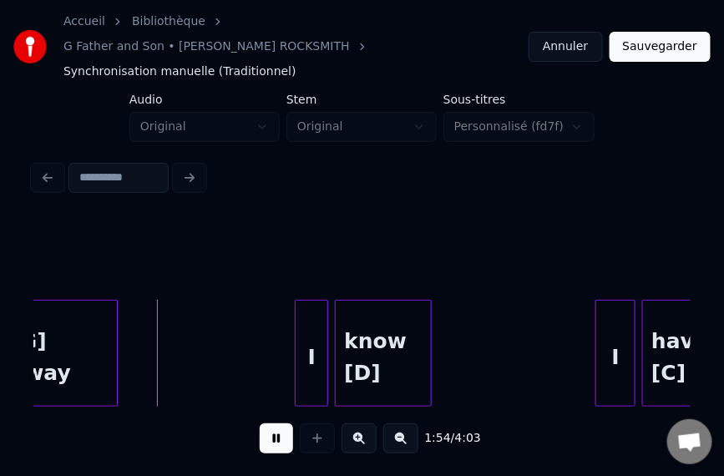
click at [268, 423] on button at bounding box center [276, 438] width 33 height 30
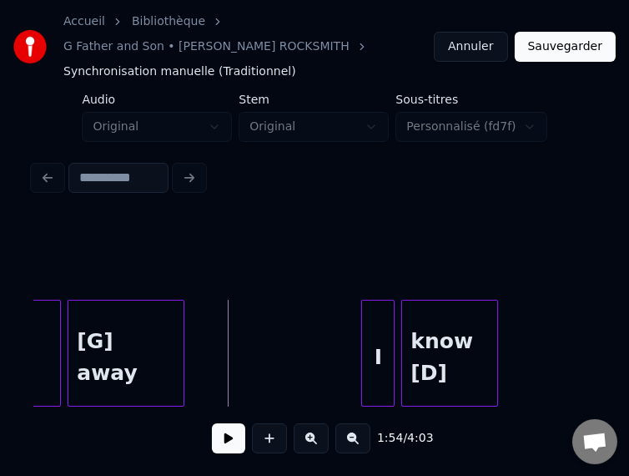
scroll to position [0, 18889]
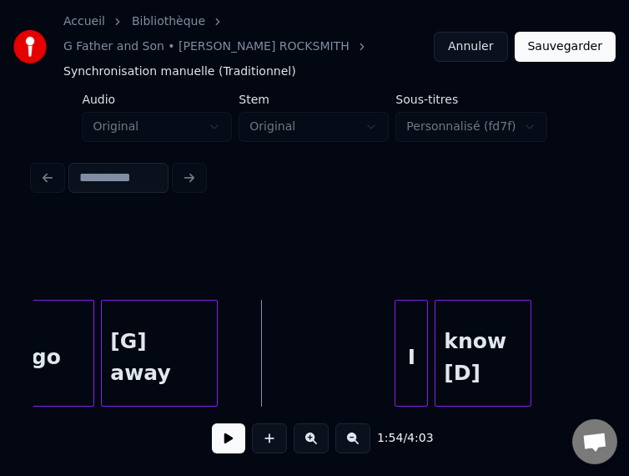
click at [212, 448] on button at bounding box center [228, 438] width 33 height 30
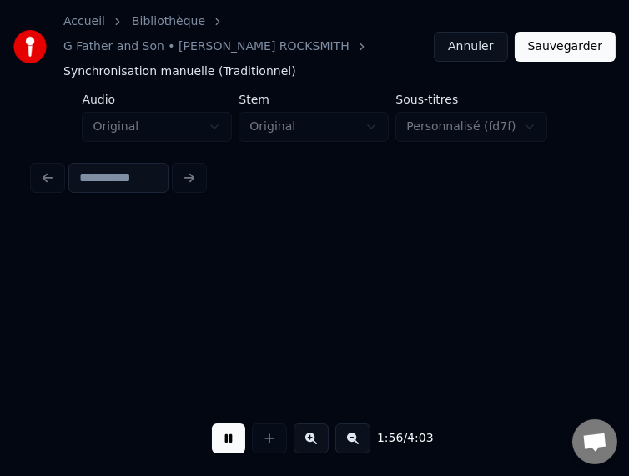
scroll to position [0, 19460]
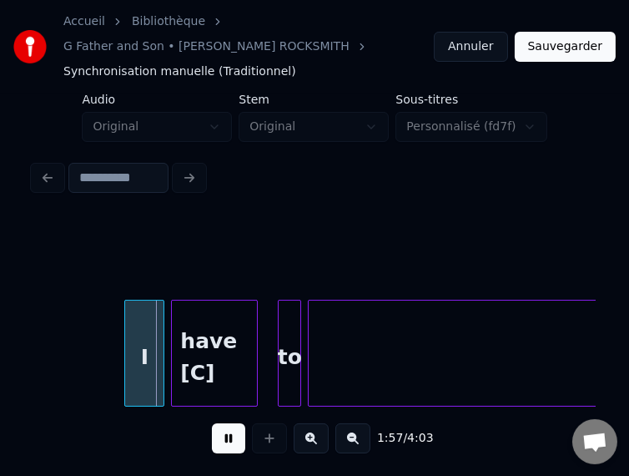
click at [212, 448] on button at bounding box center [228, 438] width 33 height 30
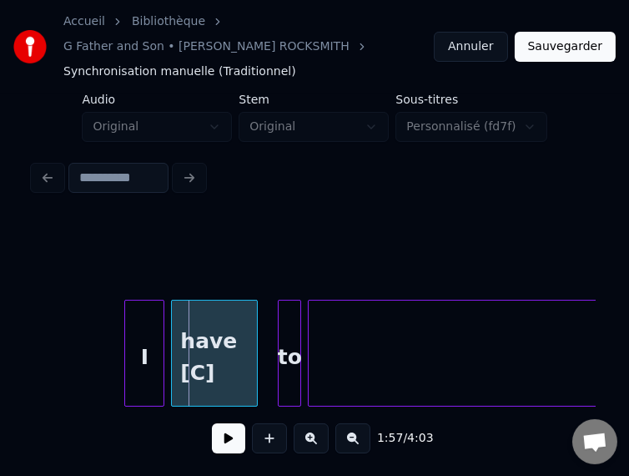
click at [212, 448] on button at bounding box center [228, 438] width 33 height 30
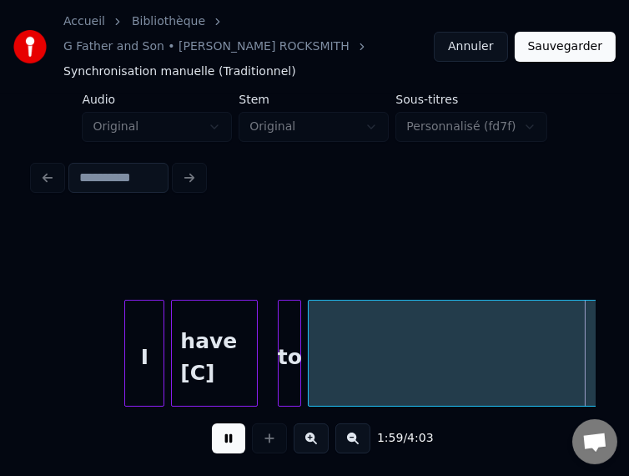
scroll to position [0, 20023]
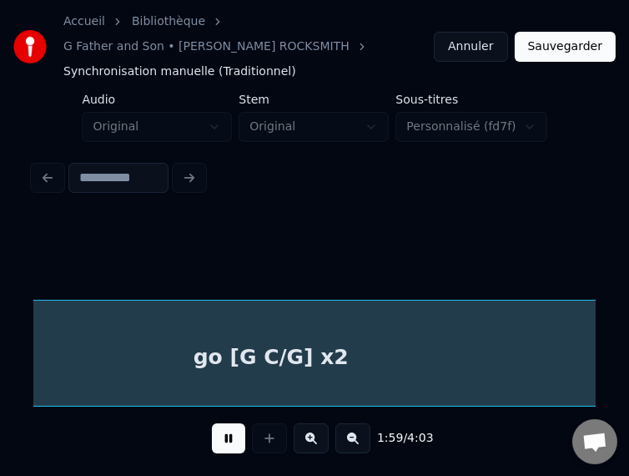
click at [212, 448] on button at bounding box center [228, 438] width 33 height 30
click at [212, 452] on button at bounding box center [228, 438] width 33 height 30
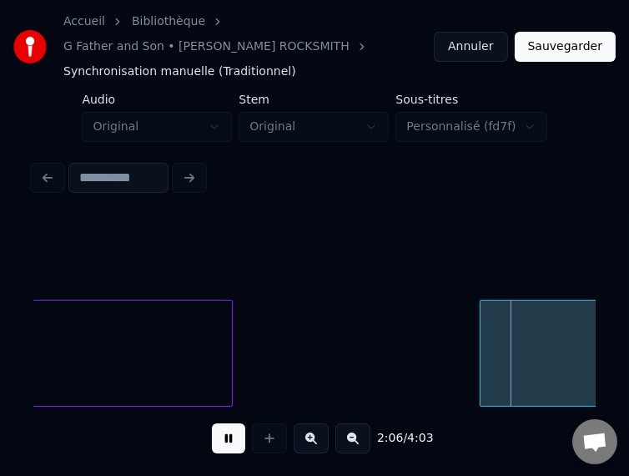
click at [212, 452] on button at bounding box center [228, 438] width 33 height 30
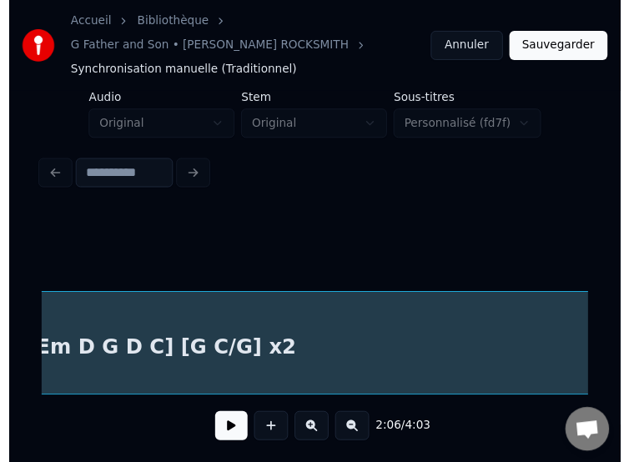
scroll to position [0, 23625]
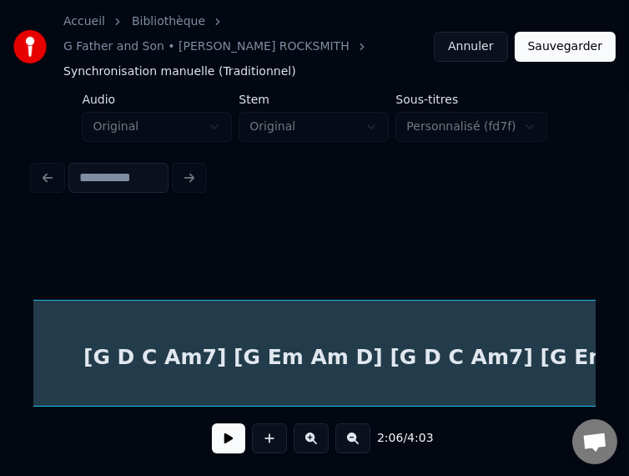
click at [350, 355] on div "[G D C Am7] [G Em Am D] [G D C Am7] [G Em D G D C] [G C/G] x2" at bounding box center [463, 356] width 6040 height 113
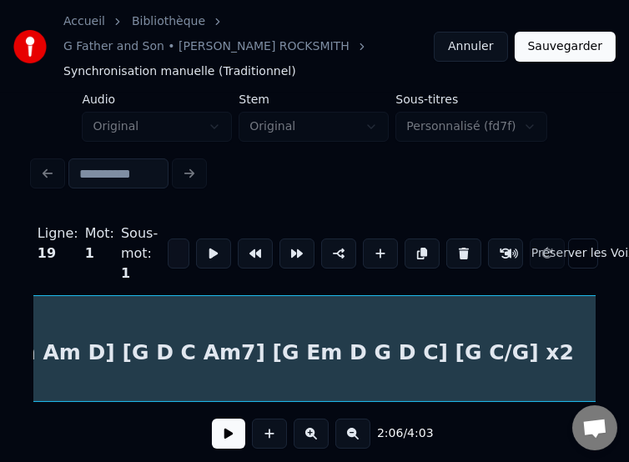
scroll to position [0, 24019]
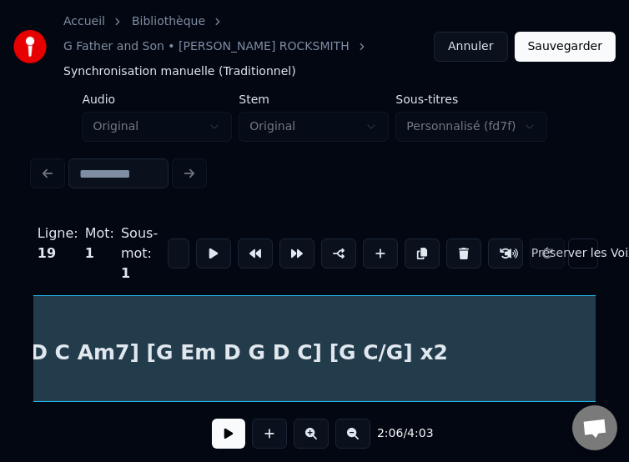
click at [224, 356] on div "[G D C Am7] [G Em Am D] [G D C Am7] [G Em D G D C] [G C/G] x2" at bounding box center [69, 352] width 6040 height 113
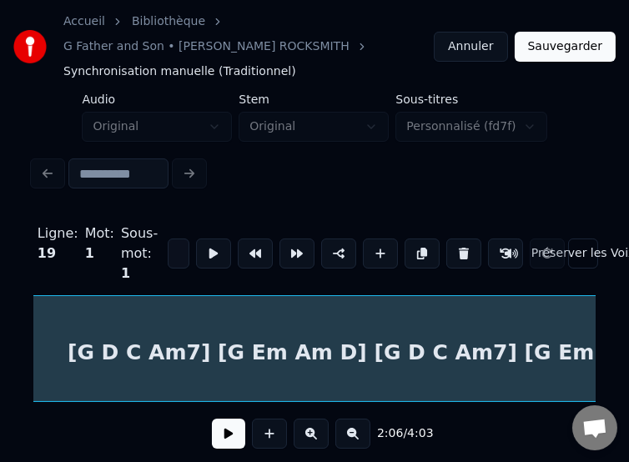
scroll to position [0, 23976]
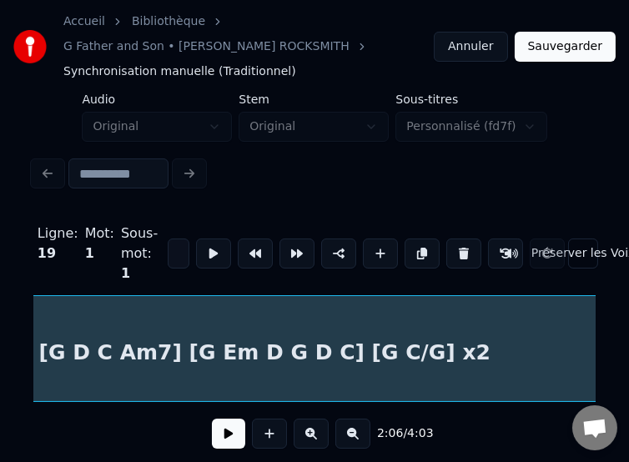
click at [289, 357] on div "[G D C Am7] [G Em Am D] [G D C Am7] [G Em D G D C] [G C/G] x2" at bounding box center [112, 352] width 6040 height 113
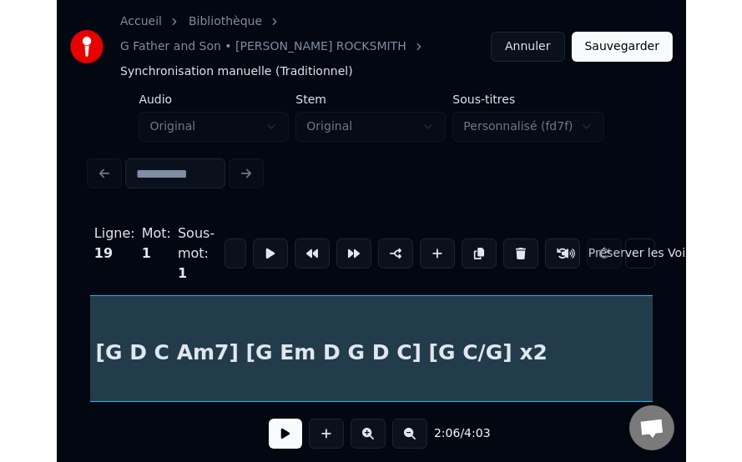
scroll to position [0, 21033]
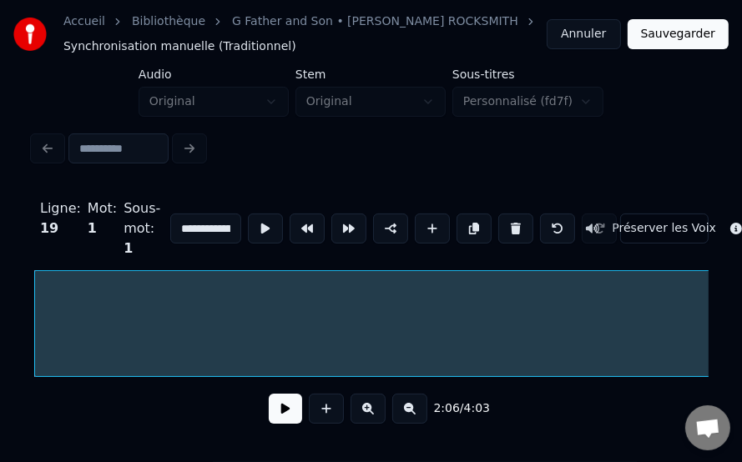
click at [182, 225] on input "**********" at bounding box center [205, 229] width 70 height 30
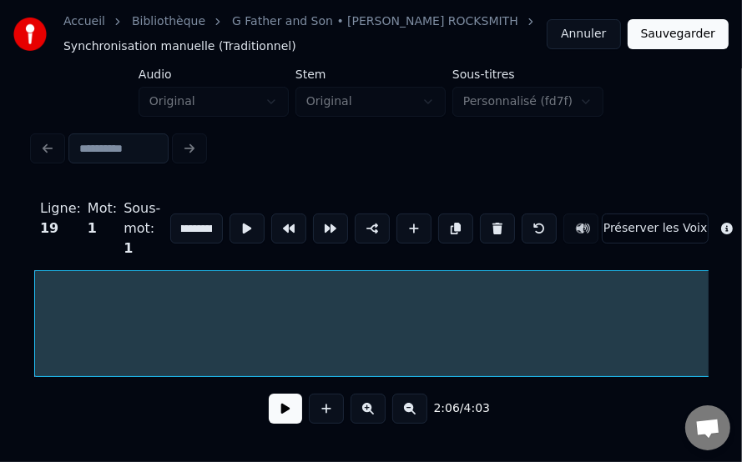
scroll to position [0, 0]
click at [204, 223] on input "**********" at bounding box center [196, 229] width 53 height 30
click at [181, 224] on input "**********" at bounding box center [196, 229] width 53 height 30
click at [177, 227] on input "**********" at bounding box center [196, 229] width 53 height 30
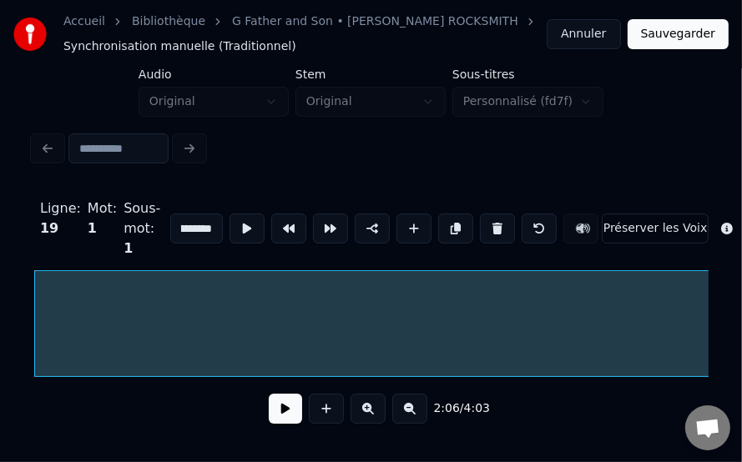
click at [197, 226] on input "**********" at bounding box center [196, 229] width 53 height 30
click at [184, 225] on input "**********" at bounding box center [196, 229] width 53 height 30
click at [184, 229] on input "**********" at bounding box center [196, 229] width 53 height 30
click at [184, 226] on input "**********" at bounding box center [196, 229] width 53 height 30
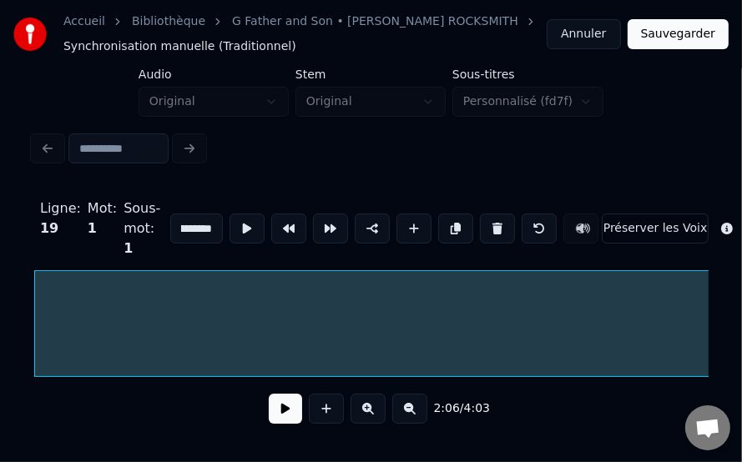
scroll to position [0, 299]
click at [194, 222] on input "**********" at bounding box center [196, 229] width 53 height 30
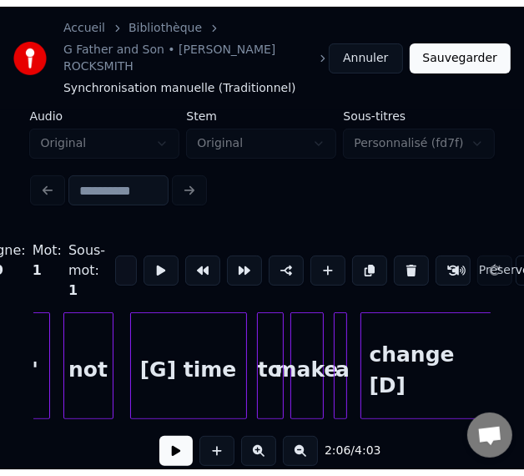
scroll to position [0, 26895]
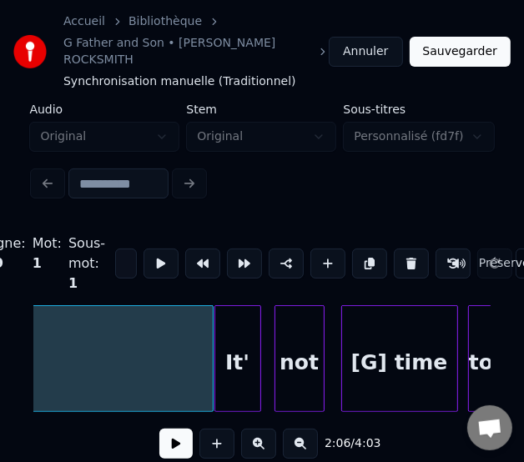
click at [243, 337] on div "It'" at bounding box center [237, 362] width 45 height 113
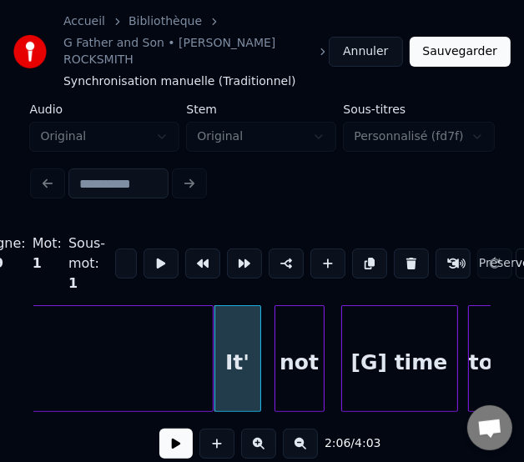
type input "***"
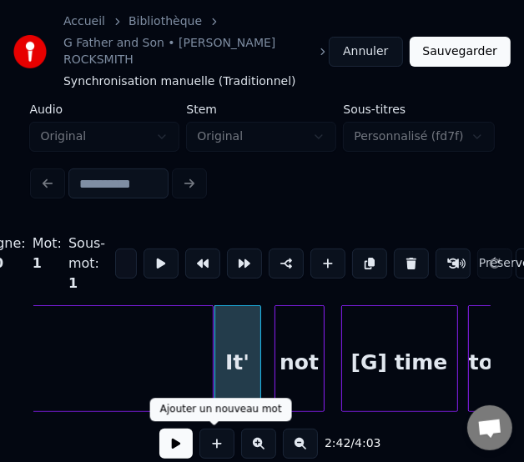
click at [165, 446] on button at bounding box center [175, 444] width 33 height 30
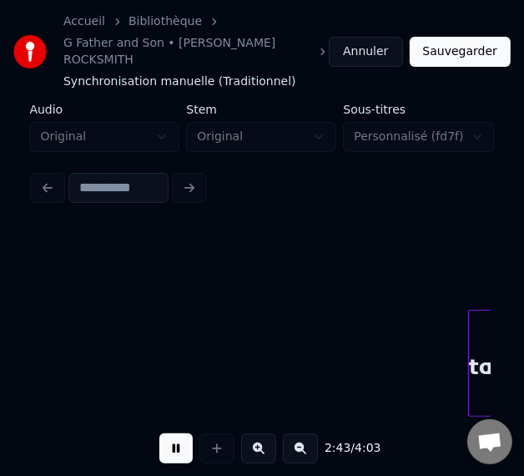
scroll to position [0, 27354]
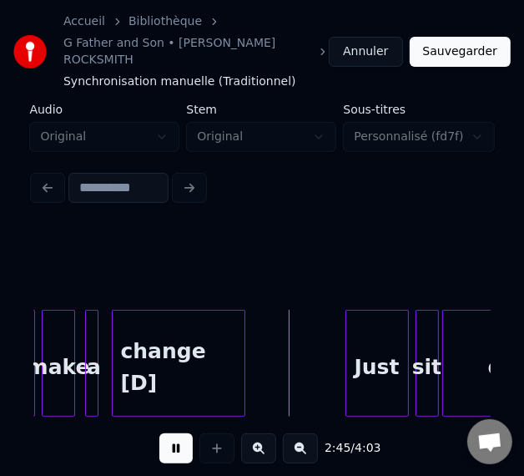
click at [165, 446] on button at bounding box center [175, 448] width 33 height 30
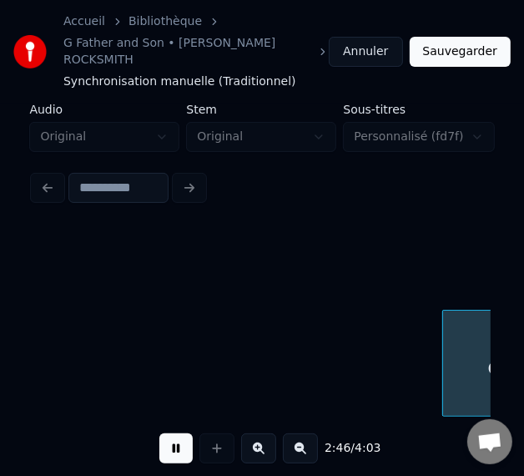
scroll to position [0, 27813]
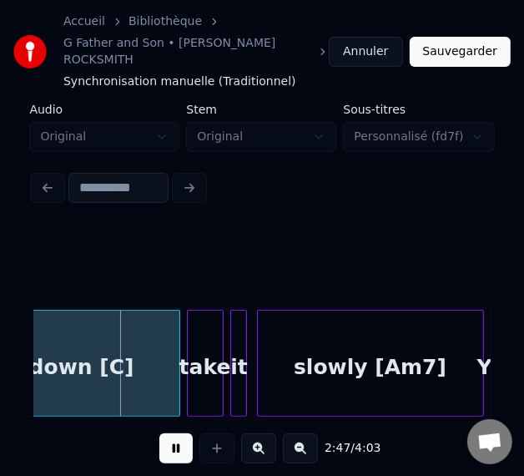
click at [165, 446] on button at bounding box center [175, 448] width 33 height 30
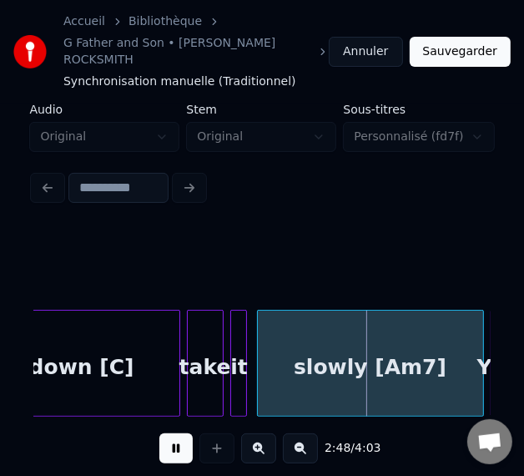
click at [165, 446] on button at bounding box center [175, 448] width 33 height 30
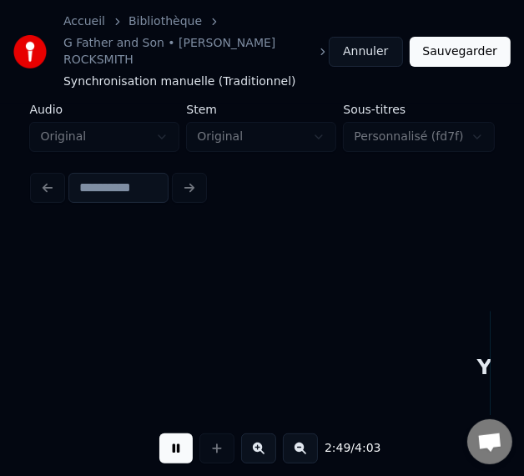
scroll to position [0, 28271]
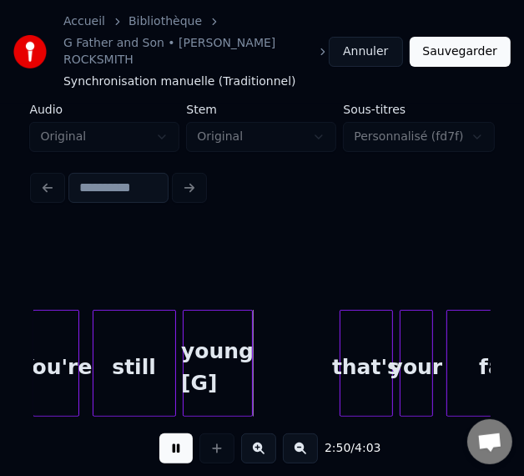
click at [165, 446] on button at bounding box center [175, 448] width 33 height 30
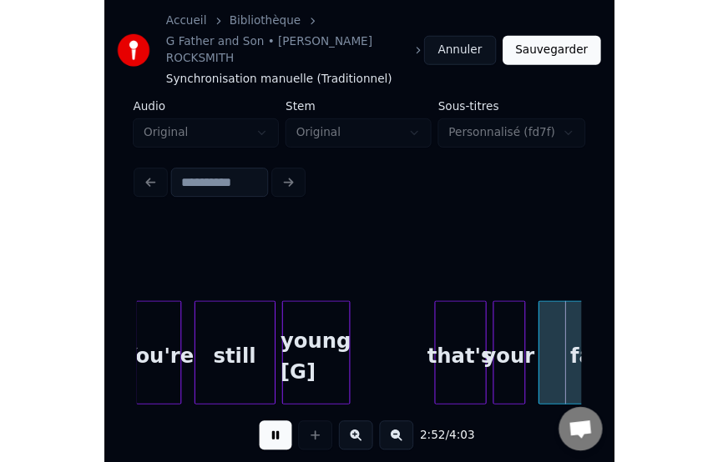
scroll to position [0, 28730]
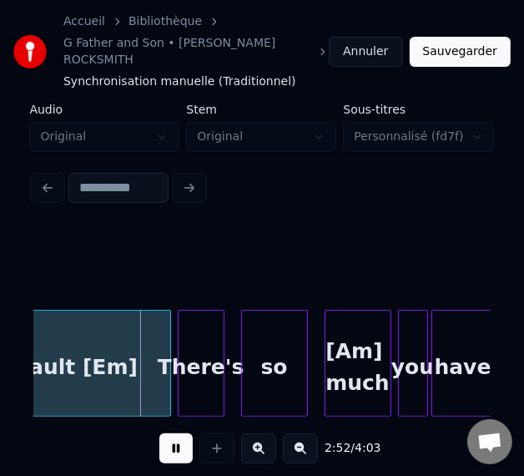
click at [165, 446] on button at bounding box center [175, 448] width 33 height 30
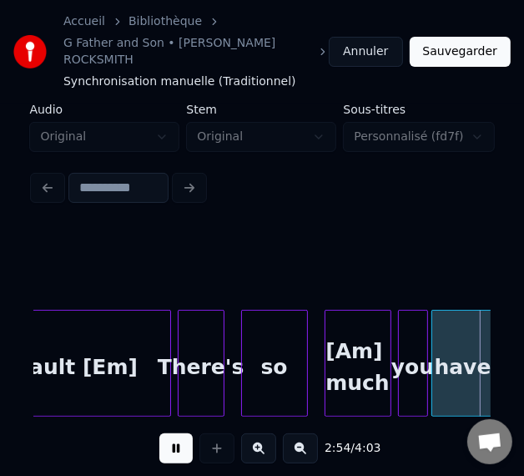
click at [165, 446] on button at bounding box center [175, 448] width 33 height 30
click at [368, 343] on div "[Am] much" at bounding box center [357, 366] width 65 height 113
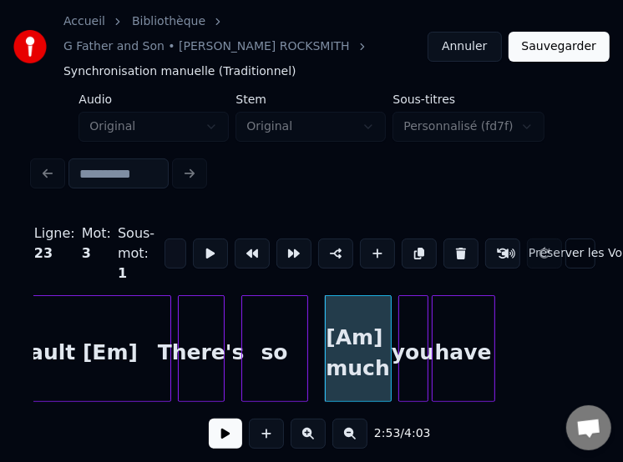
click at [164, 241] on input "*********" at bounding box center [175, 254] width 22 height 30
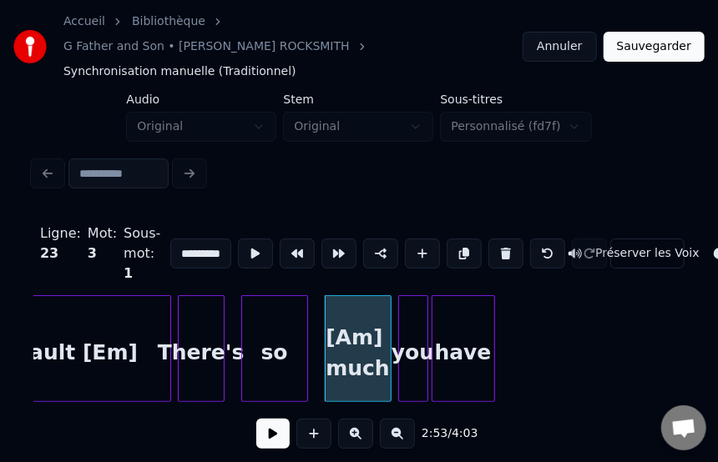
click at [189, 239] on input "*********" at bounding box center [200, 254] width 61 height 30
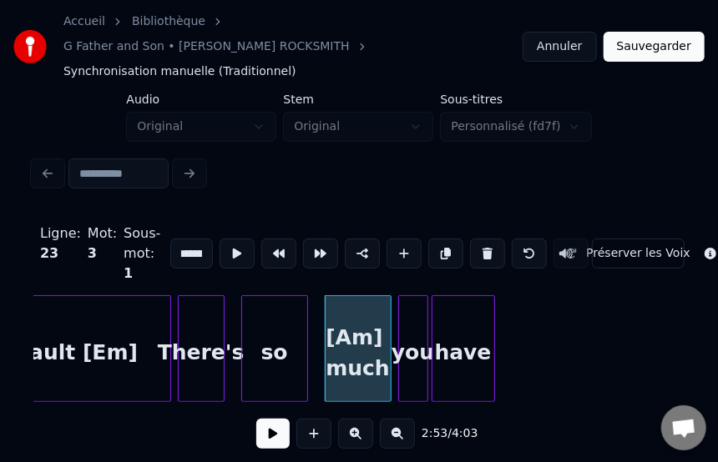
scroll to position [0, 7]
type input "**********"
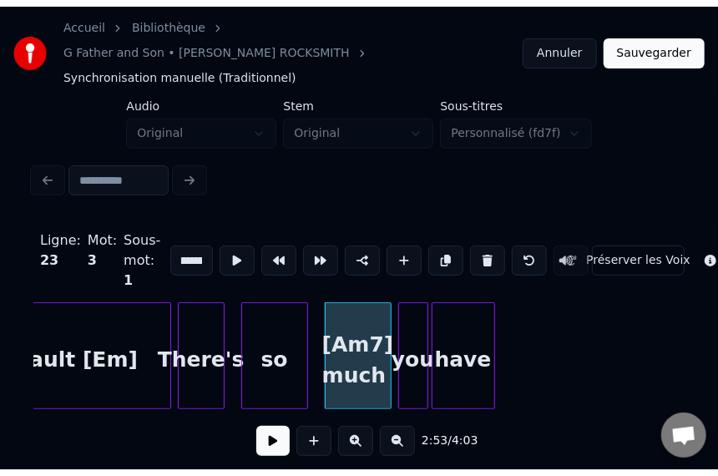
scroll to position [0, 0]
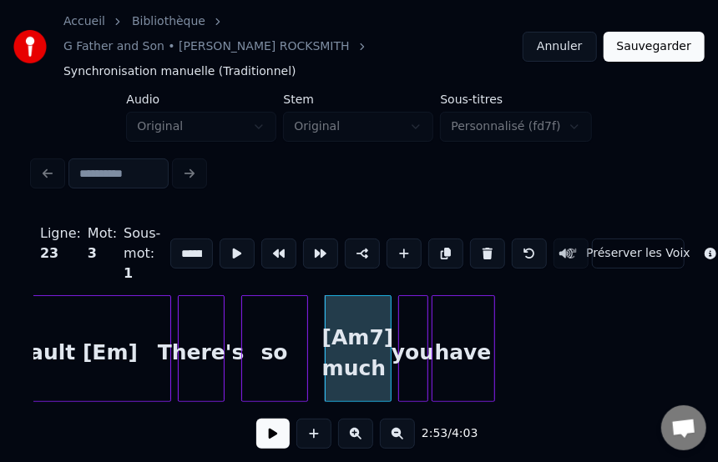
click at [257, 424] on button at bounding box center [272, 434] width 33 height 30
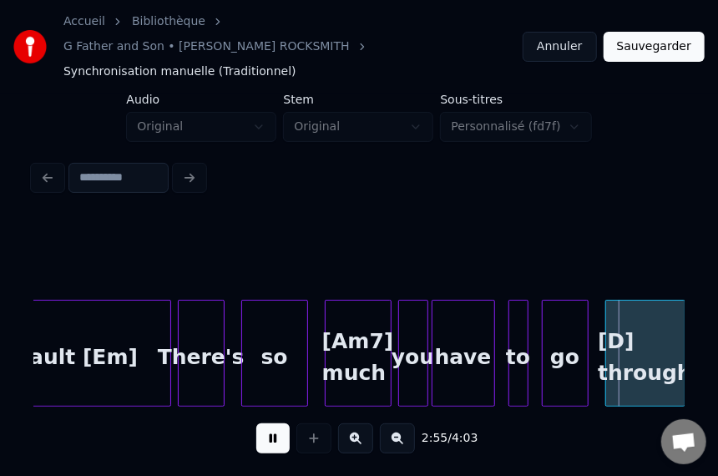
click at [257, 424] on button at bounding box center [272, 438] width 33 height 30
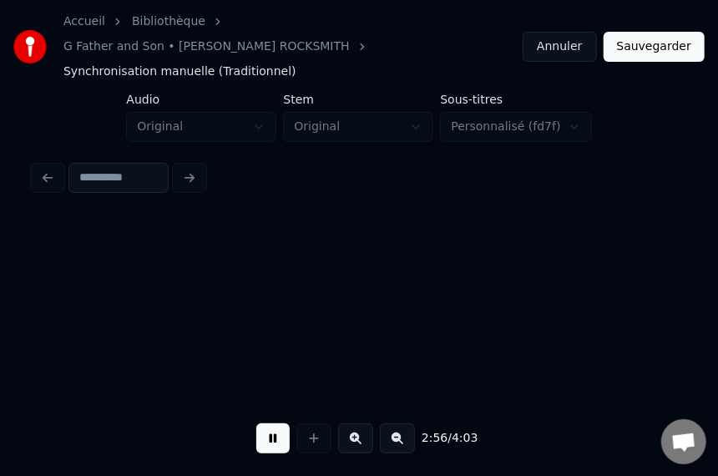
scroll to position [0, 29382]
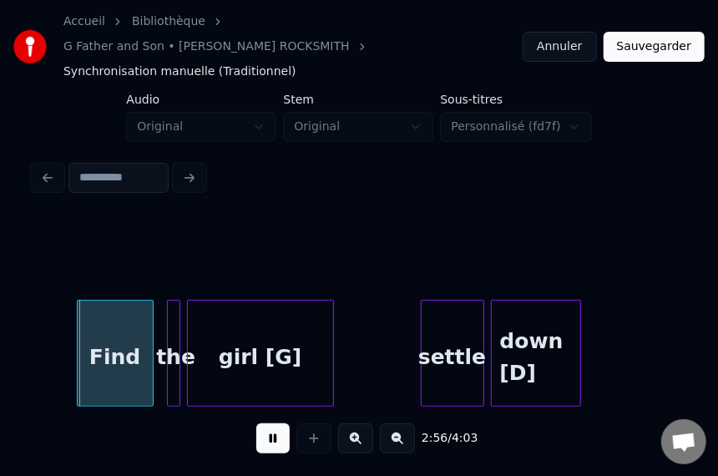
click at [257, 424] on button at bounding box center [272, 438] width 33 height 30
click at [265, 433] on button at bounding box center [272, 438] width 33 height 30
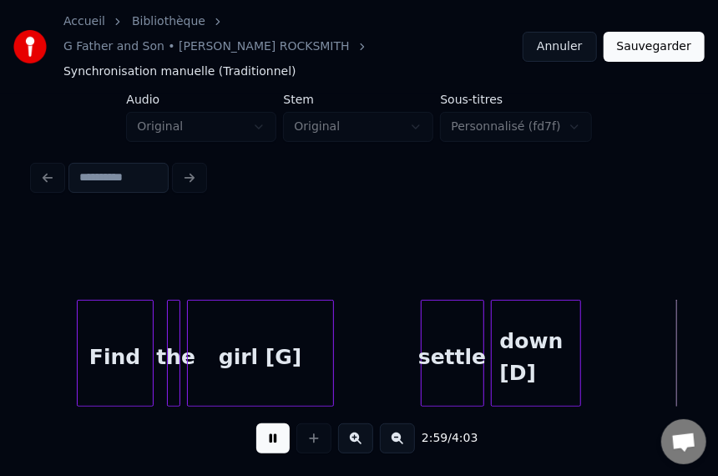
click at [265, 433] on button at bounding box center [272, 438] width 33 height 30
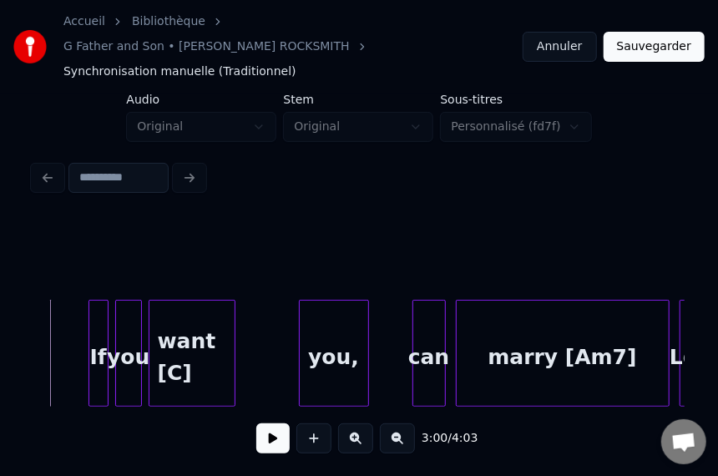
click at [265, 433] on button at bounding box center [272, 438] width 33 height 30
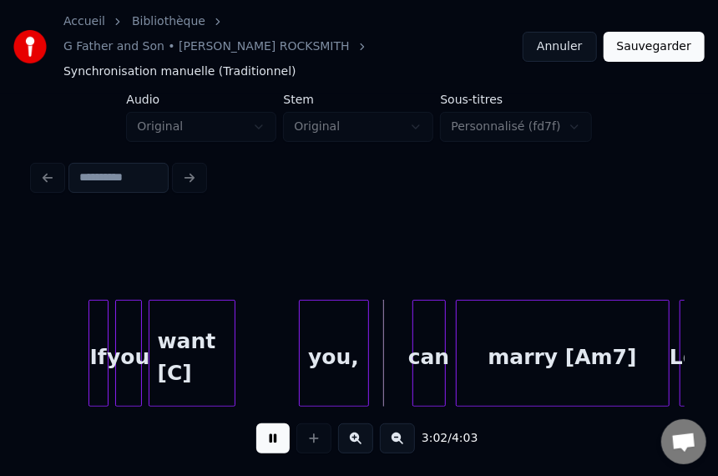
click at [265, 433] on button at bounding box center [272, 438] width 33 height 30
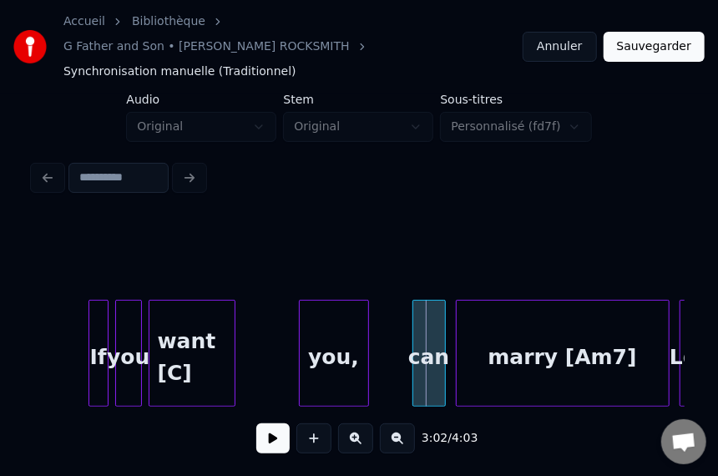
click at [265, 433] on button at bounding box center [272, 438] width 33 height 30
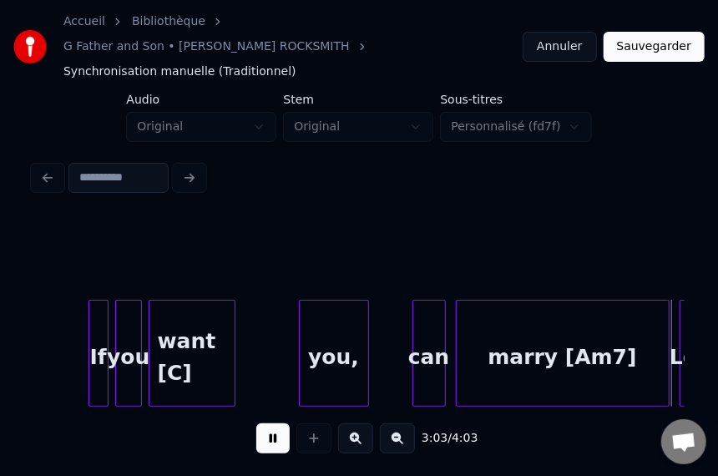
click at [265, 433] on button at bounding box center [272, 438] width 33 height 30
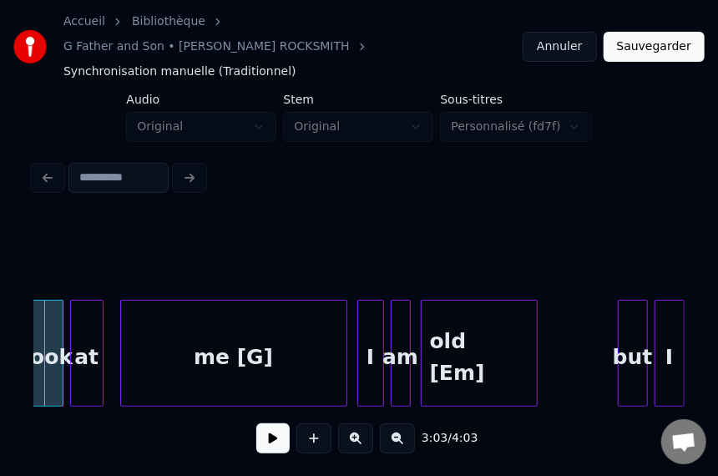
click at [265, 433] on button at bounding box center [272, 438] width 33 height 30
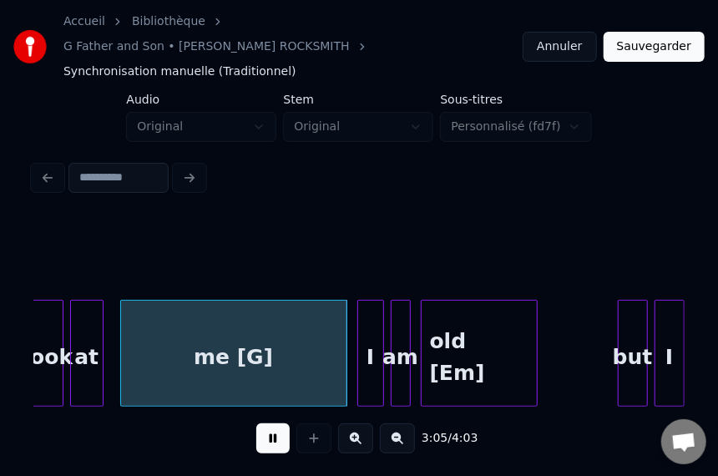
click at [265, 433] on button at bounding box center [272, 438] width 33 height 30
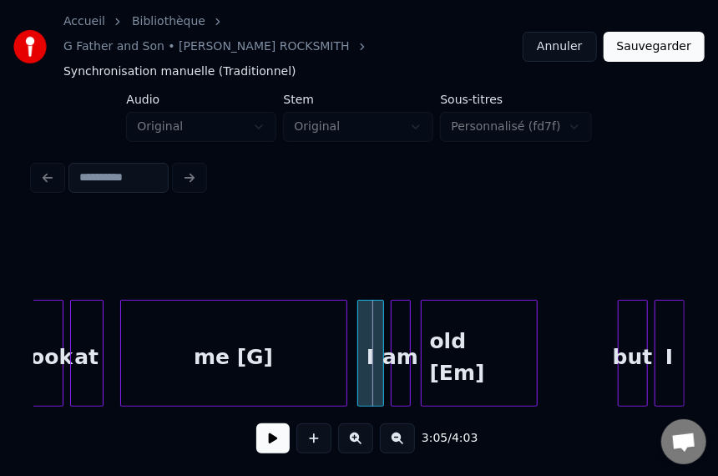
click at [265, 433] on button at bounding box center [272, 438] width 33 height 30
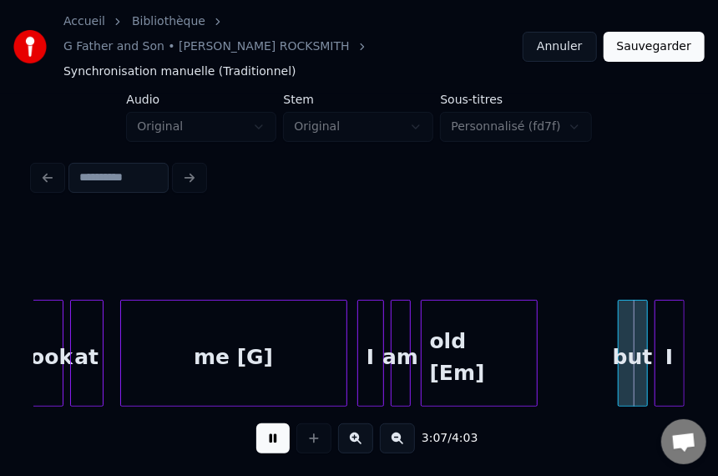
click at [265, 433] on button at bounding box center [272, 438] width 33 height 30
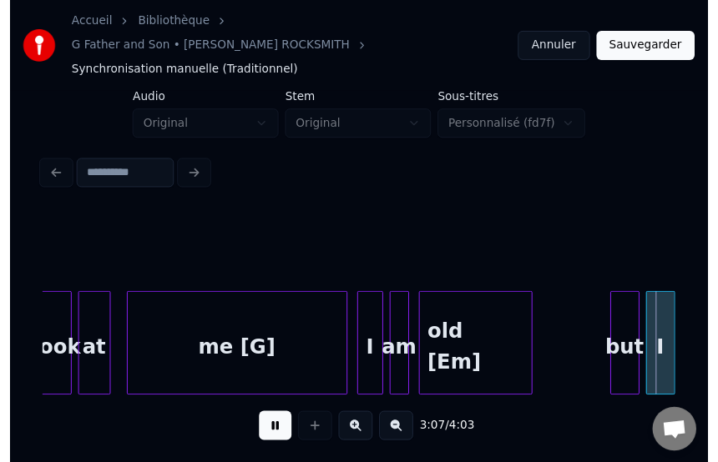
scroll to position [0, 31339]
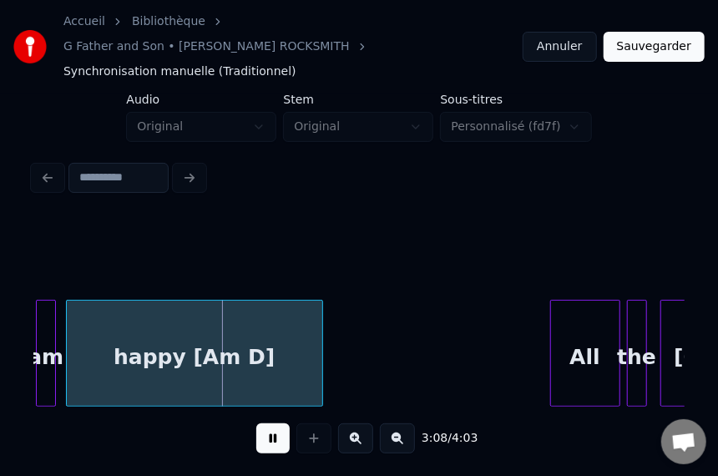
click at [265, 433] on button at bounding box center [272, 438] width 33 height 30
click at [239, 332] on div "happy [Am D]" at bounding box center [194, 356] width 255 height 113
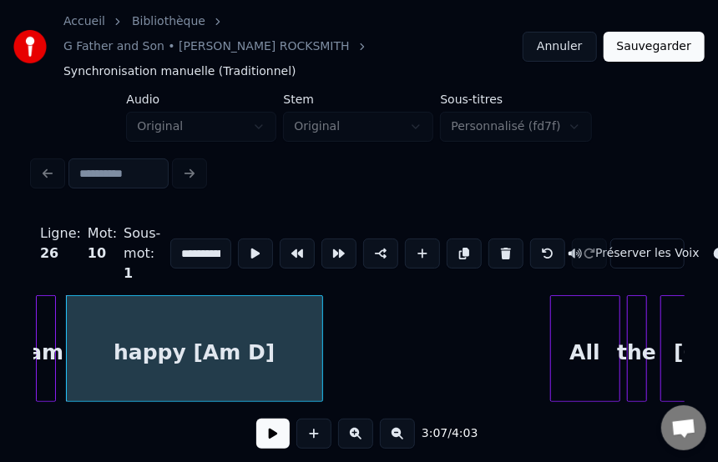
click at [189, 239] on input "**********" at bounding box center [200, 254] width 61 height 30
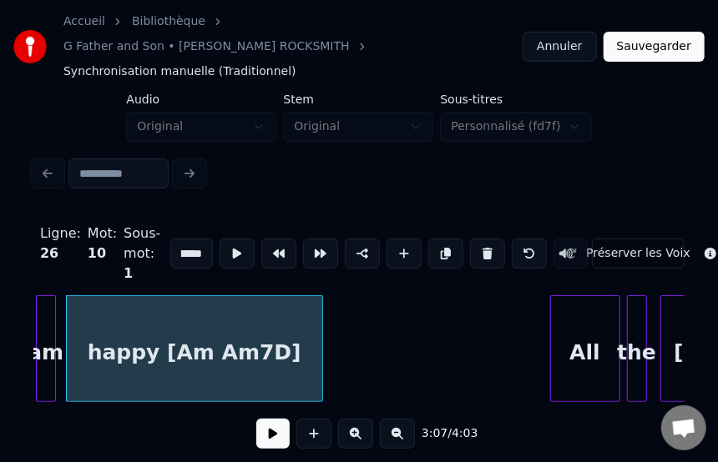
scroll to position [0, 66]
type input "**********"
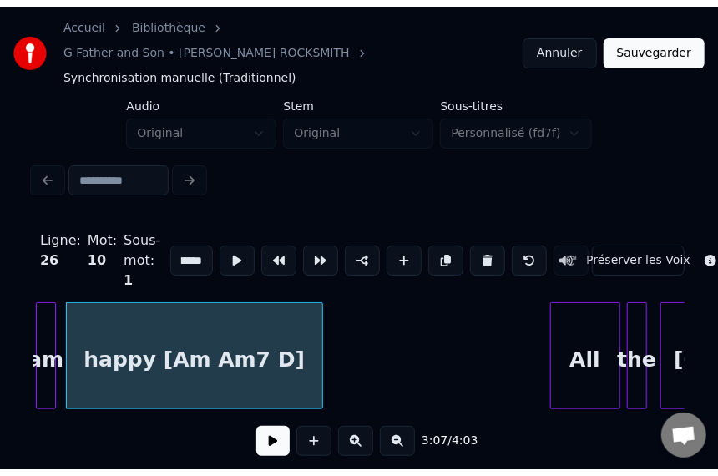
scroll to position [0, 0]
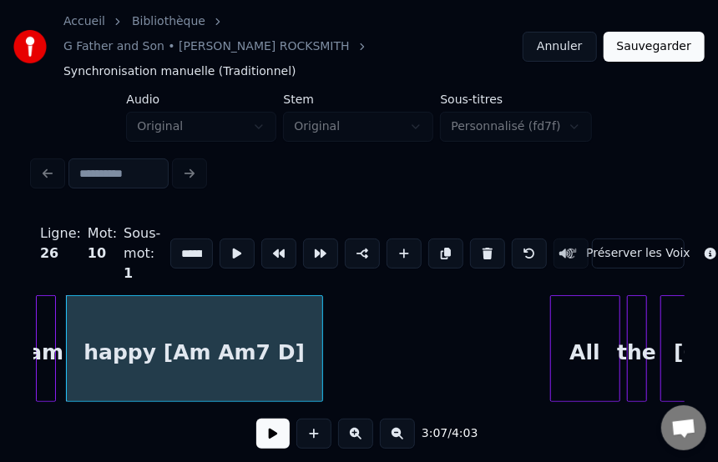
click at [264, 426] on button at bounding box center [272, 434] width 33 height 30
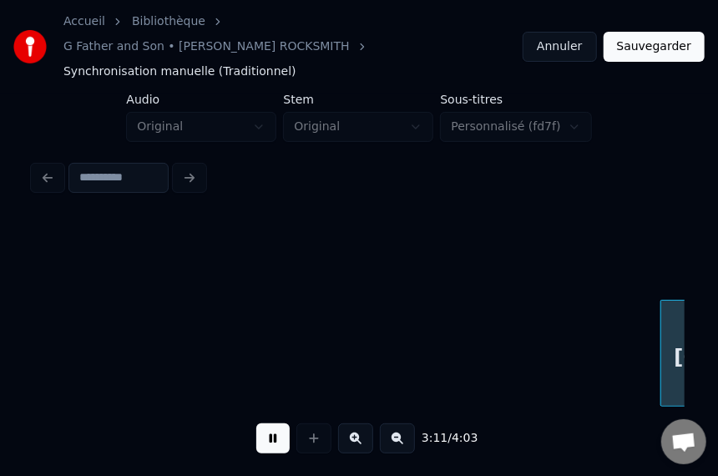
scroll to position [0, 31993]
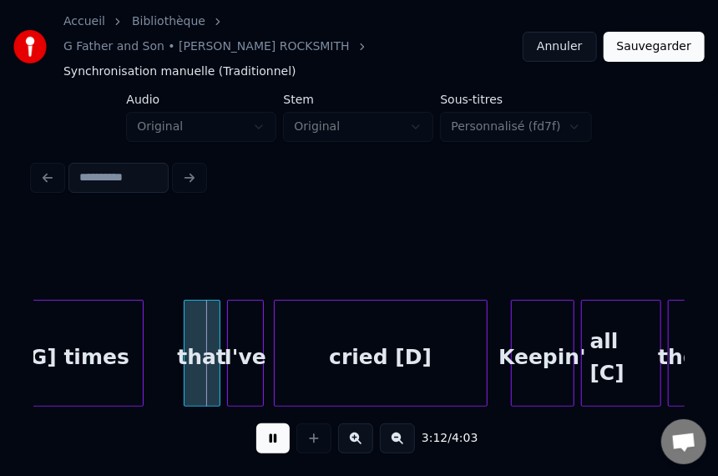
click at [264, 426] on button at bounding box center [272, 438] width 33 height 30
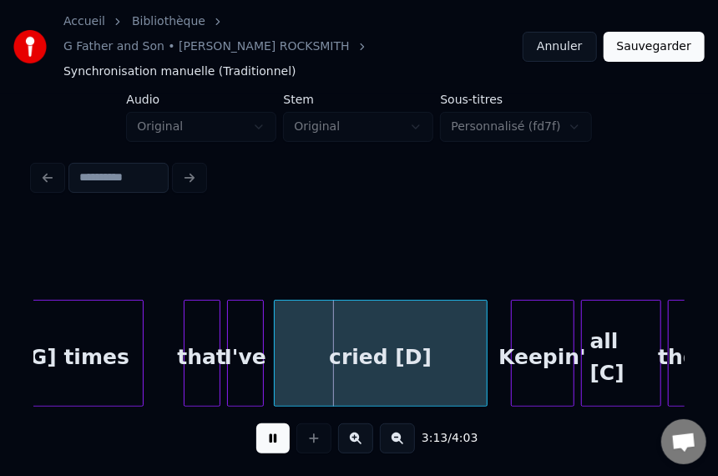
click at [264, 426] on button at bounding box center [272, 438] width 33 height 30
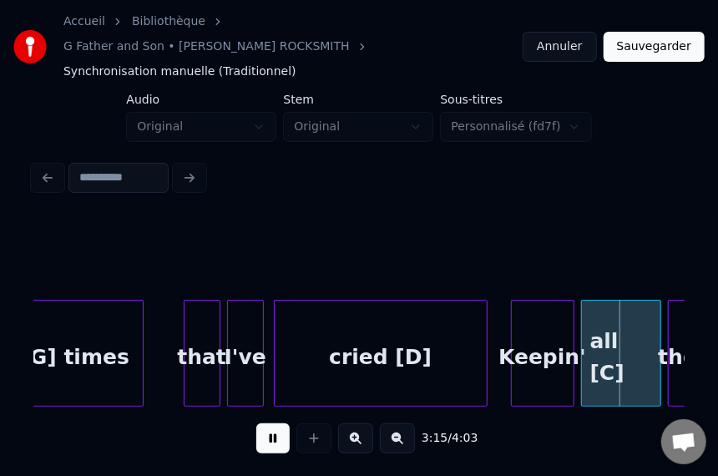
click at [264, 426] on button at bounding box center [272, 438] width 33 height 30
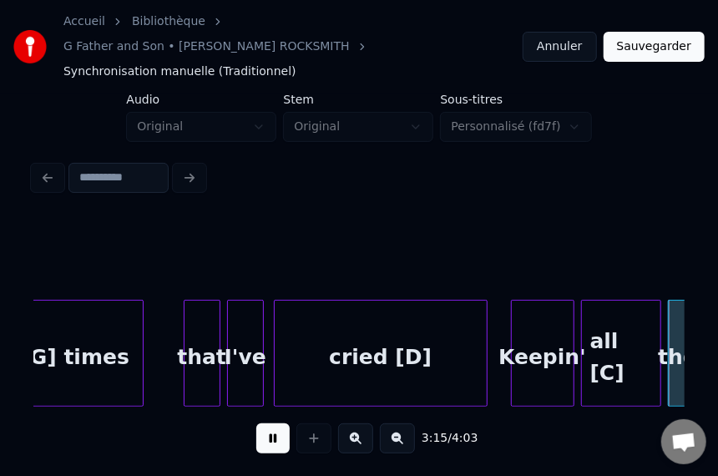
scroll to position [0, 32646]
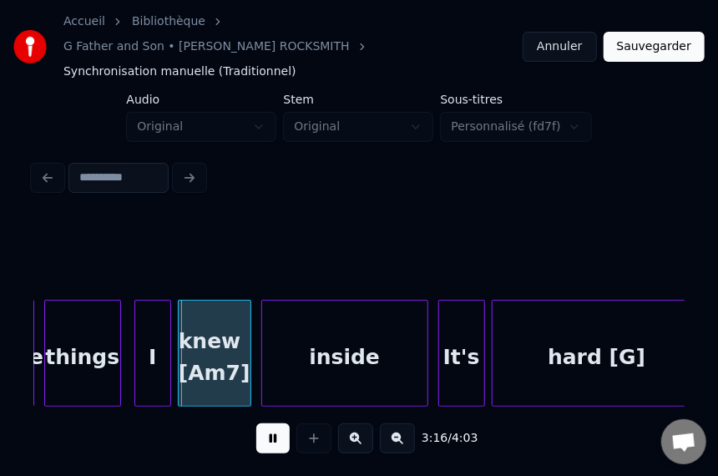
click at [264, 426] on button at bounding box center [272, 438] width 33 height 30
click at [32, 381] on div "3:16 / 4:03" at bounding box center [359, 311] width 664 height 330
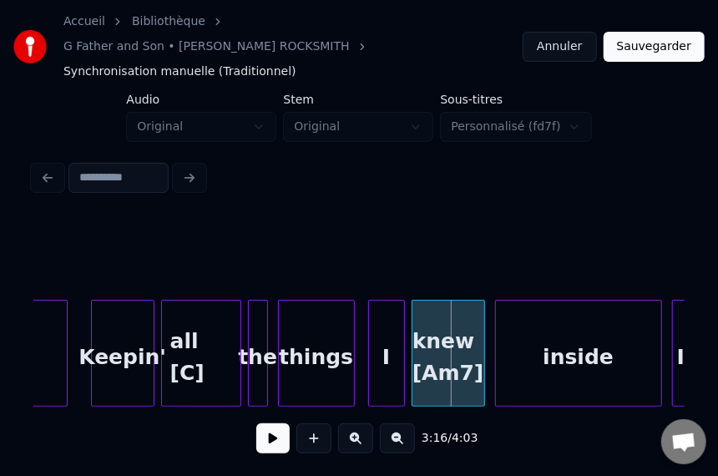
scroll to position [0, 32379]
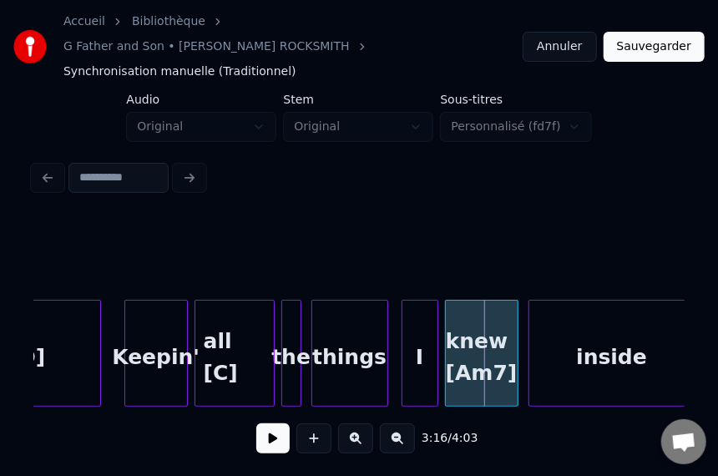
click at [256, 423] on button at bounding box center [272, 438] width 33 height 30
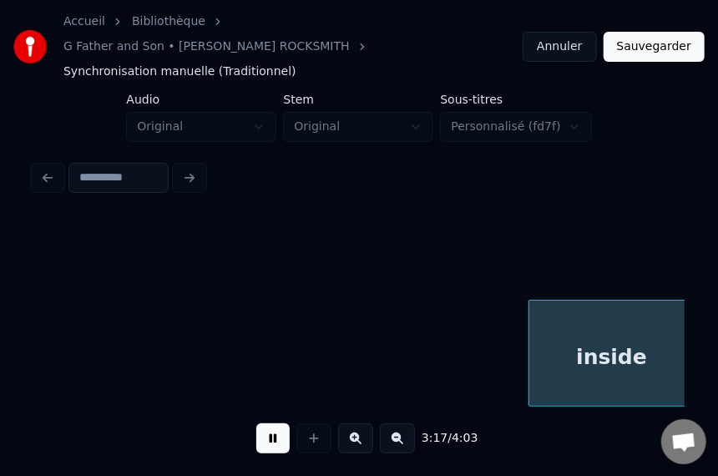
scroll to position [0, 33032]
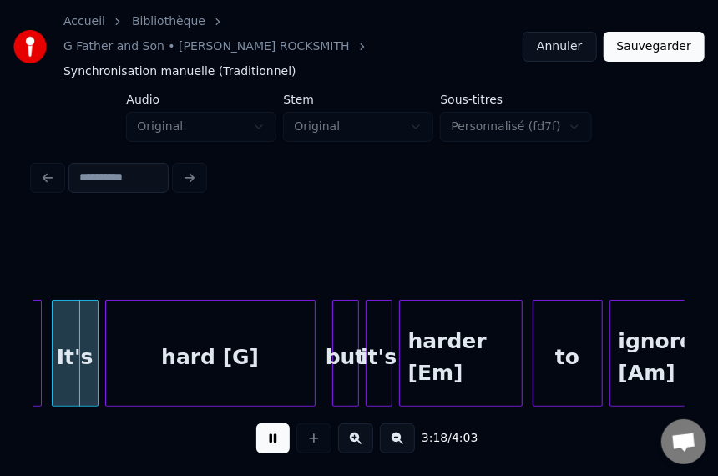
click at [256, 423] on button at bounding box center [272, 438] width 33 height 30
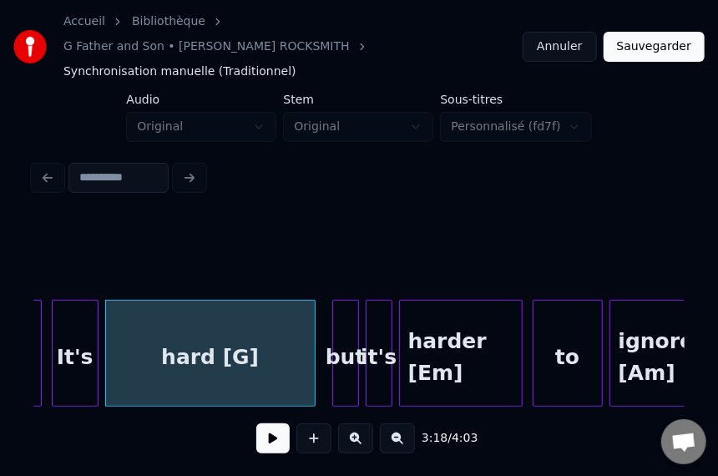
click at [256, 423] on button at bounding box center [272, 438] width 33 height 30
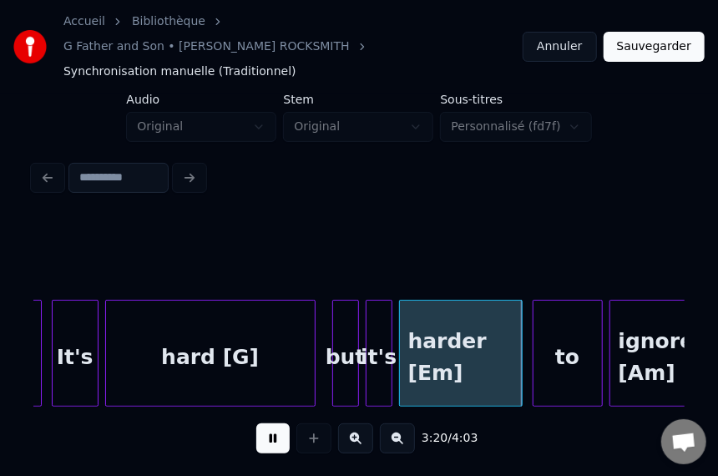
click at [256, 423] on button at bounding box center [272, 438] width 33 height 30
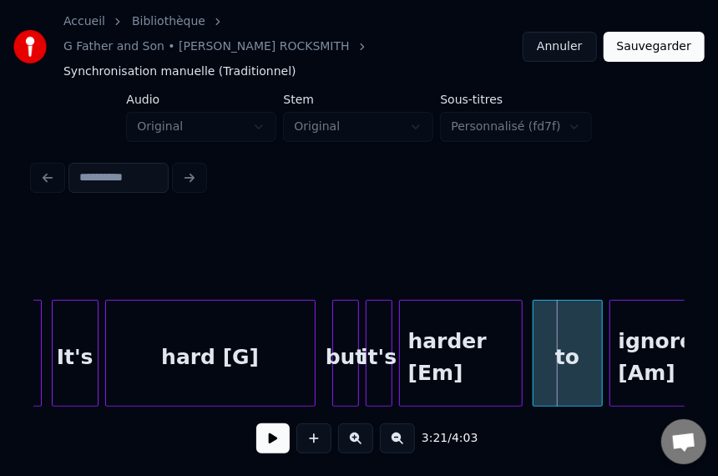
click at [256, 423] on button at bounding box center [272, 438] width 33 height 30
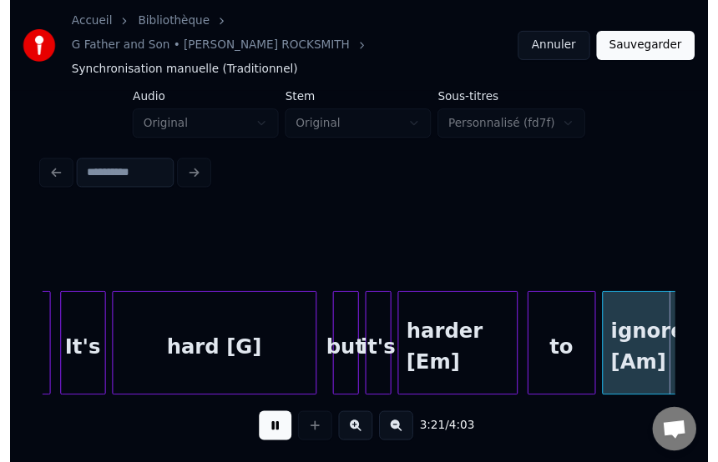
scroll to position [0, 33686]
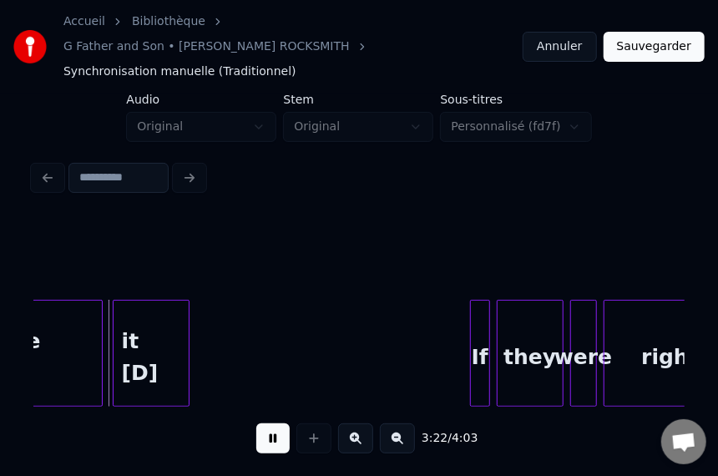
click at [256, 423] on button at bounding box center [272, 438] width 33 height 30
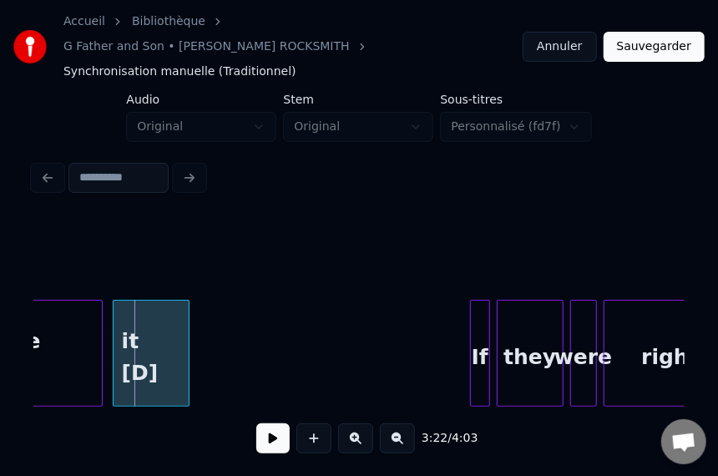
click at [256, 423] on button at bounding box center [272, 438] width 33 height 30
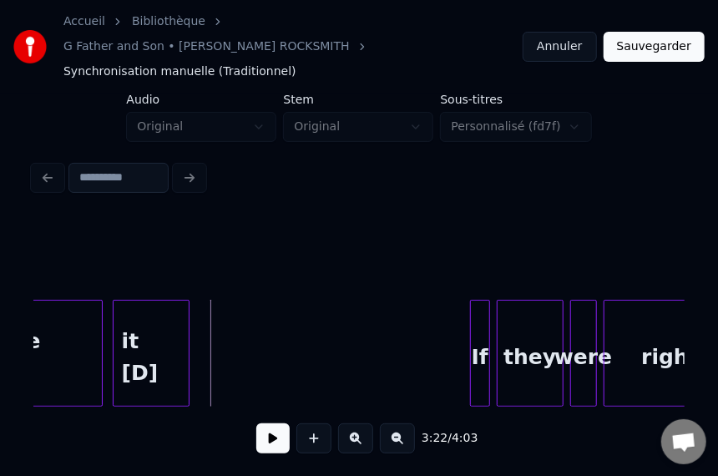
click at [65, 327] on div "ignore [Am]" at bounding box center [29, 356] width 145 height 113
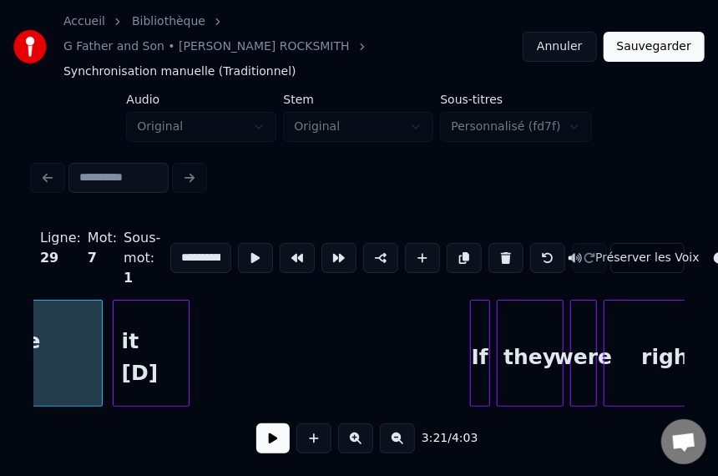
scroll to position [0, 33607]
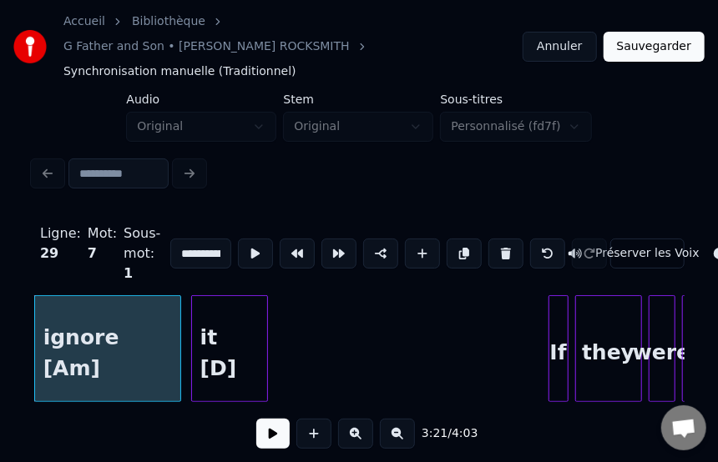
click at [270, 425] on button at bounding box center [272, 434] width 33 height 30
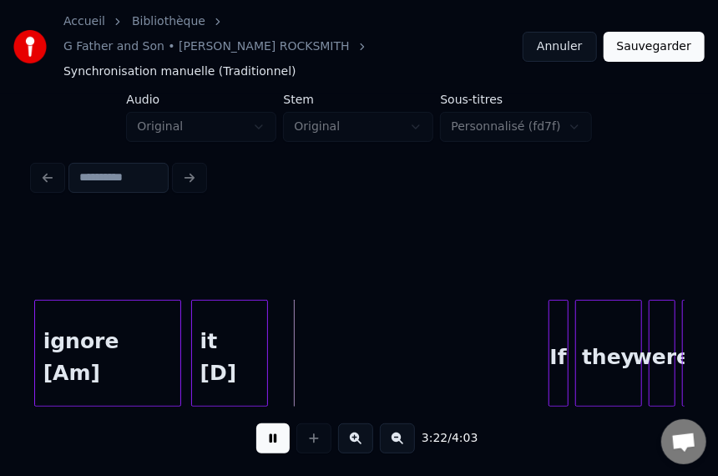
click at [270, 425] on button at bounding box center [272, 438] width 33 height 30
click at [234, 329] on div "it [D]" at bounding box center [229, 356] width 75 height 113
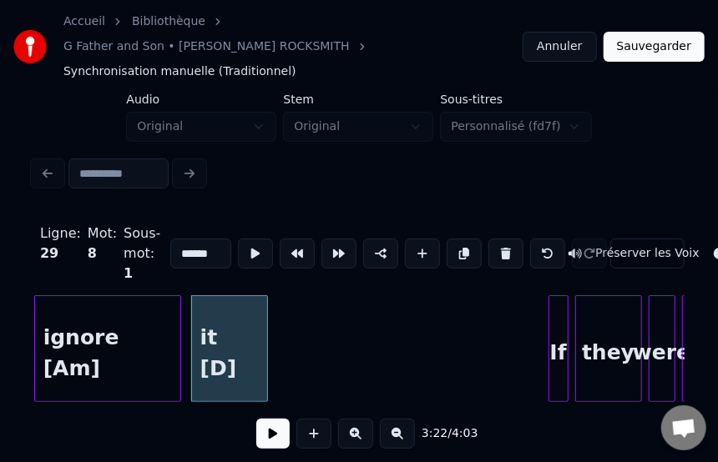
click at [191, 239] on input "******" at bounding box center [200, 254] width 61 height 30
click at [257, 424] on button at bounding box center [272, 434] width 33 height 30
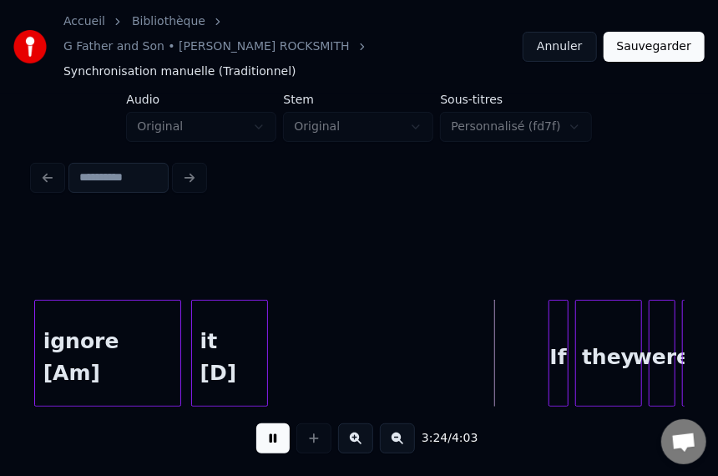
click at [257, 424] on button at bounding box center [272, 438] width 33 height 30
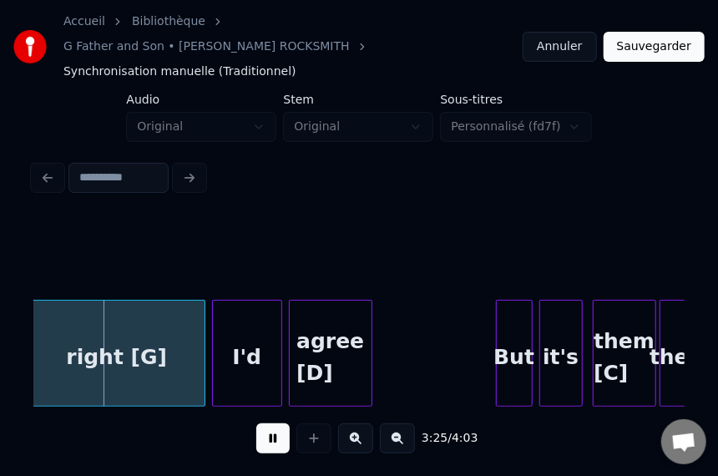
click at [257, 424] on button at bounding box center [272, 438] width 33 height 30
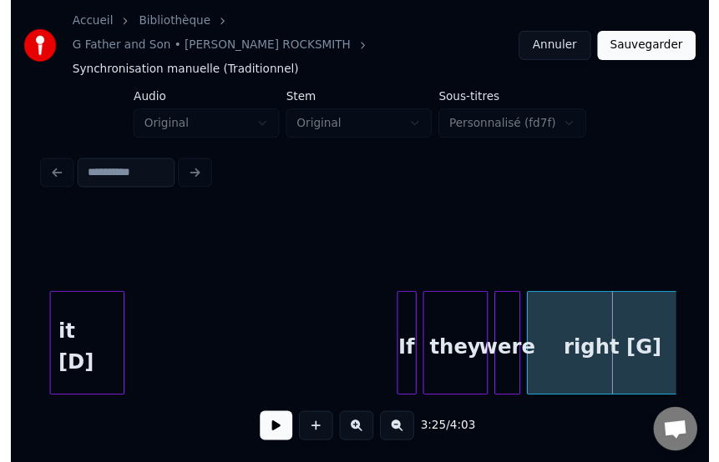
scroll to position [0, 33650]
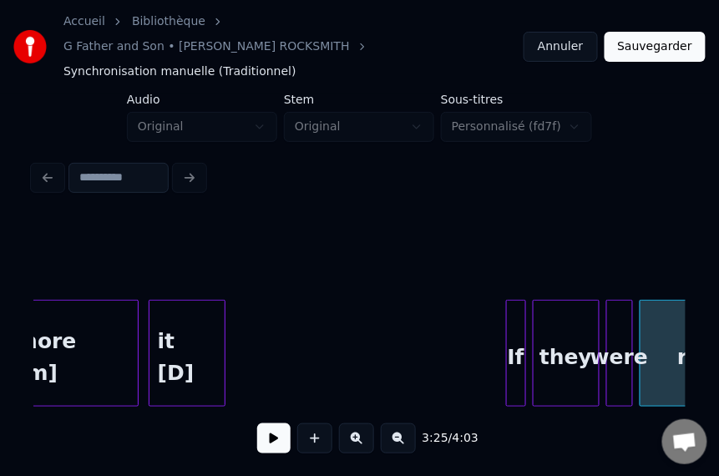
click at [176, 331] on div "it [D]" at bounding box center [186, 356] width 75 height 113
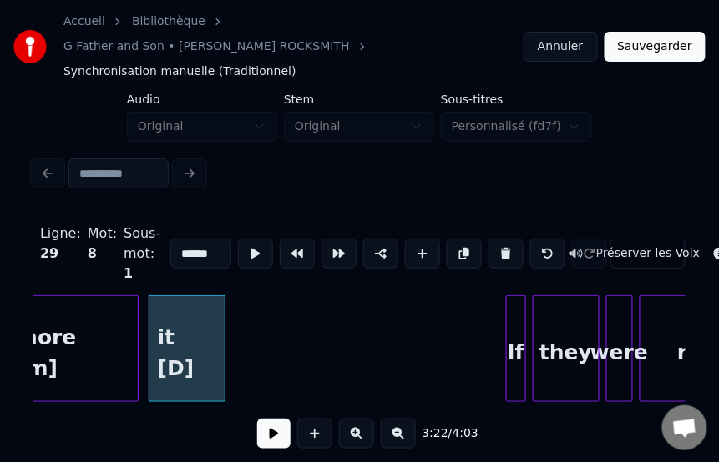
click at [180, 239] on input "******" at bounding box center [200, 254] width 61 height 30
click at [184, 239] on input "******" at bounding box center [200, 254] width 61 height 30
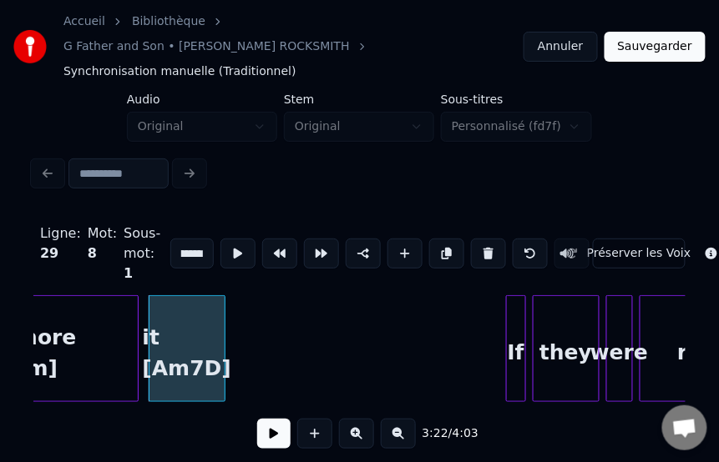
scroll to position [0, 19]
type input "**********"
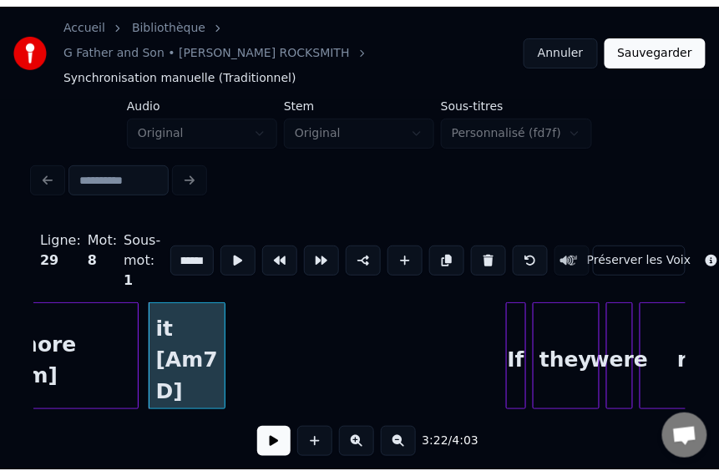
scroll to position [0, 0]
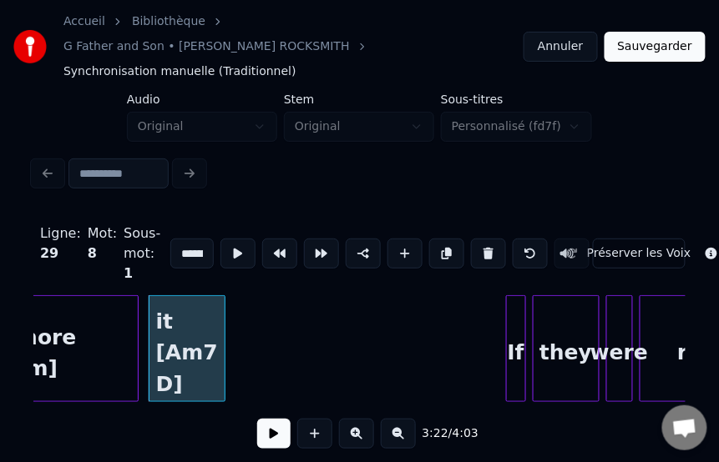
click at [265, 422] on button at bounding box center [273, 434] width 33 height 30
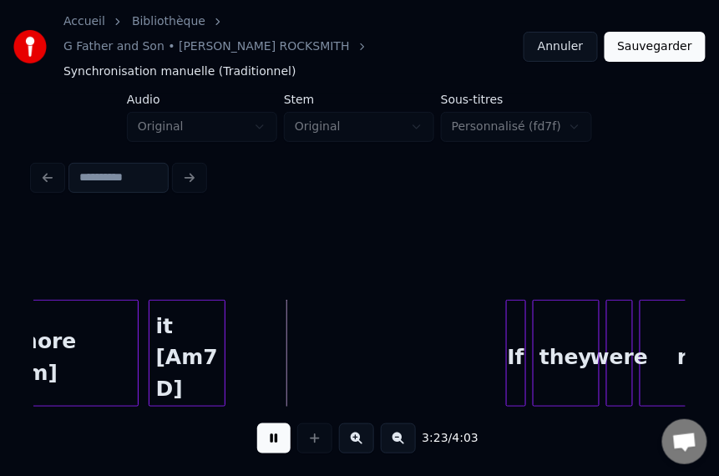
click at [263, 423] on button at bounding box center [273, 438] width 33 height 30
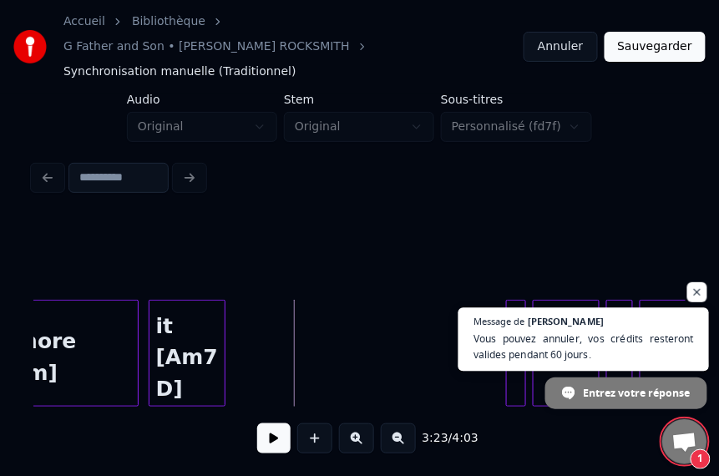
click at [594, 340] on span "Vous pouvez annuler, vos crédits resteront valides pendant 60 jours." at bounding box center [583, 346] width 220 height 33
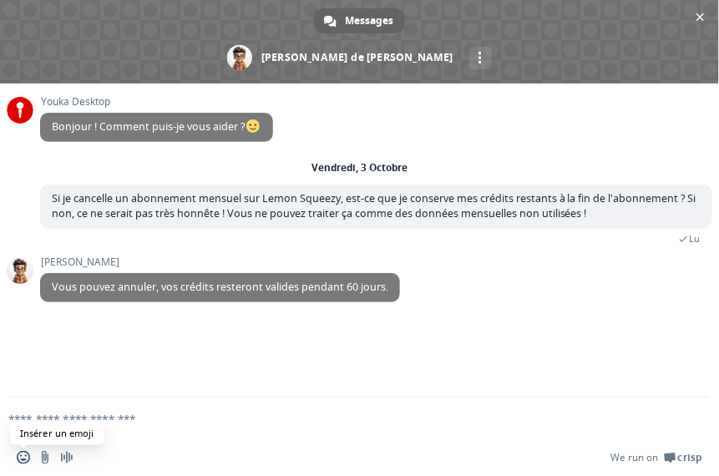
click at [23, 455] on span "Insérer un emoji" at bounding box center [23, 457] width 13 height 13
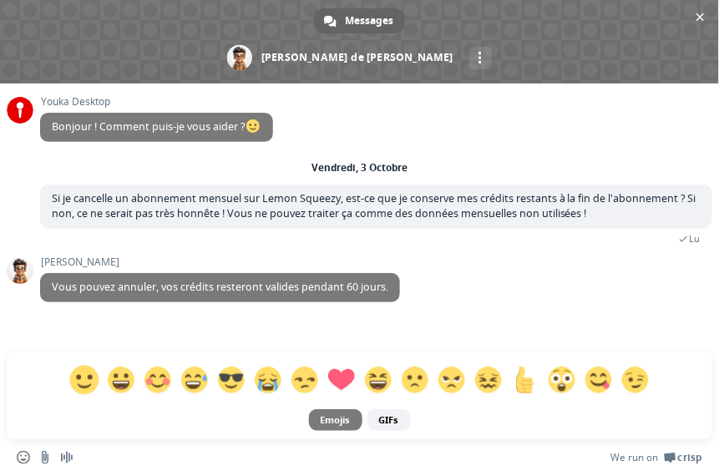
click at [87, 376] on span at bounding box center [83, 380] width 29 height 29
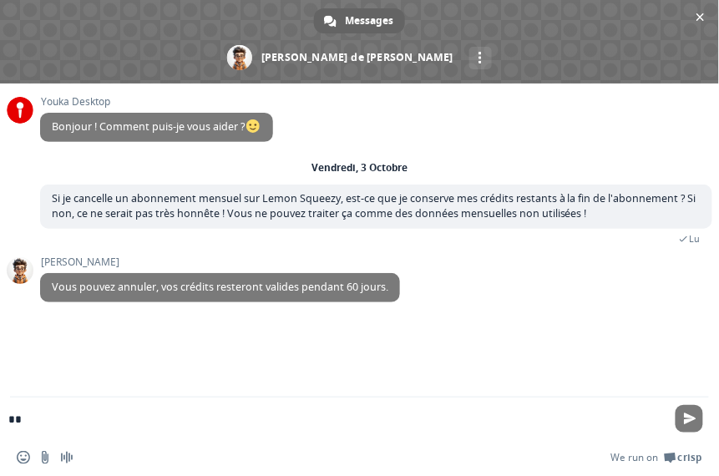
type textarea "*"
click at [25, 457] on span "Insérer un emoji" at bounding box center [23, 457] width 13 height 13
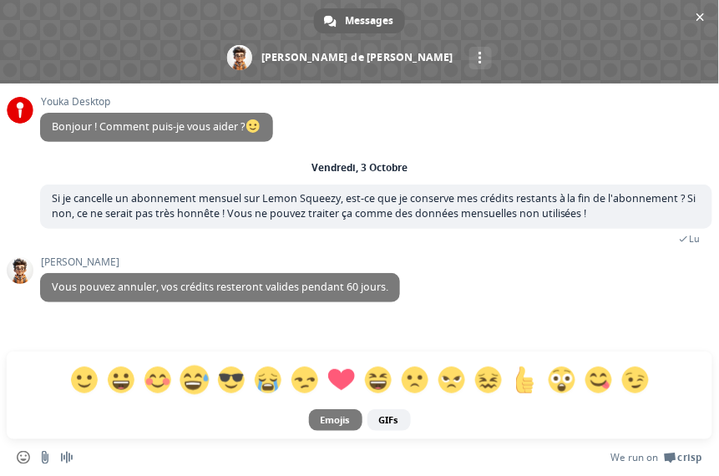
click at [189, 379] on span at bounding box center [193, 380] width 29 height 29
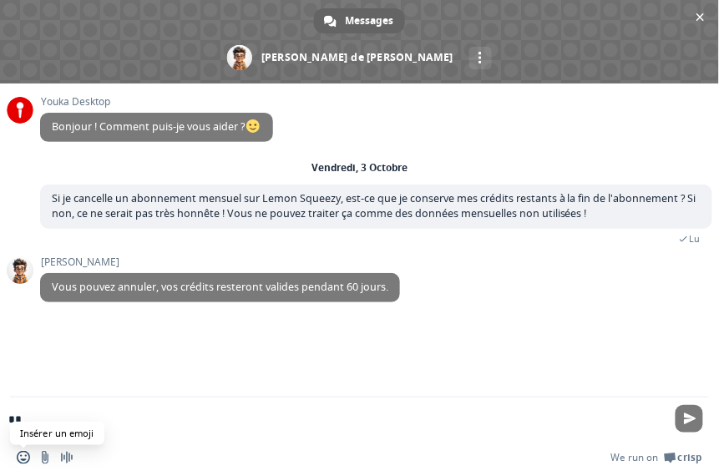
type textarea "*"
click at [21, 457] on span "Insérer un emoji" at bounding box center [23, 457] width 13 height 13
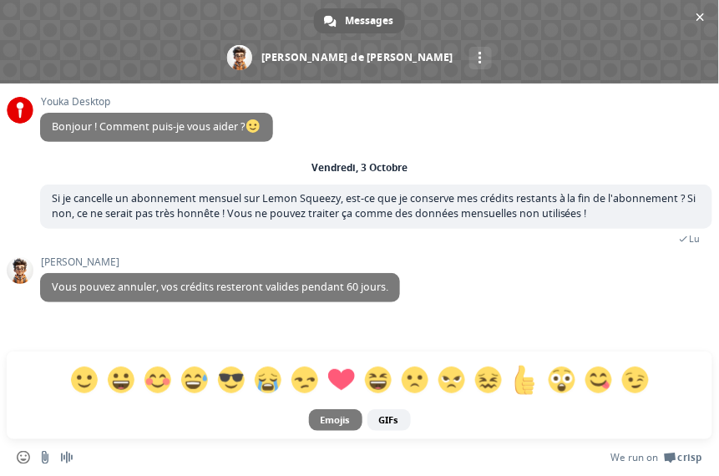
click at [524, 381] on span at bounding box center [524, 380] width 29 height 29
type textarea "****"
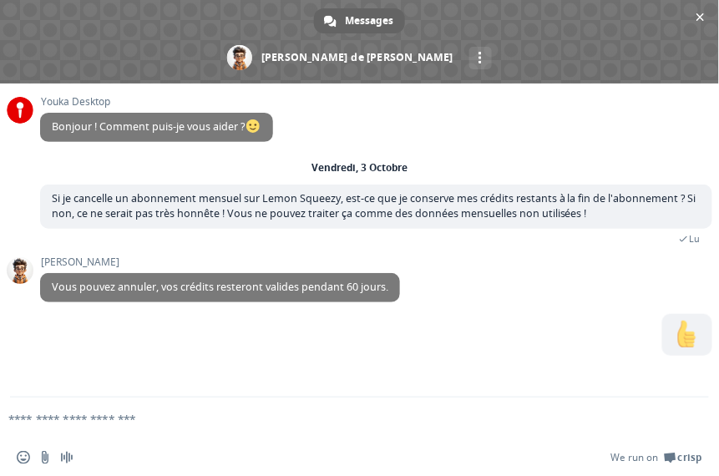
click at [392, 306] on div "Adam Vous pouvez annuler, vos crédits resteront valides pendant 60 jours. À l'i…" at bounding box center [376, 285] width 672 height 58
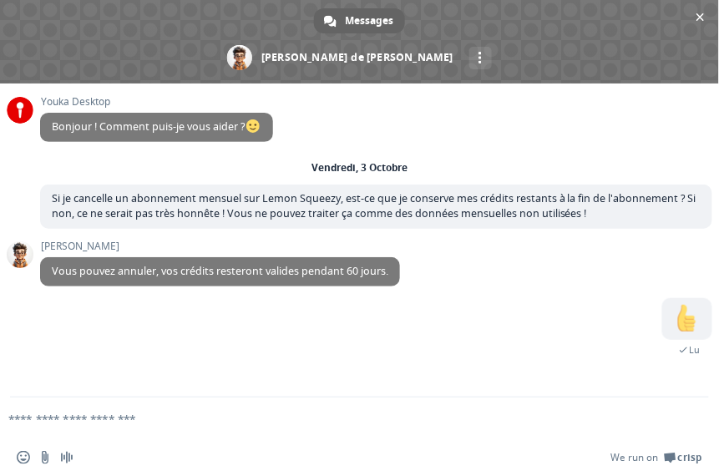
click at [48, 418] on textarea "Entrez votre message..." at bounding box center [332, 418] width 648 height 15
click at [20, 459] on span "Insérer un emoji" at bounding box center [23, 457] width 13 height 13
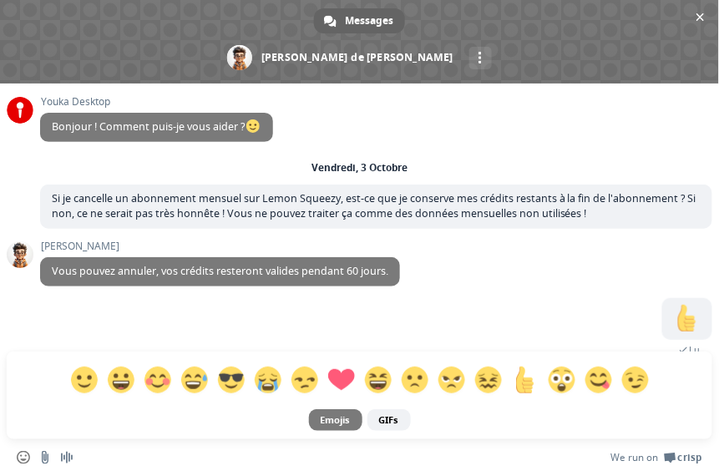
click at [20, 459] on span "Insérer un emoji" at bounding box center [23, 457] width 13 height 13
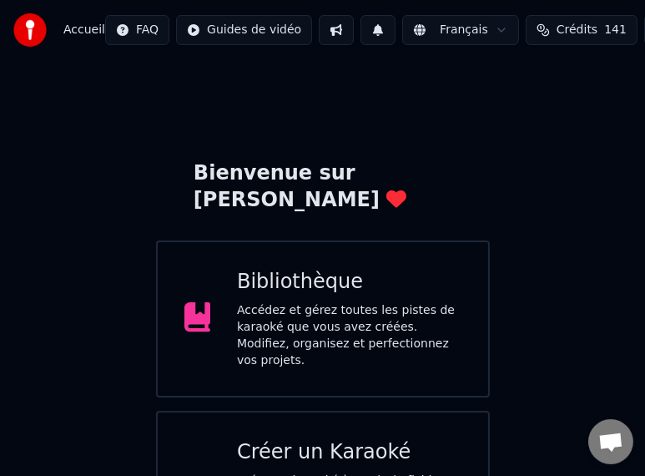
click at [316, 302] on div "Accédez et gérez toutes les pistes de karaoké que vous avez créées. Modifiez, o…" at bounding box center [349, 335] width 224 height 67
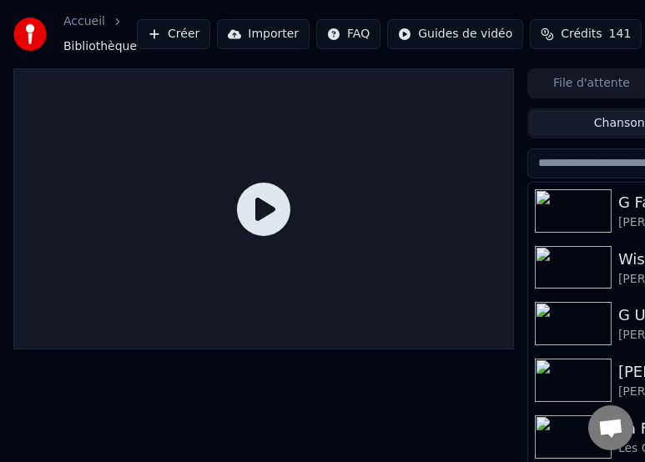
click at [556, 203] on img at bounding box center [573, 210] width 77 height 43
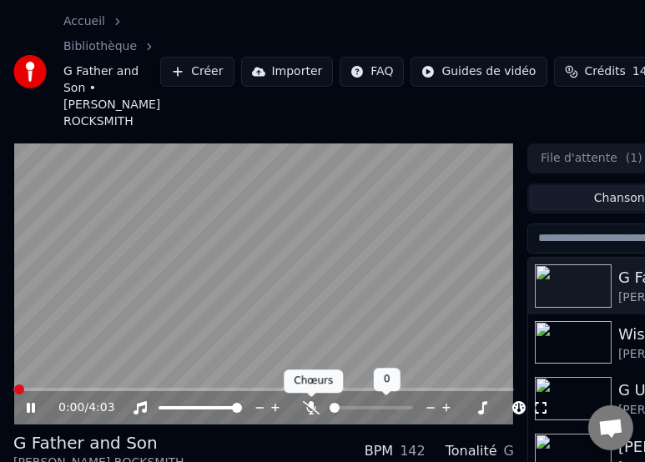
click at [315, 403] on icon at bounding box center [311, 407] width 17 height 13
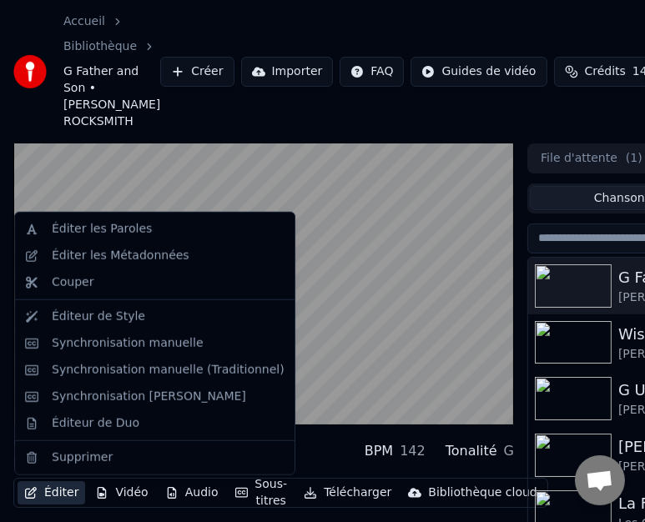
click at [59, 475] on button "Éditer" at bounding box center [52, 493] width 68 height 23
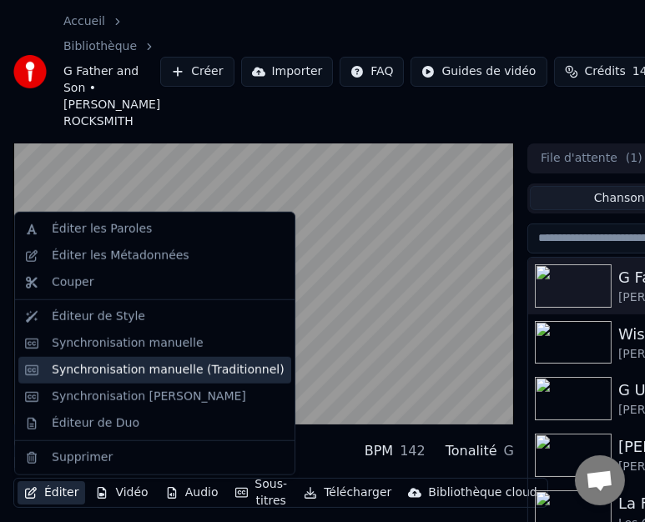
click at [199, 377] on div "Synchronisation manuelle (Traditionnel)" at bounding box center [168, 370] width 233 height 17
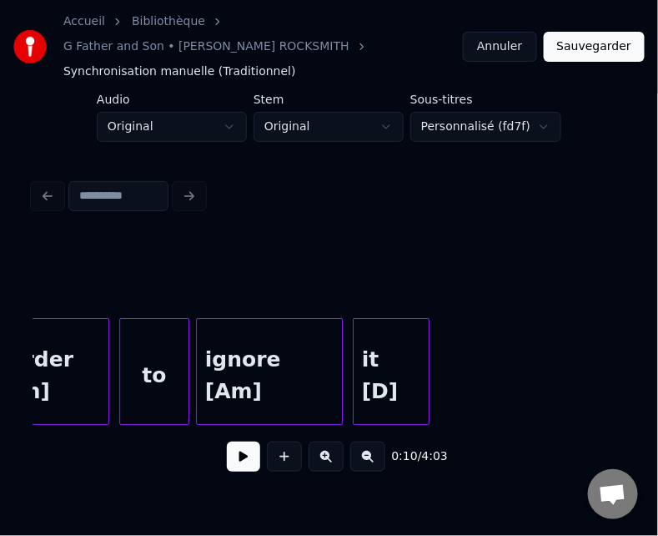
scroll to position [0, 33565]
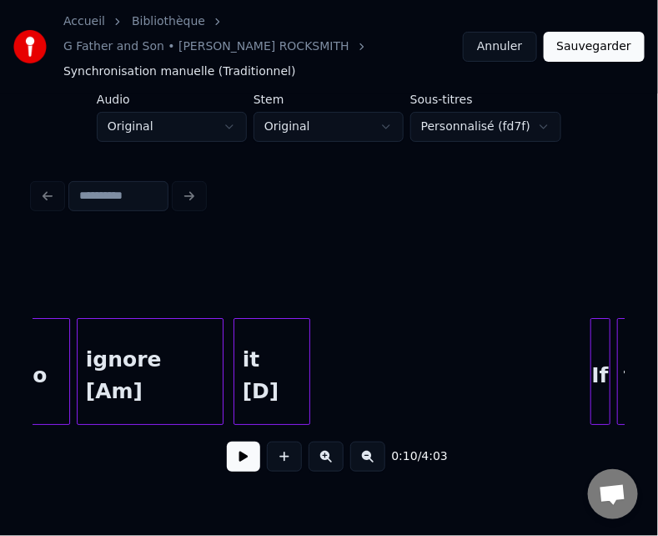
click at [280, 360] on div "it [D]" at bounding box center [271, 375] width 75 height 113
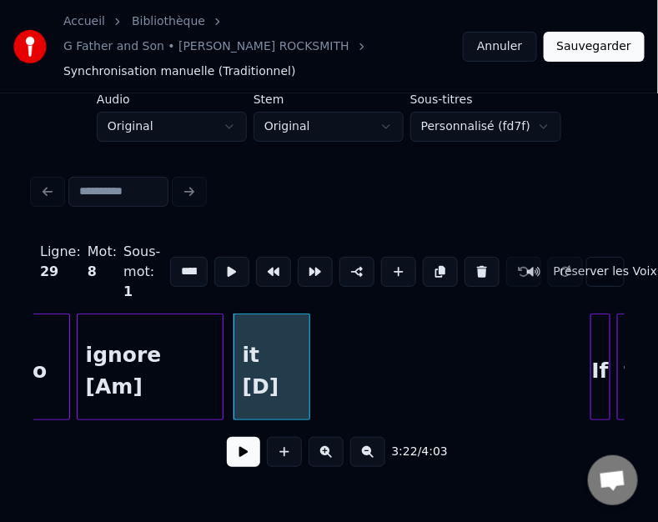
click at [237, 437] on button at bounding box center [243, 452] width 33 height 30
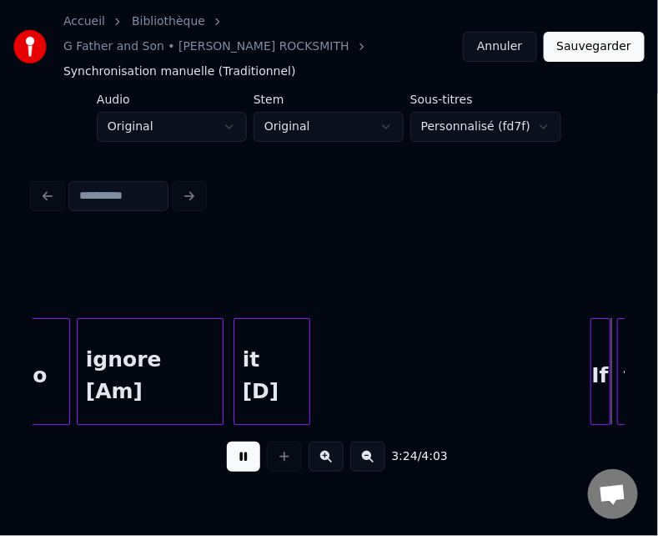
scroll to position [0, 34159]
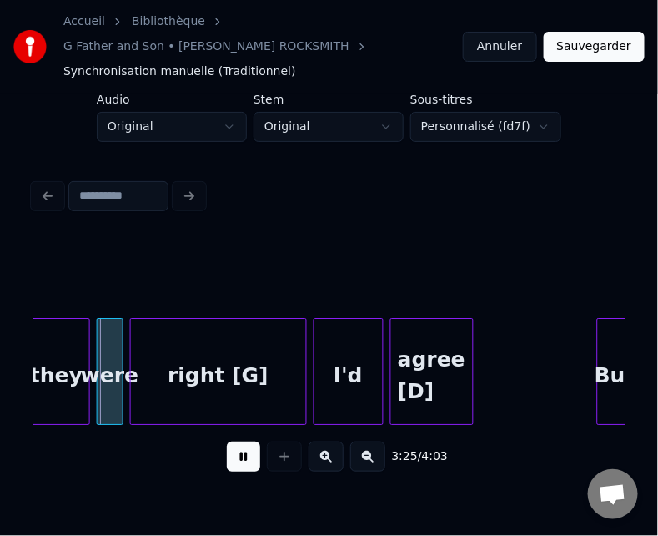
click at [237, 441] on button at bounding box center [243, 456] width 33 height 30
click at [243, 441] on button at bounding box center [243, 456] width 33 height 30
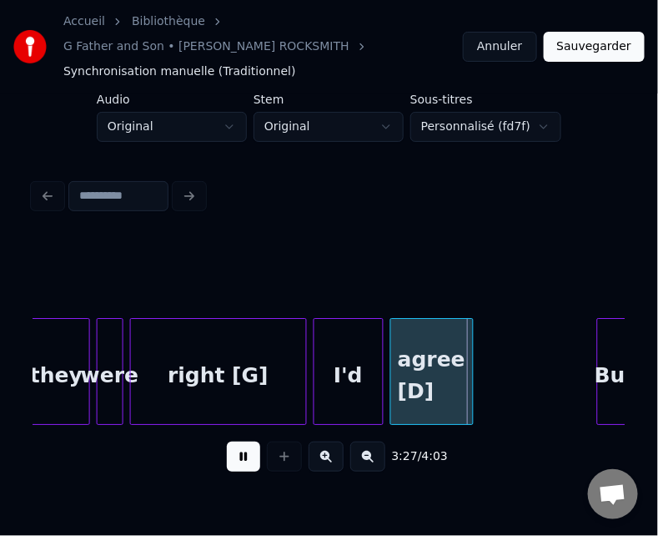
click at [243, 441] on button at bounding box center [243, 456] width 33 height 30
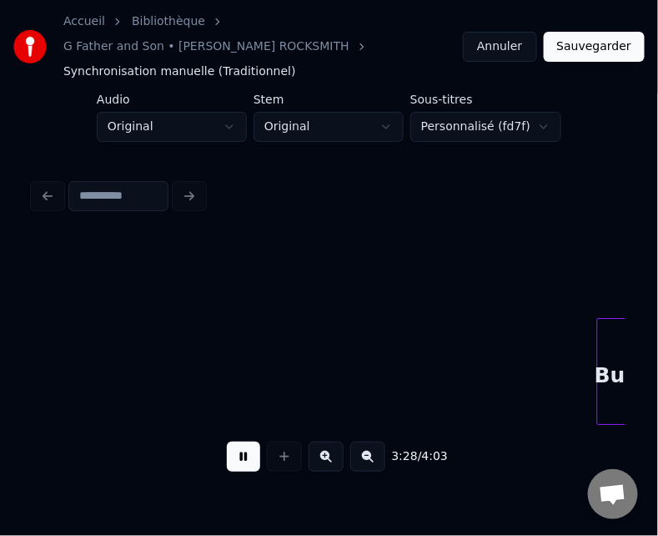
scroll to position [0, 34751]
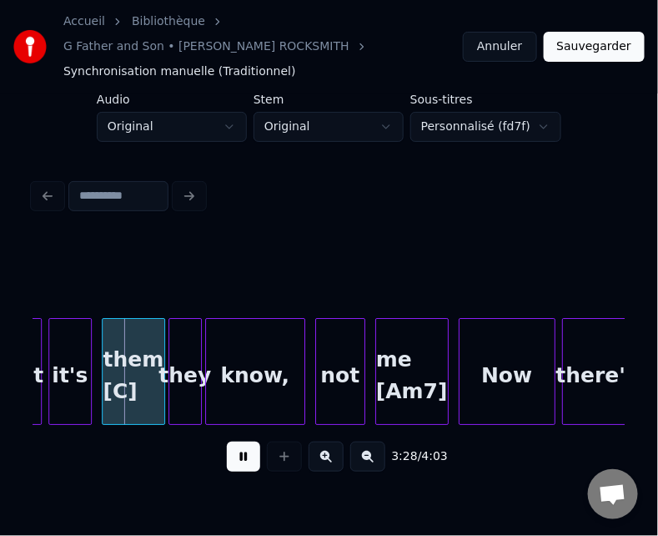
click at [243, 441] on button at bounding box center [243, 456] width 33 height 30
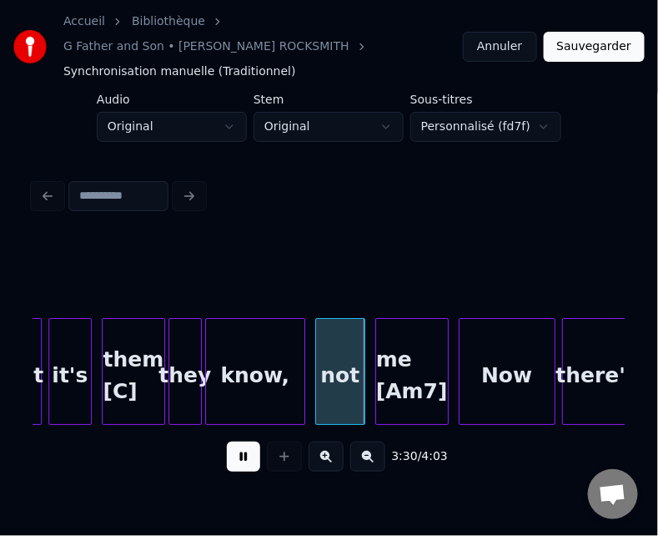
click at [243, 441] on button at bounding box center [243, 456] width 33 height 30
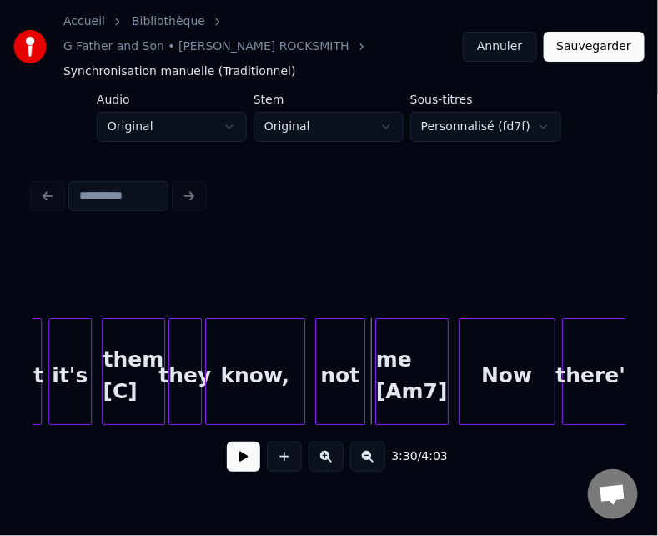
click at [243, 441] on button at bounding box center [243, 456] width 33 height 30
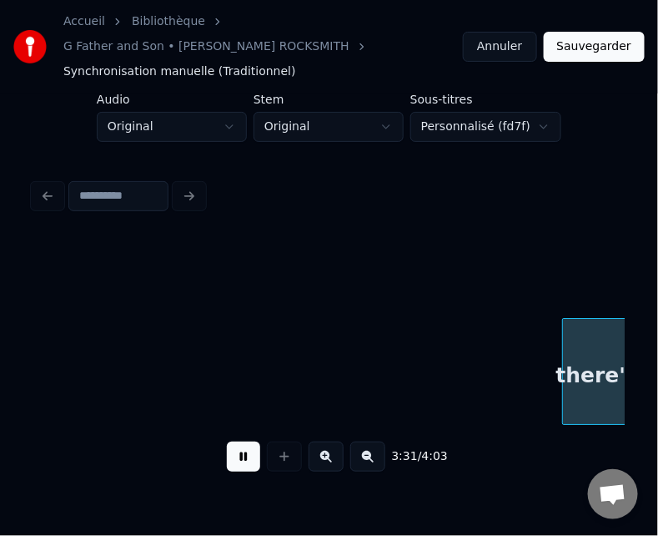
scroll to position [0, 35345]
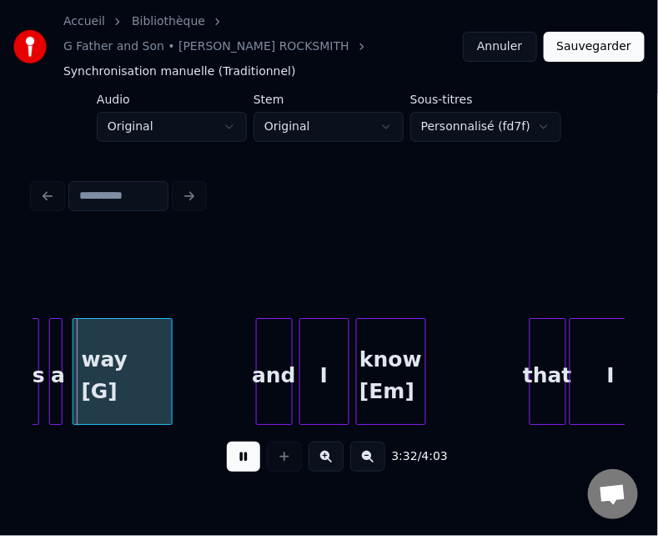
click at [243, 441] on button at bounding box center [243, 456] width 33 height 30
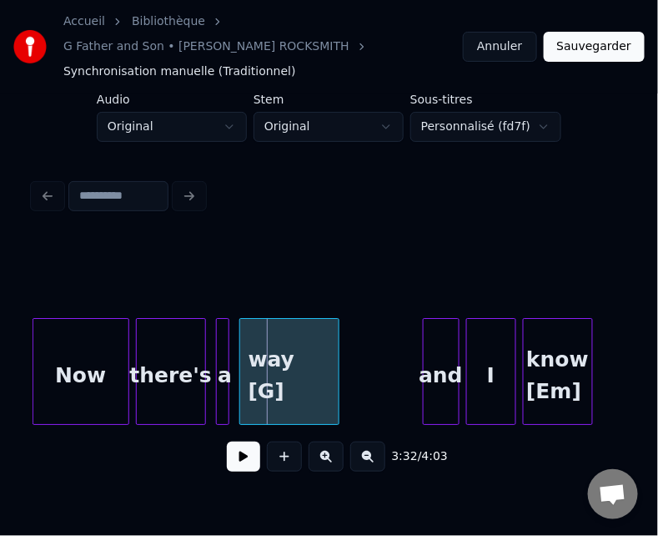
scroll to position [0, 35145]
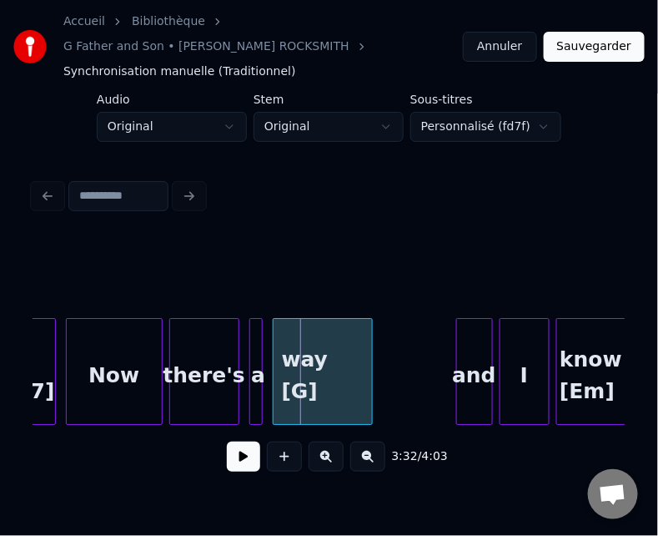
click at [227, 441] on button at bounding box center [243, 456] width 33 height 30
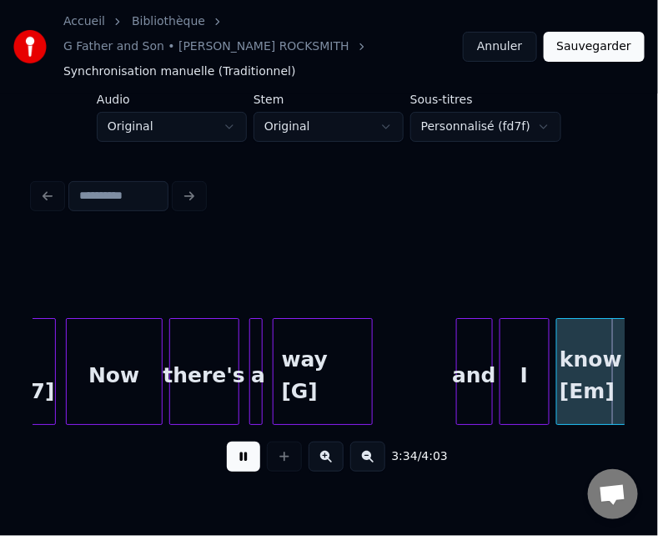
click at [227, 441] on button at bounding box center [243, 456] width 33 height 30
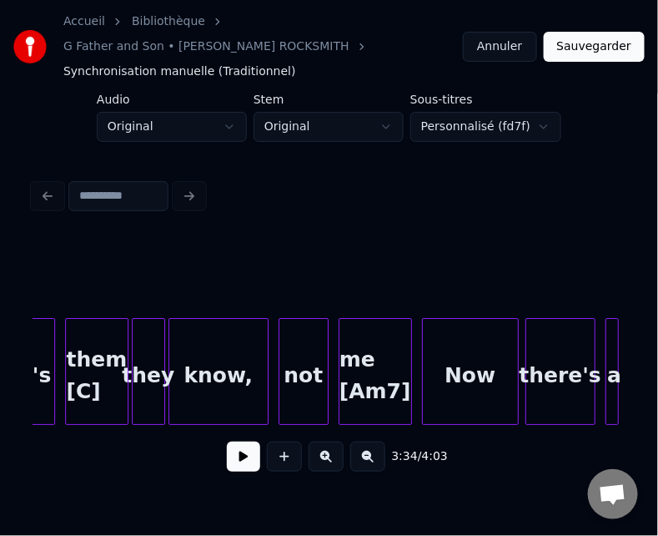
scroll to position [0, 34755]
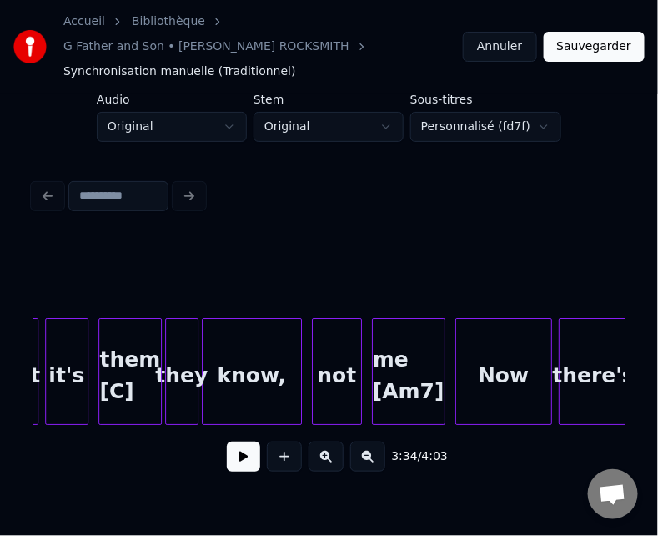
click at [137, 343] on div "them [C]" at bounding box center [130, 375] width 62 height 113
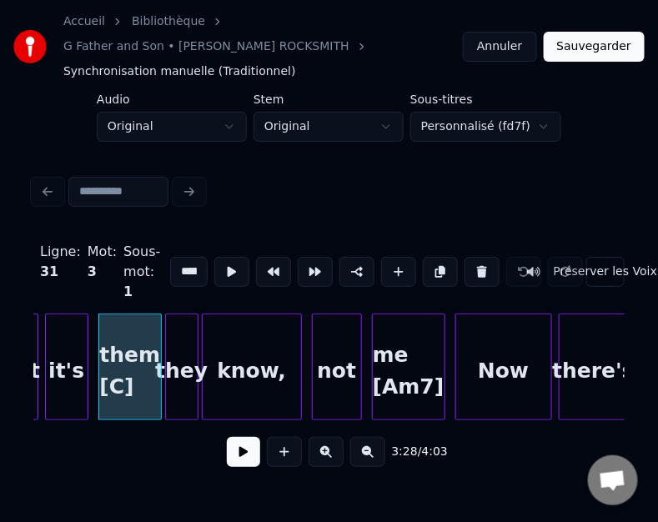
click at [234, 442] on button at bounding box center [243, 452] width 33 height 30
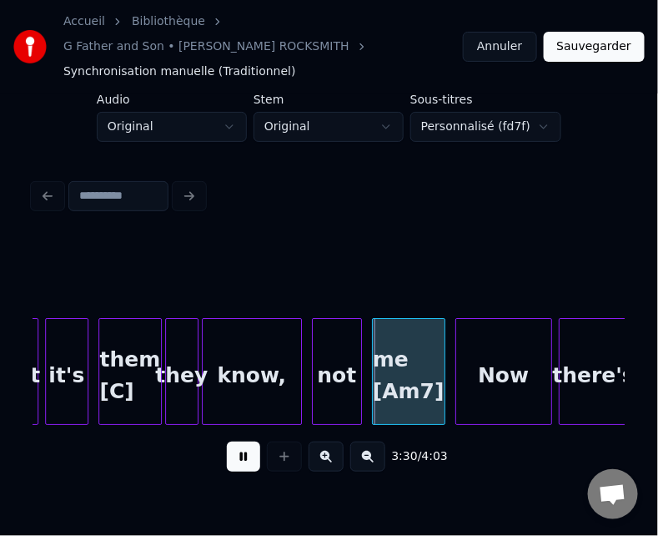
click at [234, 442] on button at bounding box center [243, 456] width 33 height 30
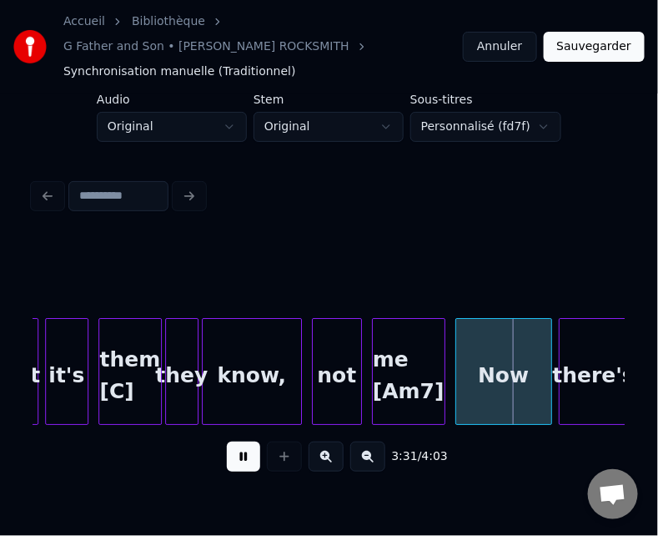
click at [234, 442] on button at bounding box center [243, 456] width 33 height 30
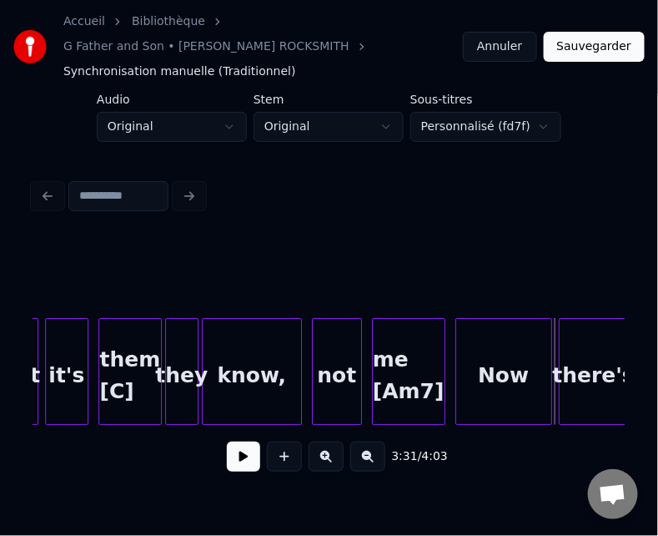
click at [234, 441] on button at bounding box center [243, 456] width 33 height 30
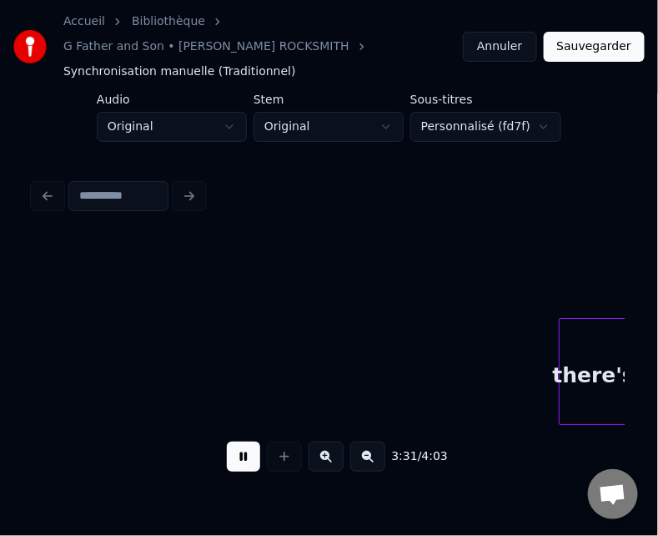
scroll to position [0, 35350]
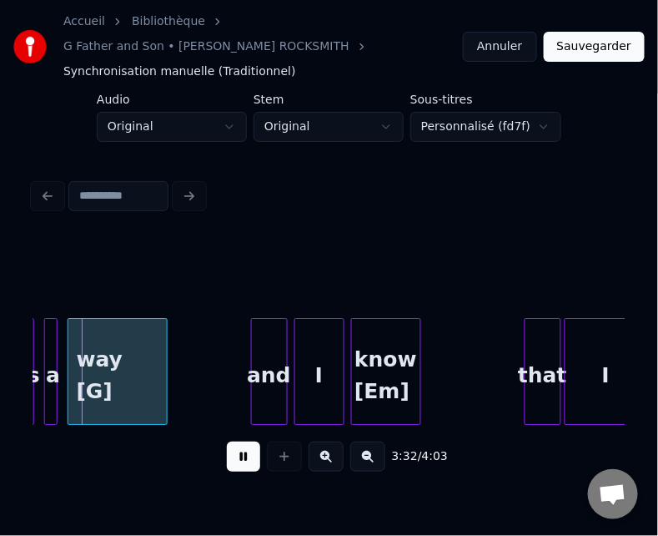
click at [234, 441] on button at bounding box center [243, 456] width 33 height 30
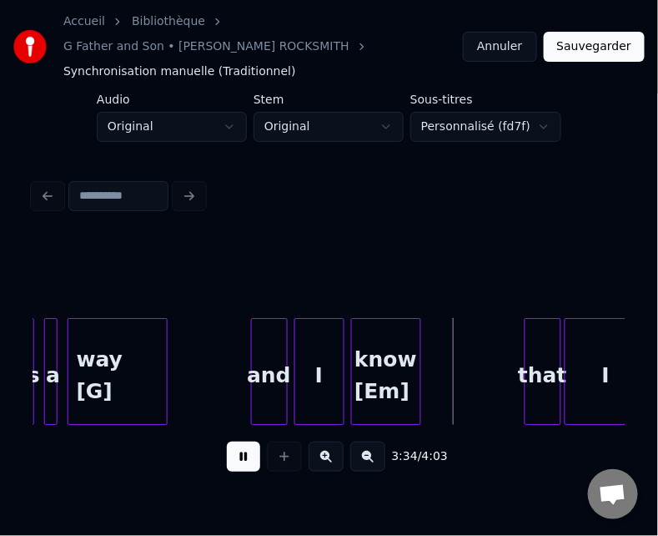
click at [234, 441] on button at bounding box center [243, 456] width 33 height 30
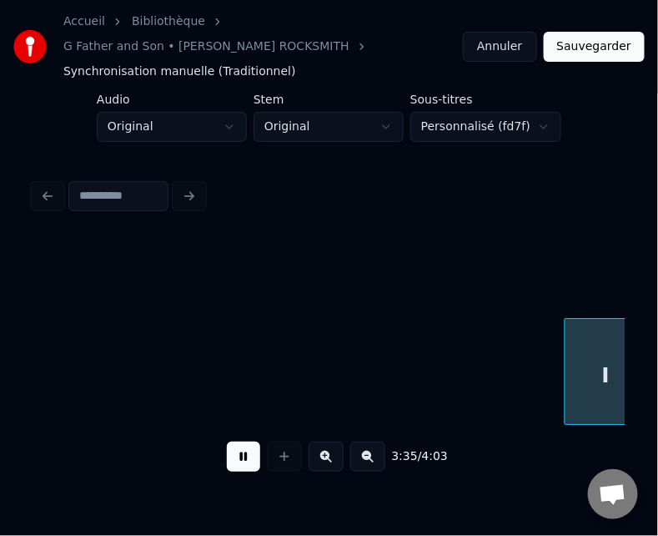
scroll to position [0, 35945]
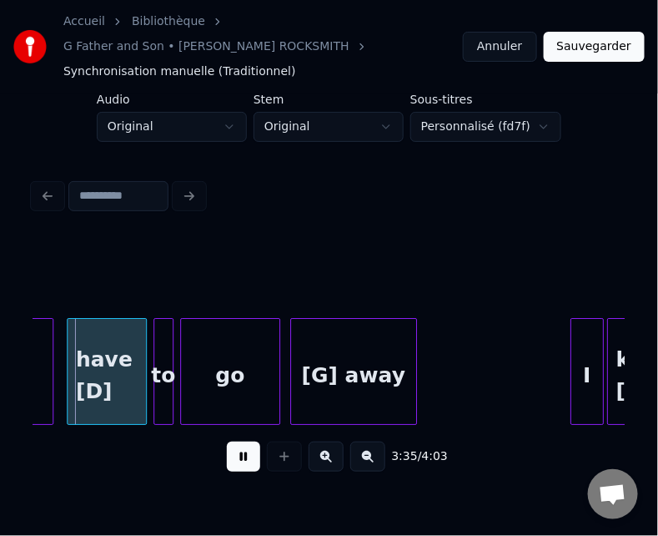
click at [234, 441] on button at bounding box center [243, 456] width 33 height 30
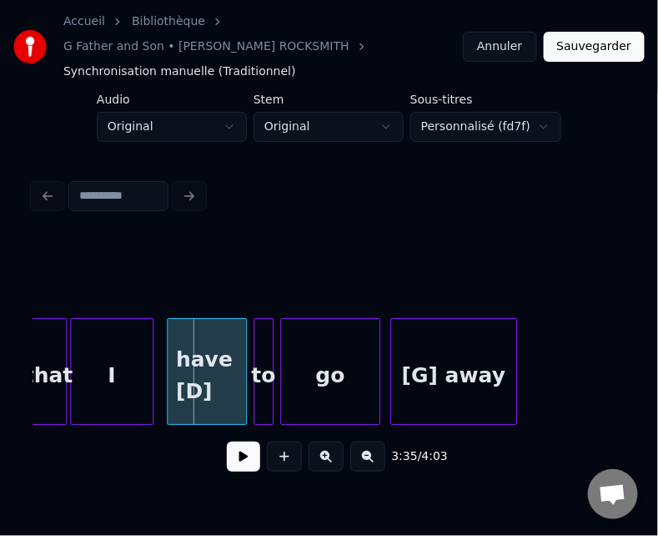
scroll to position [0, 35811]
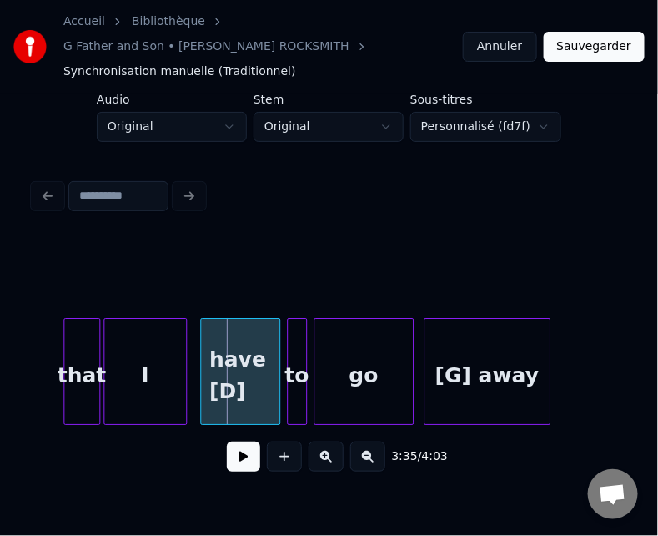
click at [227, 443] on button at bounding box center [243, 456] width 33 height 30
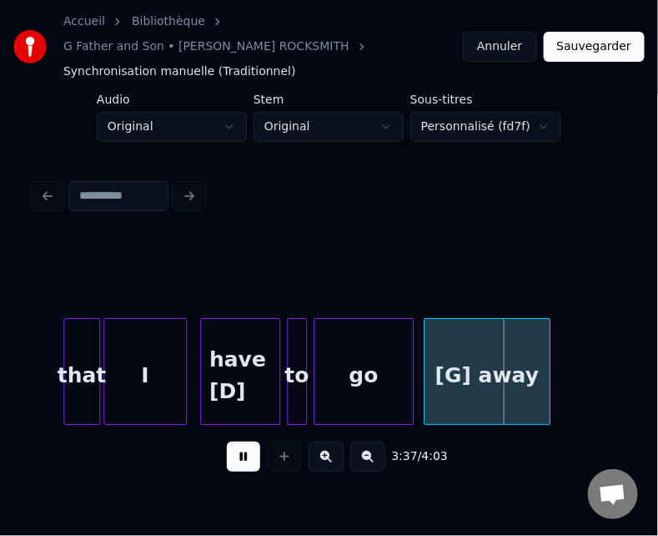
click at [227, 443] on button at bounding box center [243, 456] width 33 height 30
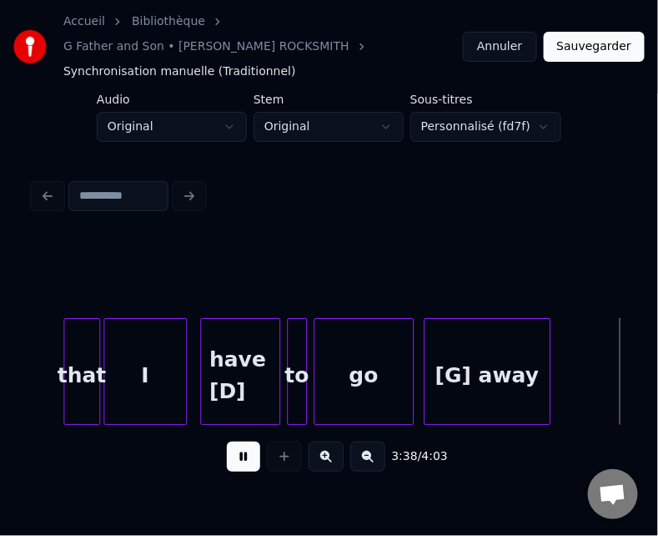
scroll to position [0, 36406]
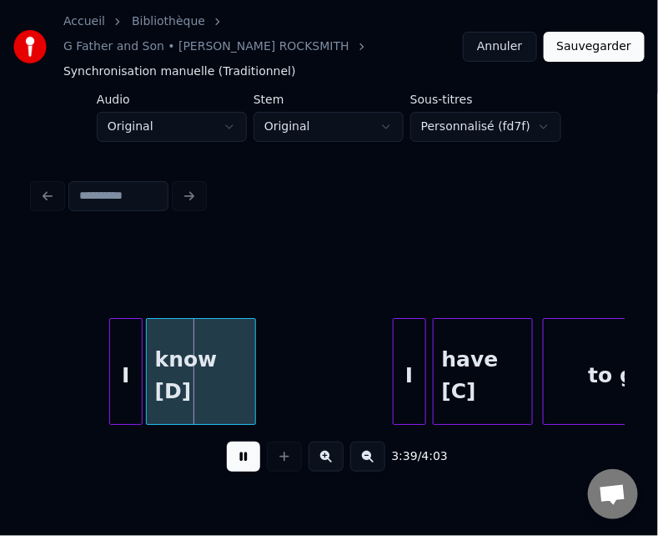
click at [227, 443] on button at bounding box center [243, 456] width 33 height 30
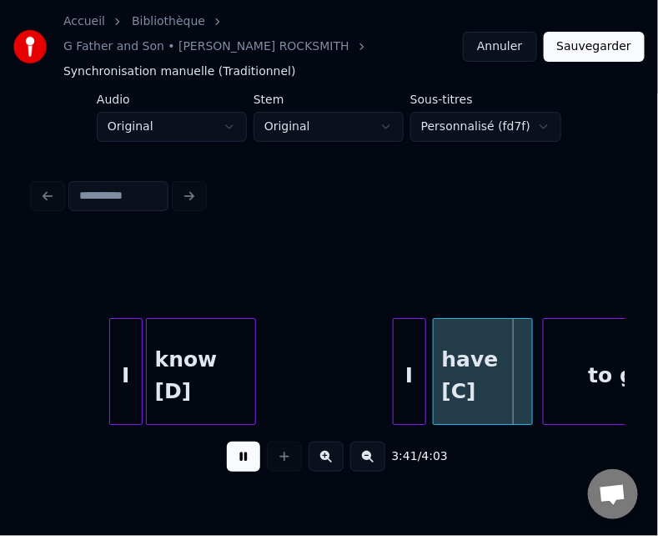
click at [227, 443] on button at bounding box center [243, 456] width 33 height 30
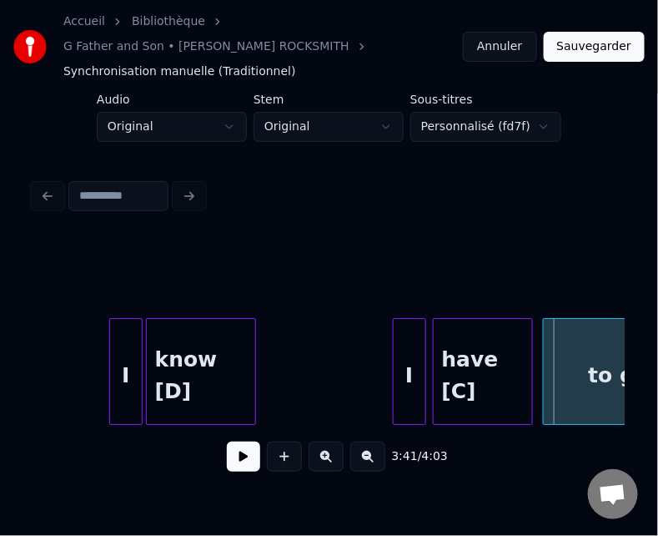
click at [227, 443] on button at bounding box center [243, 456] width 33 height 30
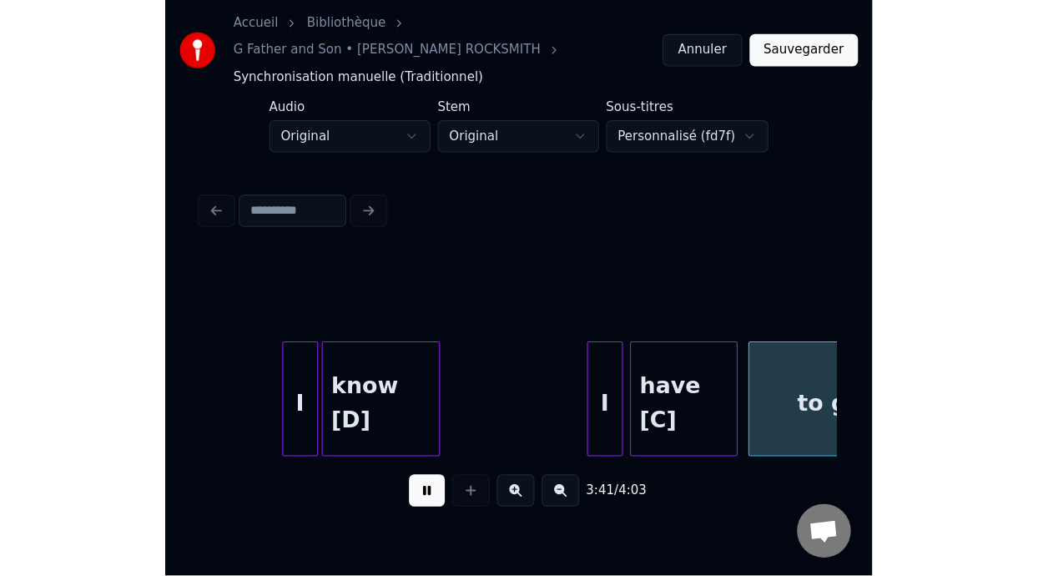
scroll to position [0, 37001]
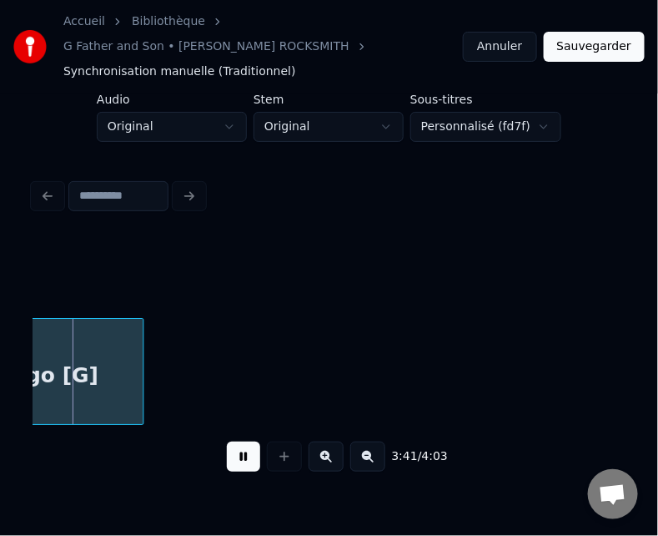
click at [227, 443] on button at bounding box center [243, 456] width 33 height 30
click at [565, 35] on button "Sauvegarder" at bounding box center [594, 47] width 101 height 30
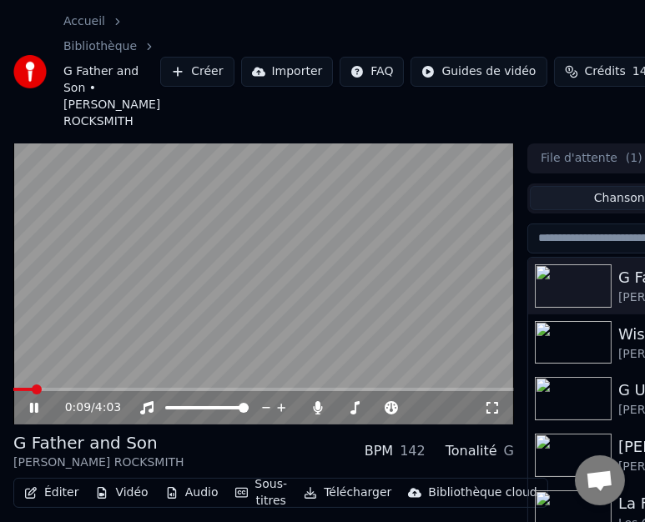
click at [32, 411] on icon at bounding box center [34, 408] width 8 height 10
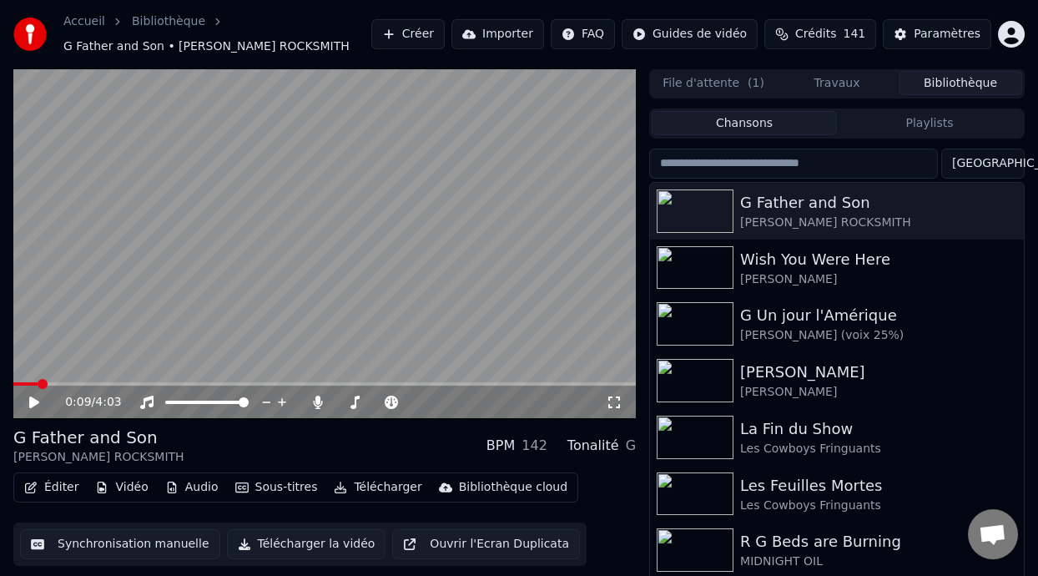
click at [32, 406] on icon at bounding box center [34, 402] width 10 height 12
click at [34, 401] on icon at bounding box center [46, 402] width 38 height 13
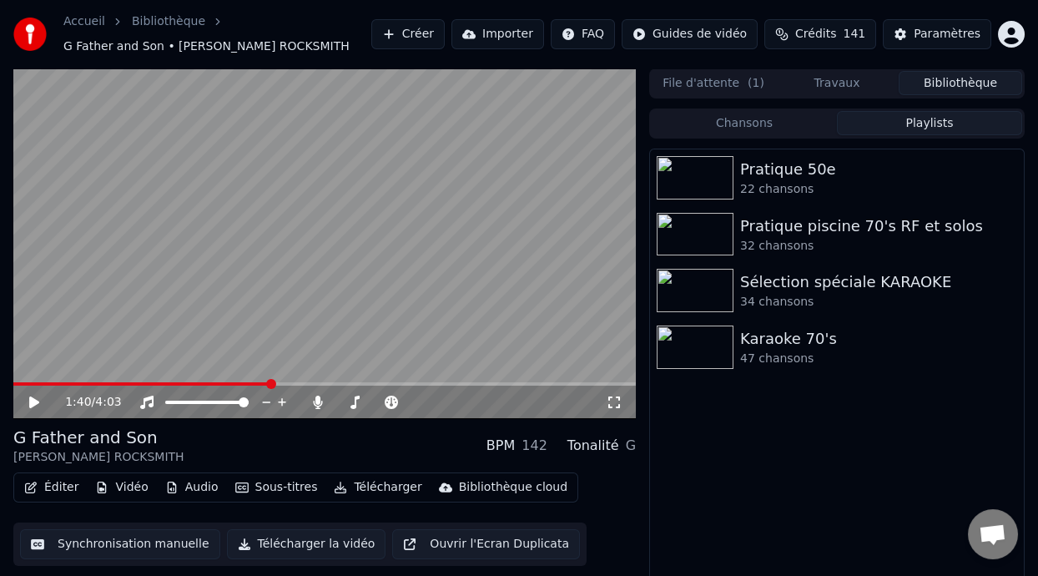
click at [658, 122] on button "Playlists" at bounding box center [929, 123] width 185 height 24
click at [658, 341] on div "Karaoke 70's" at bounding box center [870, 338] width 260 height 23
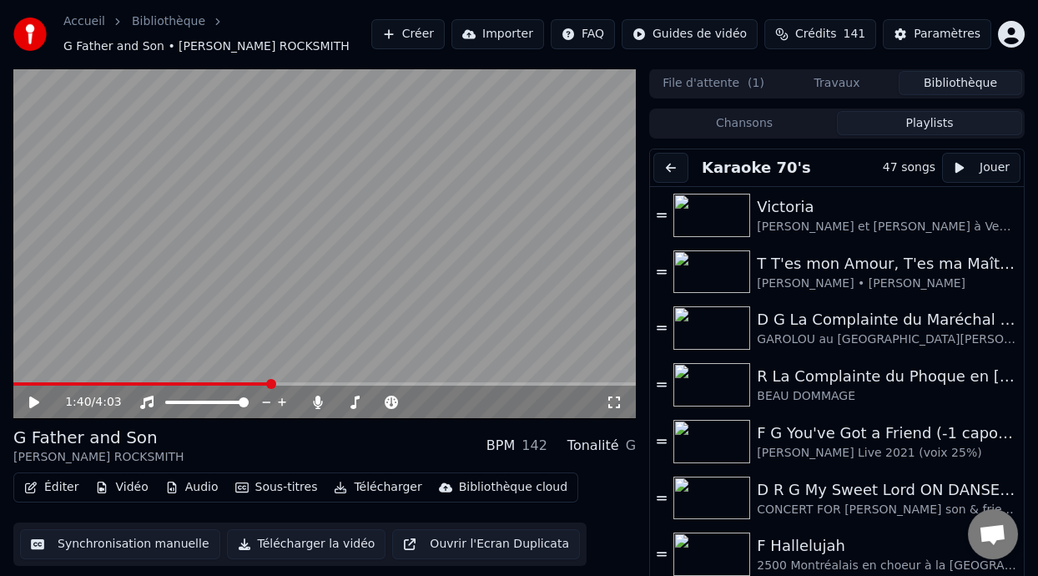
click at [33, 399] on icon at bounding box center [34, 402] width 10 height 12
click at [33, 399] on icon at bounding box center [34, 402] width 8 height 10
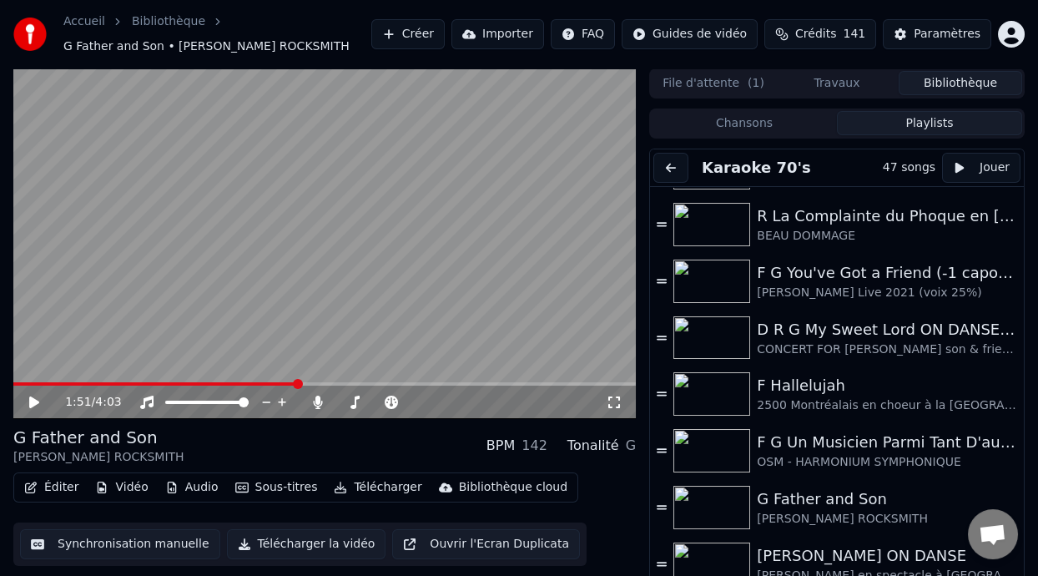
scroll to position [144, 0]
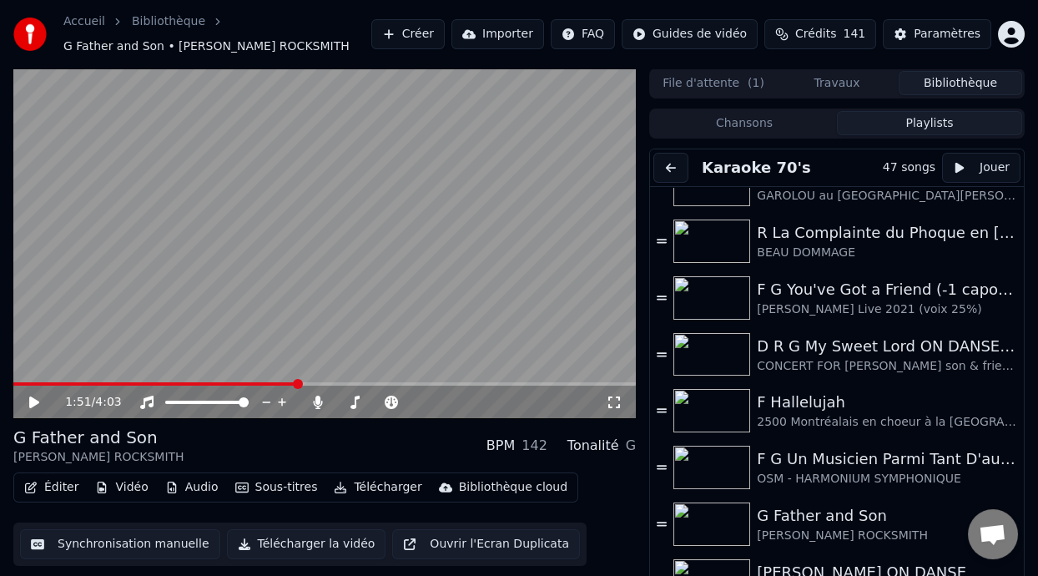
click at [34, 396] on icon at bounding box center [46, 402] width 38 height 13
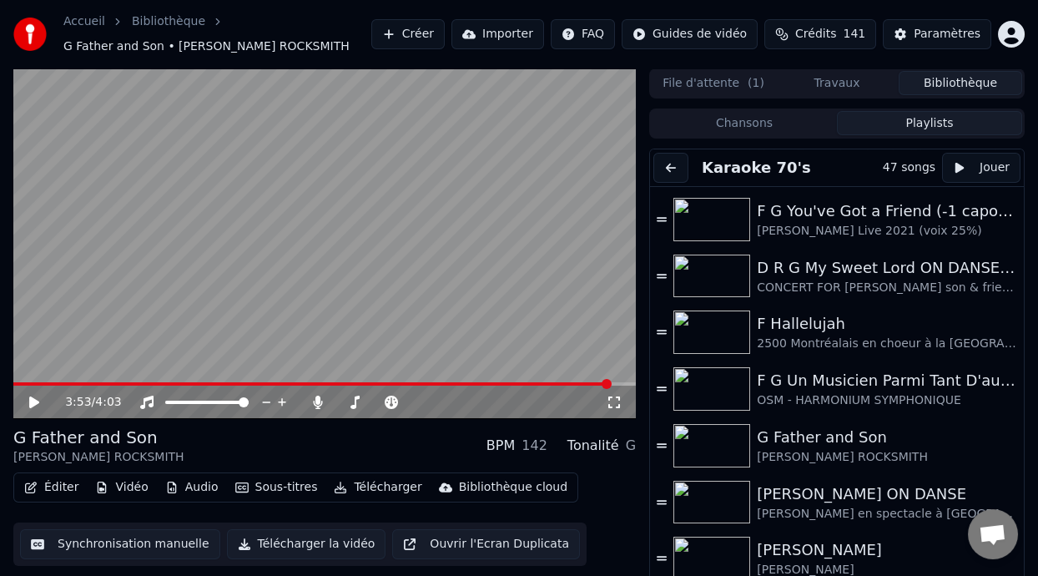
scroll to position [0, 0]
